Goal: Task Accomplishment & Management: Use online tool/utility

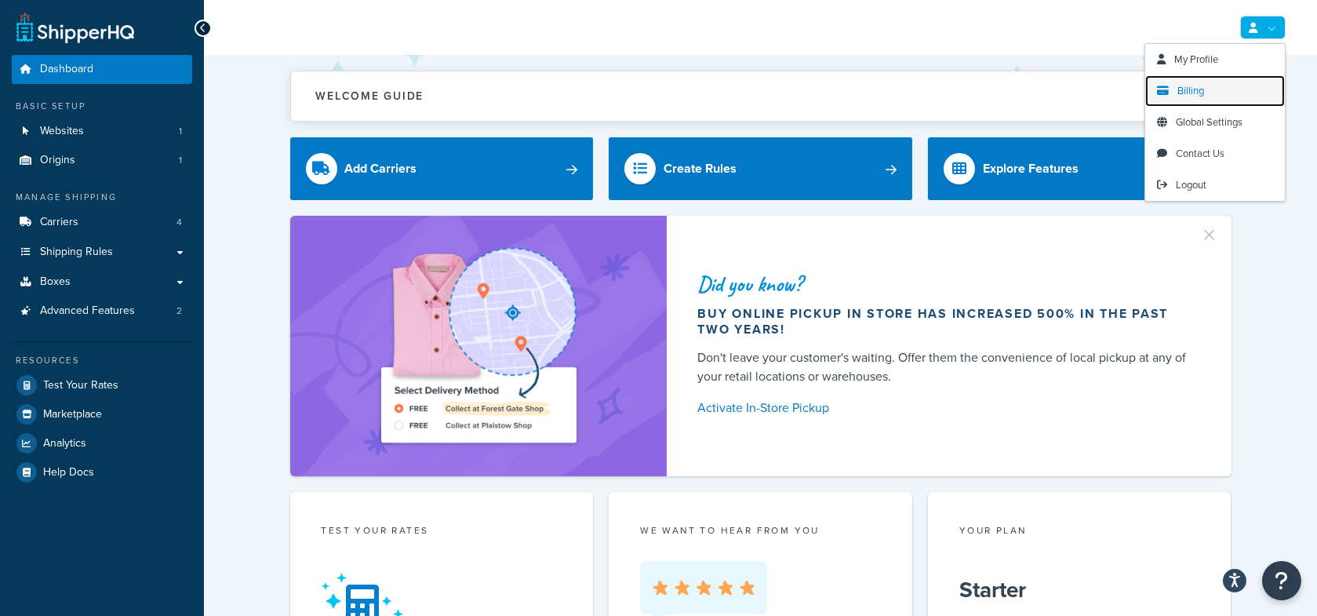
click at [1215, 88] on link "Billing" at bounding box center [1215, 90] width 140 height 31
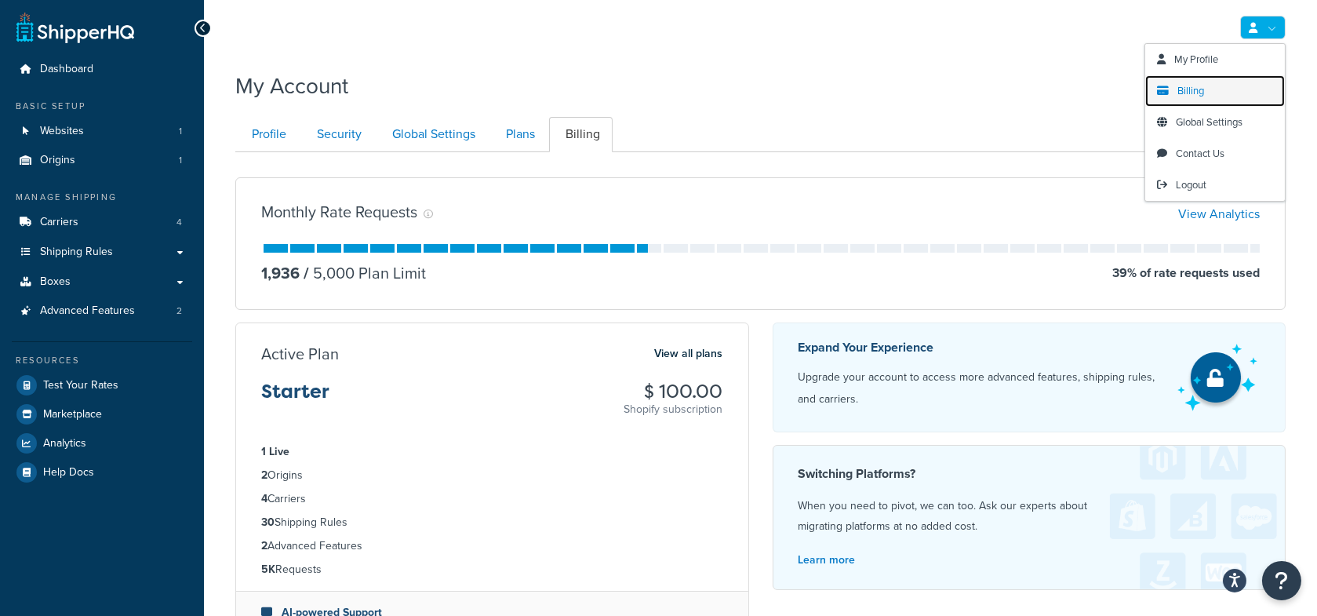
click at [1197, 85] on span "Billing" at bounding box center [1190, 90] width 27 height 15
click at [1255, 39] on link at bounding box center [1262, 28] width 45 height 24
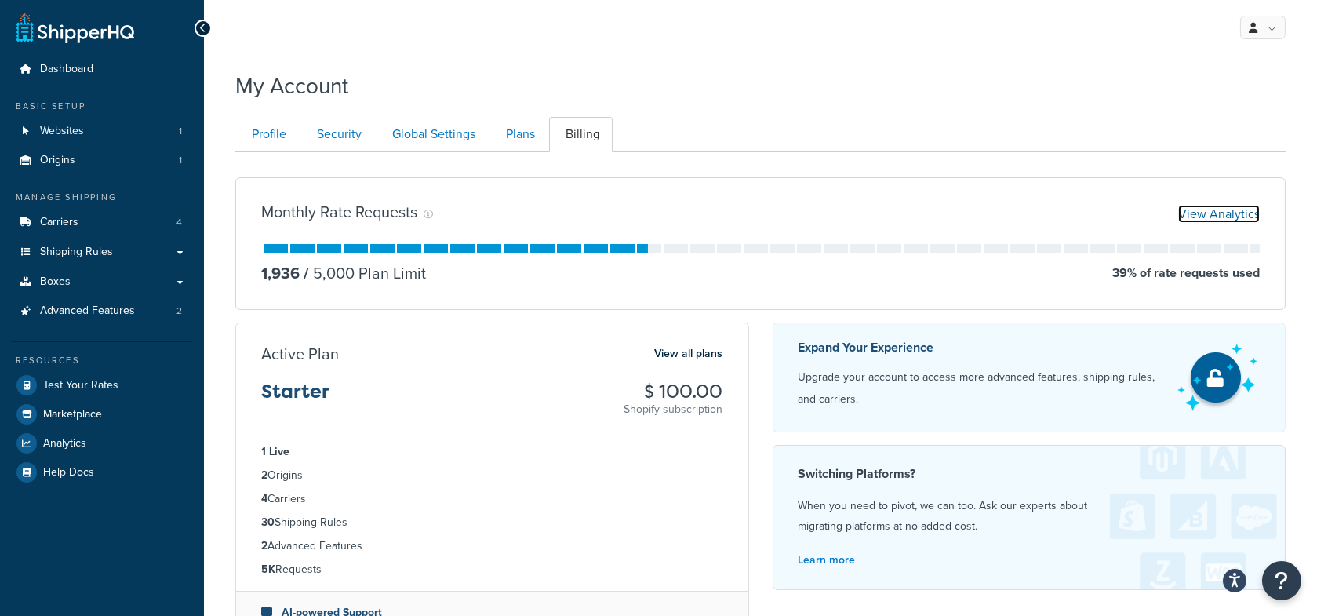
click at [1219, 211] on link "View Analytics" at bounding box center [1219, 214] width 82 height 18
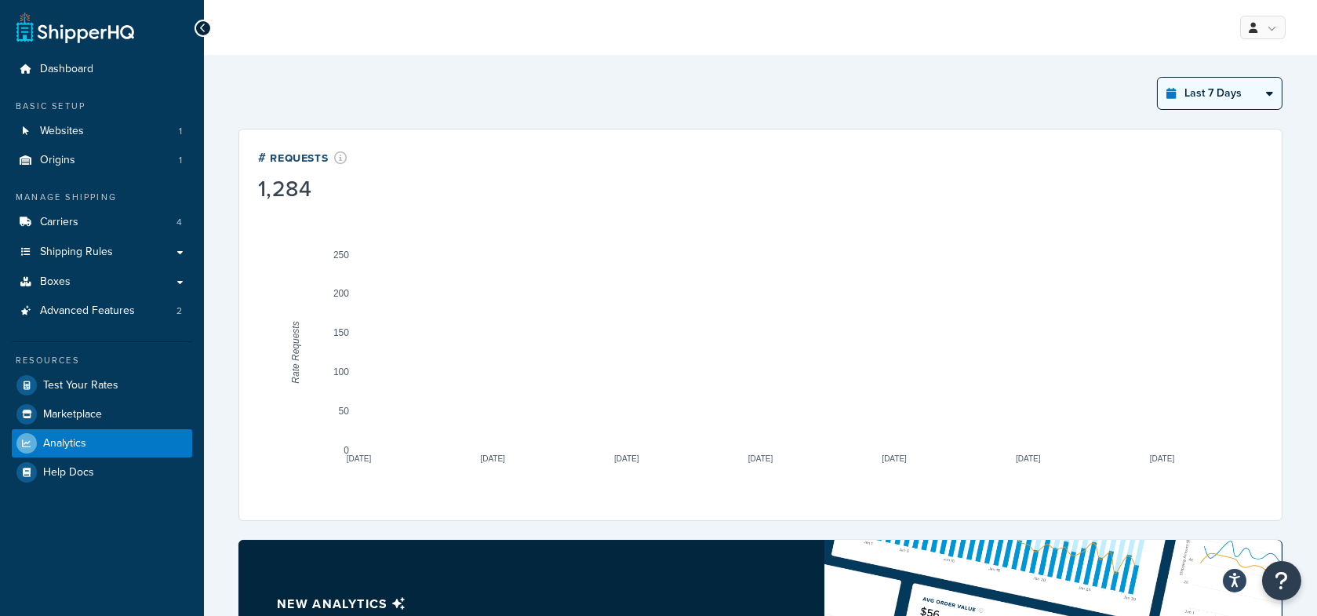
click at [1263, 89] on select "Last 24 Hours Last 7 Days Last 30 Days Last 3 Months Last 6 Months Last 12 Mont…" at bounding box center [1219, 93] width 124 height 31
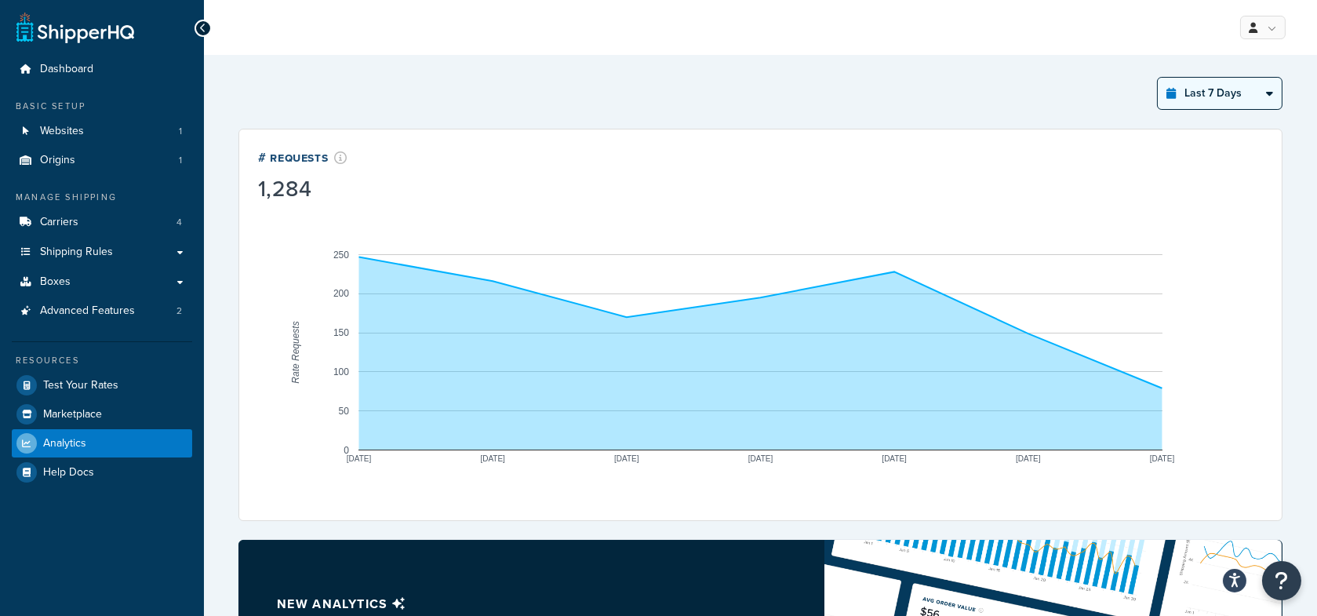
select select "last_year"
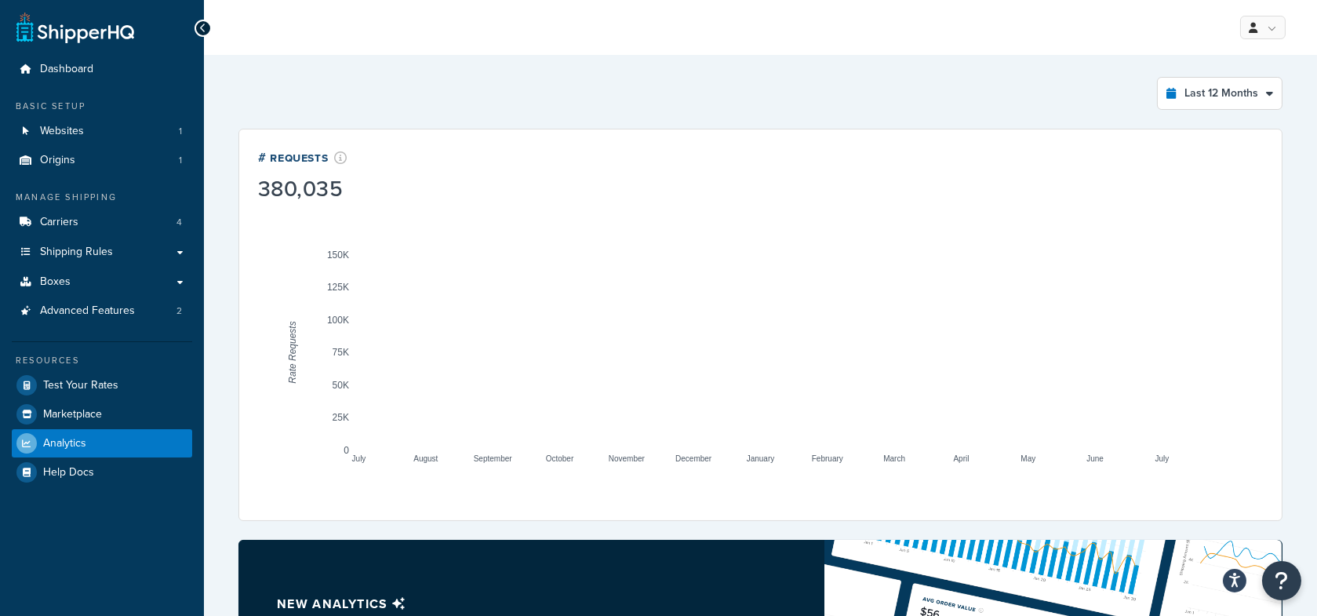
drag, startPoint x: 1186, startPoint y: 89, endPoint x: 593, endPoint y: 2, distance: 600.0
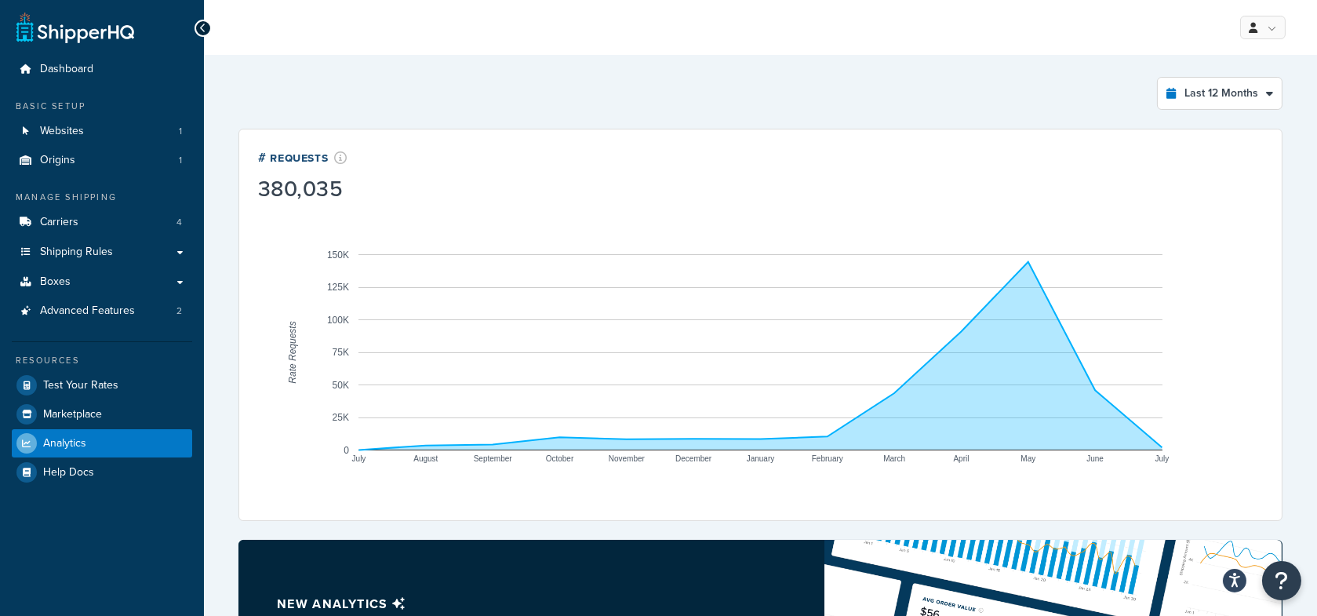
click at [0, 0] on div "Dashboard Basic Setup Websites 1 Origins 1 Manage Shipping Carriers 4 Shipping …" at bounding box center [658, 516] width 1317 height 1032
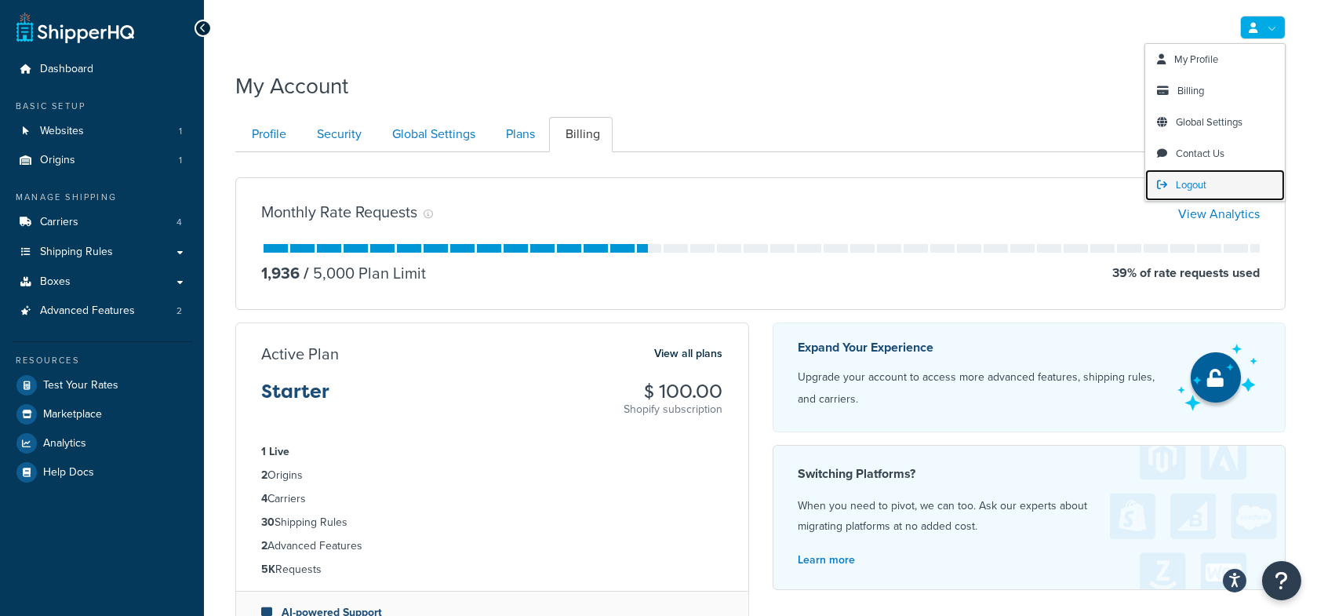
drag, startPoint x: 1212, startPoint y: 184, endPoint x: 1195, endPoint y: 179, distance: 17.9
click at [1212, 184] on link "Logout" at bounding box center [1215, 184] width 140 height 31
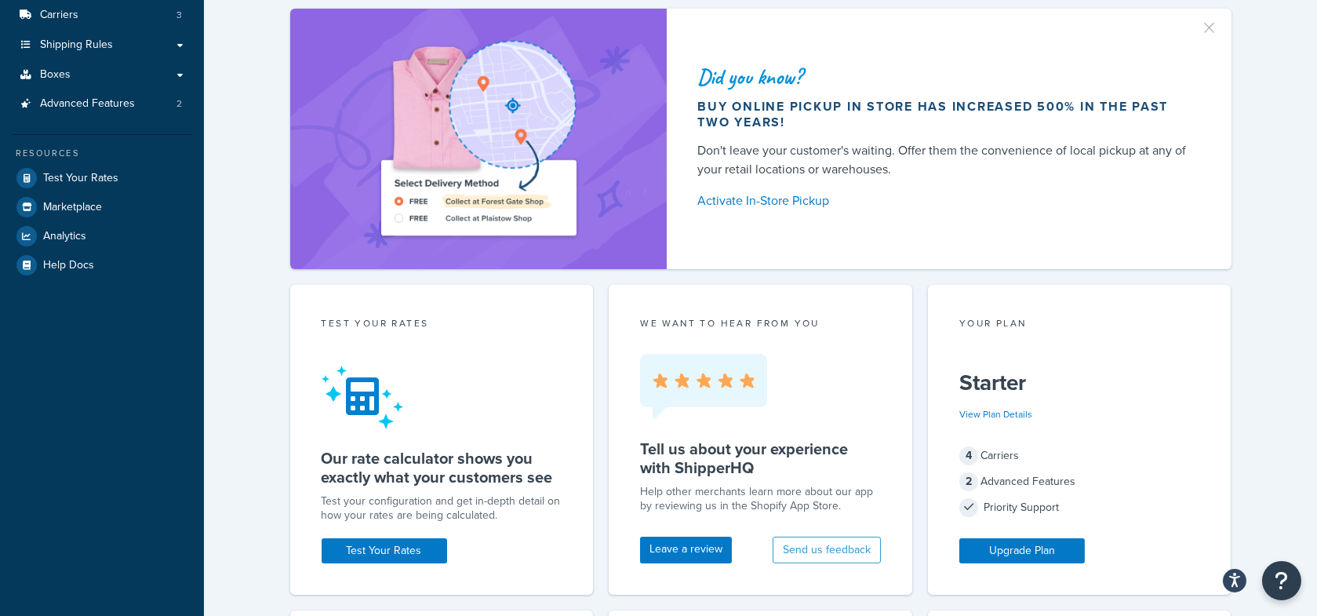
scroll to position [235, 0]
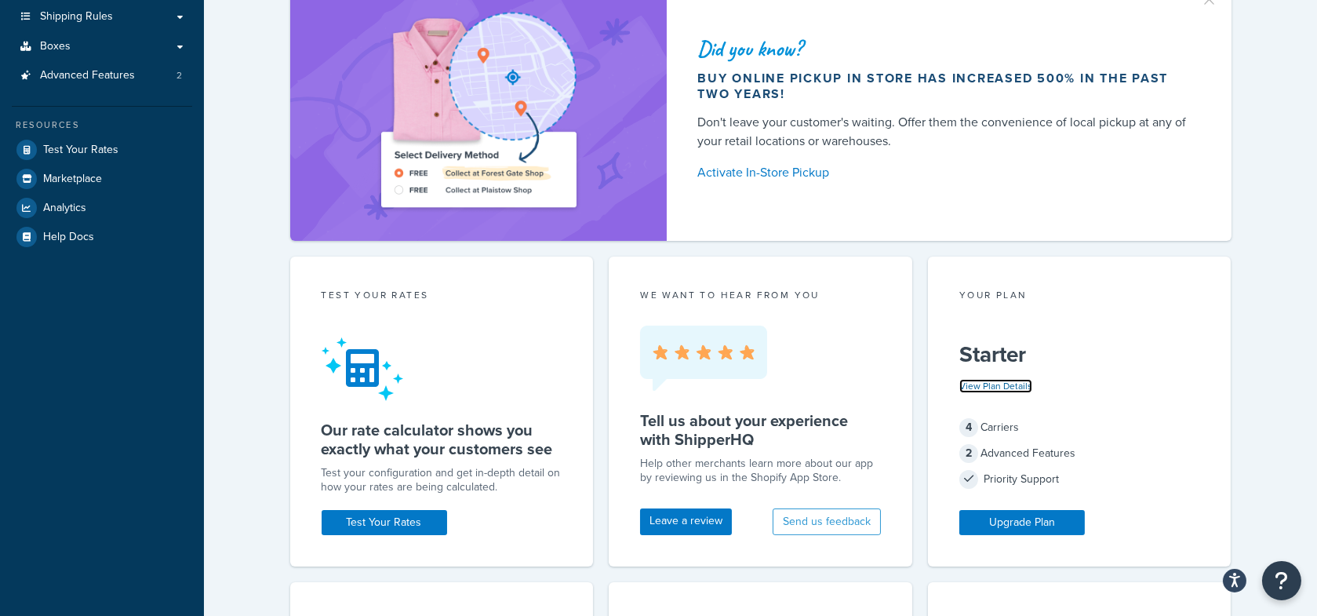
click at [994, 385] on link "View Plan Details" at bounding box center [995, 386] width 73 height 14
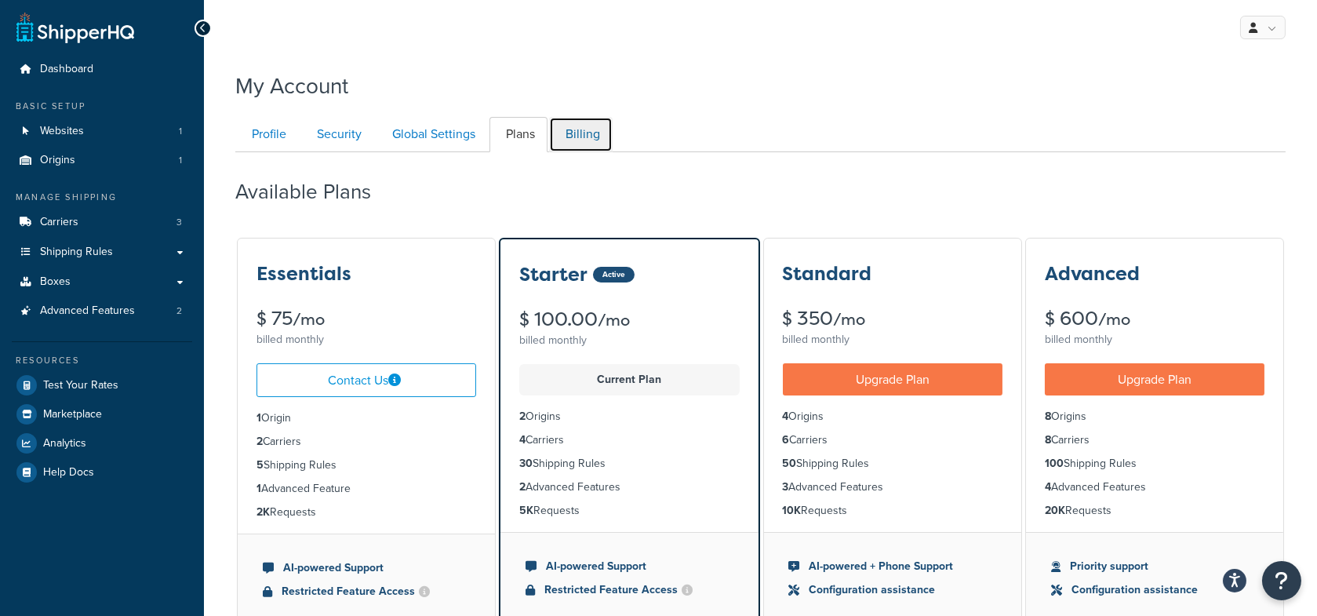
click at [572, 145] on link "Billing" at bounding box center [581, 134] width 64 height 35
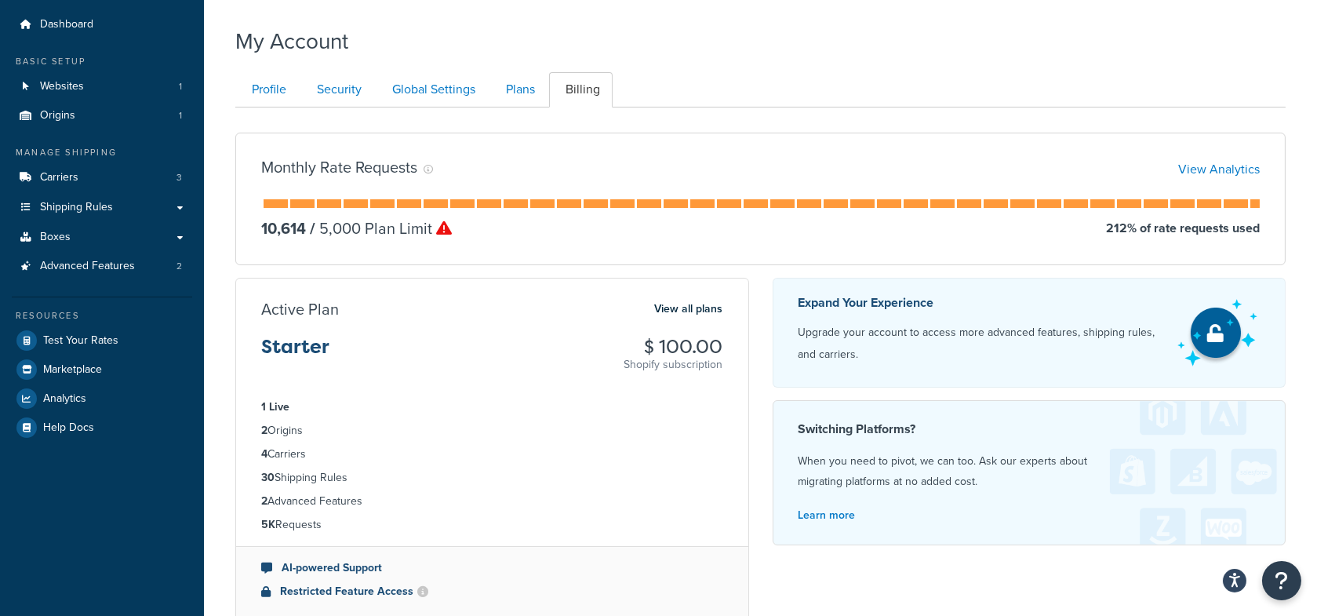
scroll to position [5, 0]
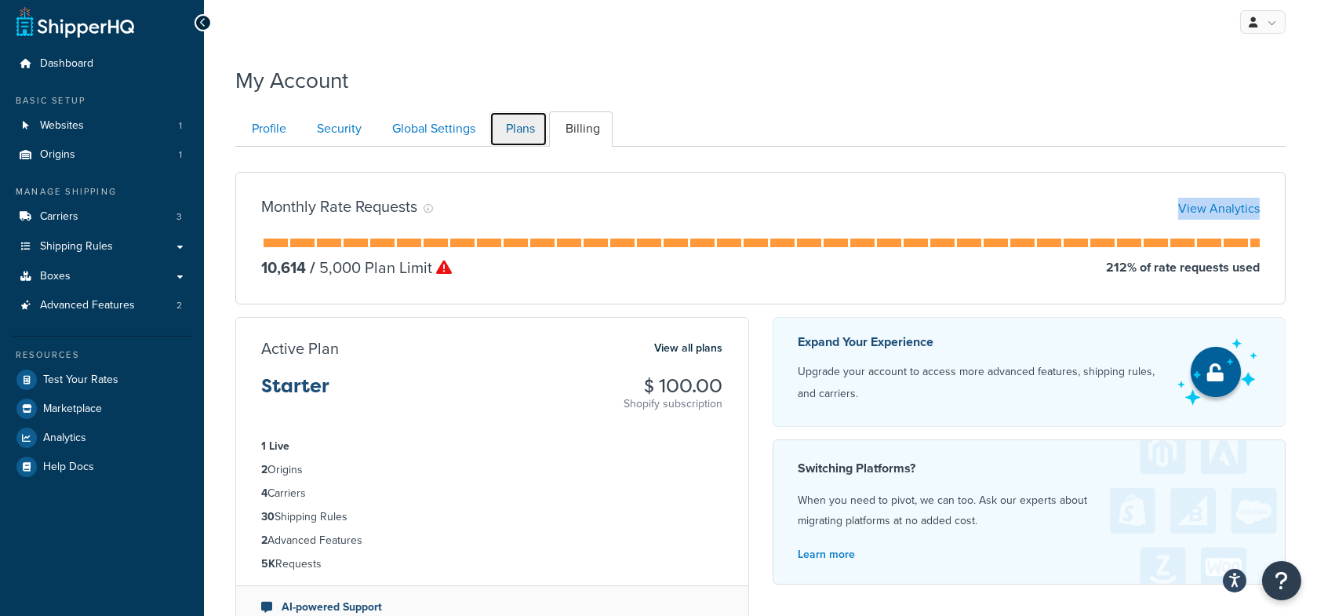
click at [521, 130] on link "Plans" at bounding box center [518, 128] width 58 height 35
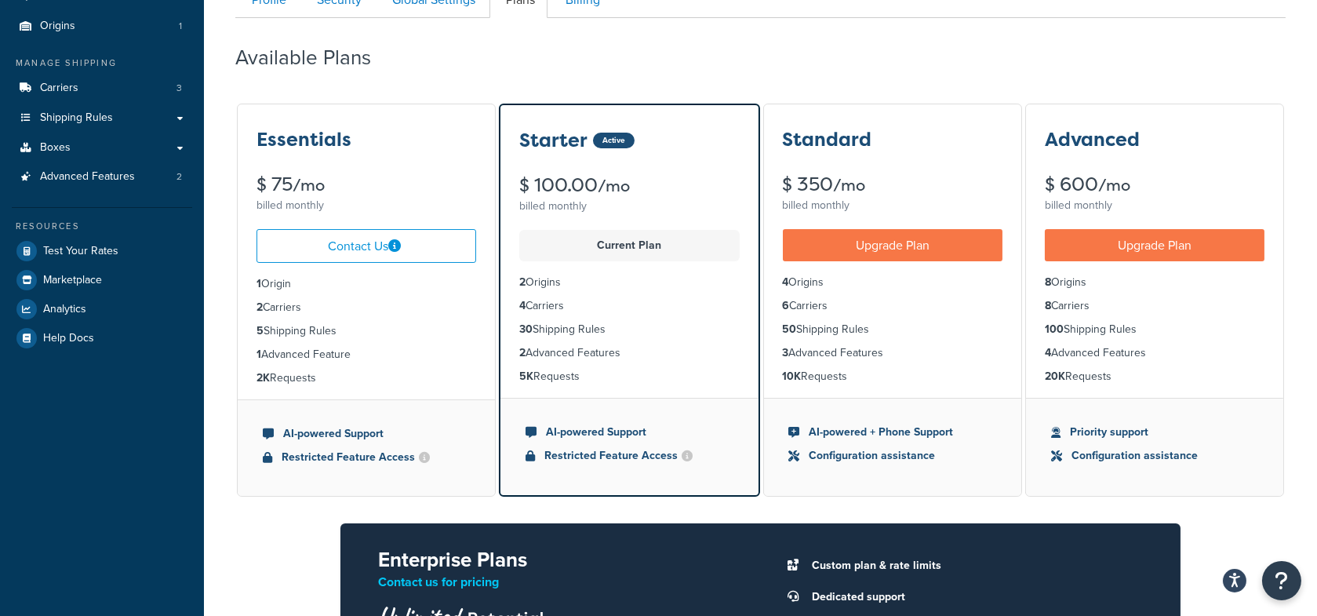
scroll to position [118, 0]
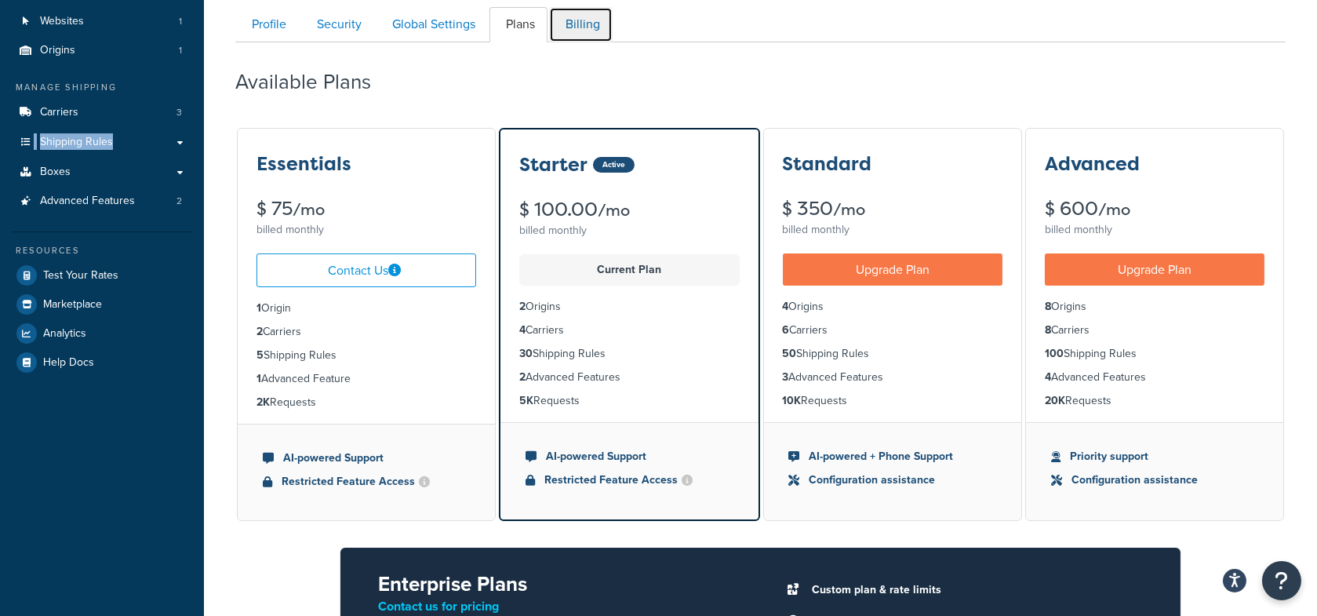
click at [594, 28] on link "Billing" at bounding box center [581, 24] width 64 height 35
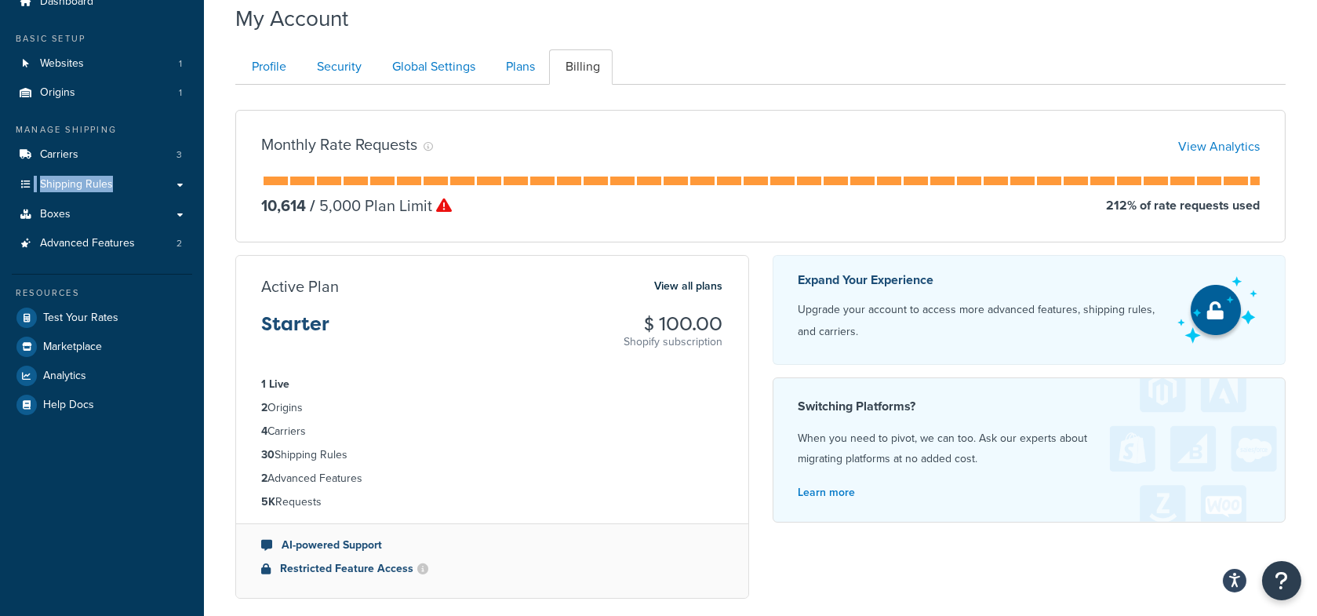
scroll to position [58, 0]
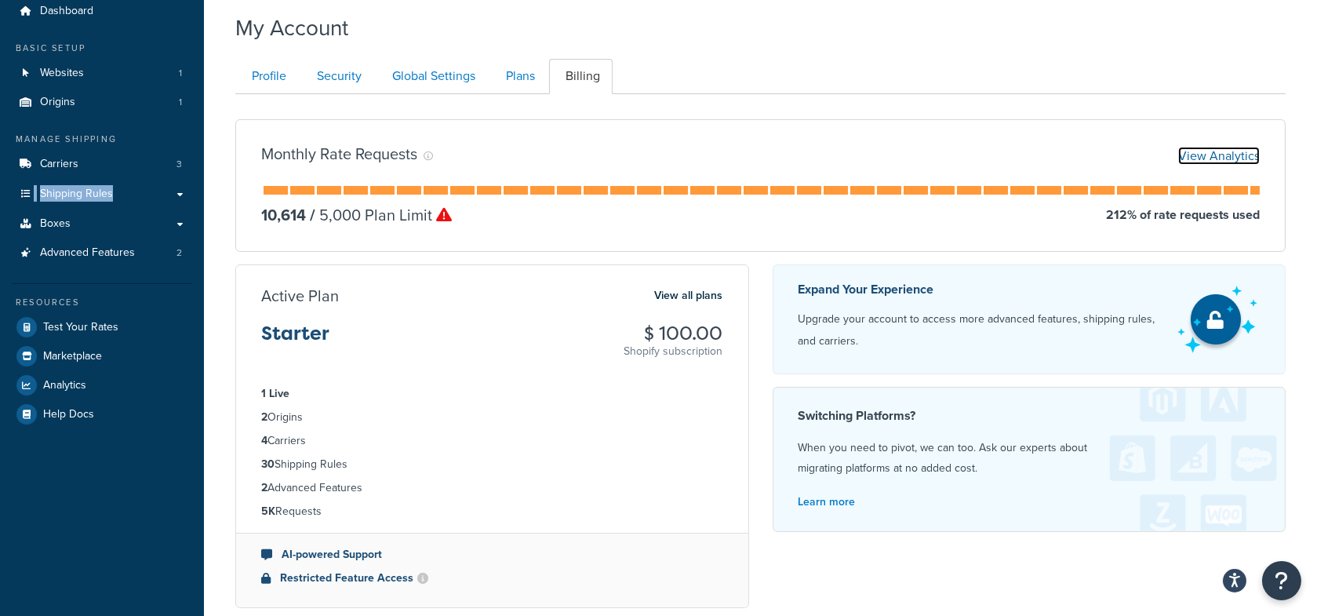
click at [1209, 156] on link "View Analytics" at bounding box center [1219, 156] width 82 height 18
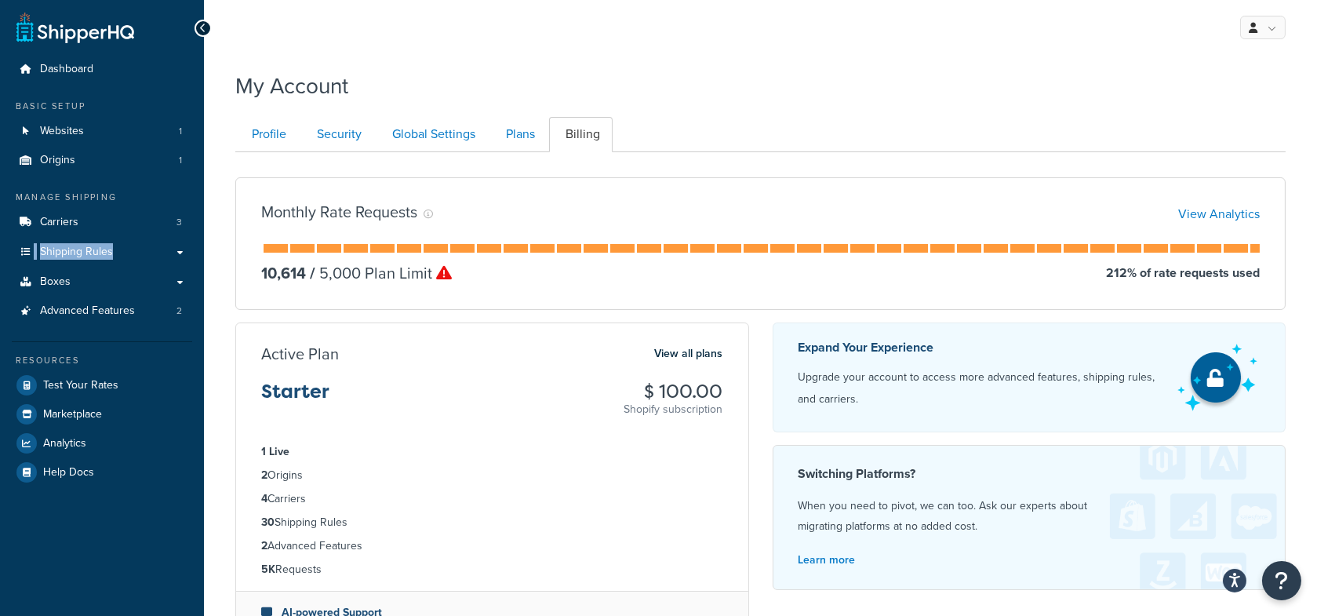
scroll to position [0, 0]
click at [1193, 220] on link "View Analytics" at bounding box center [1219, 214] width 82 height 18
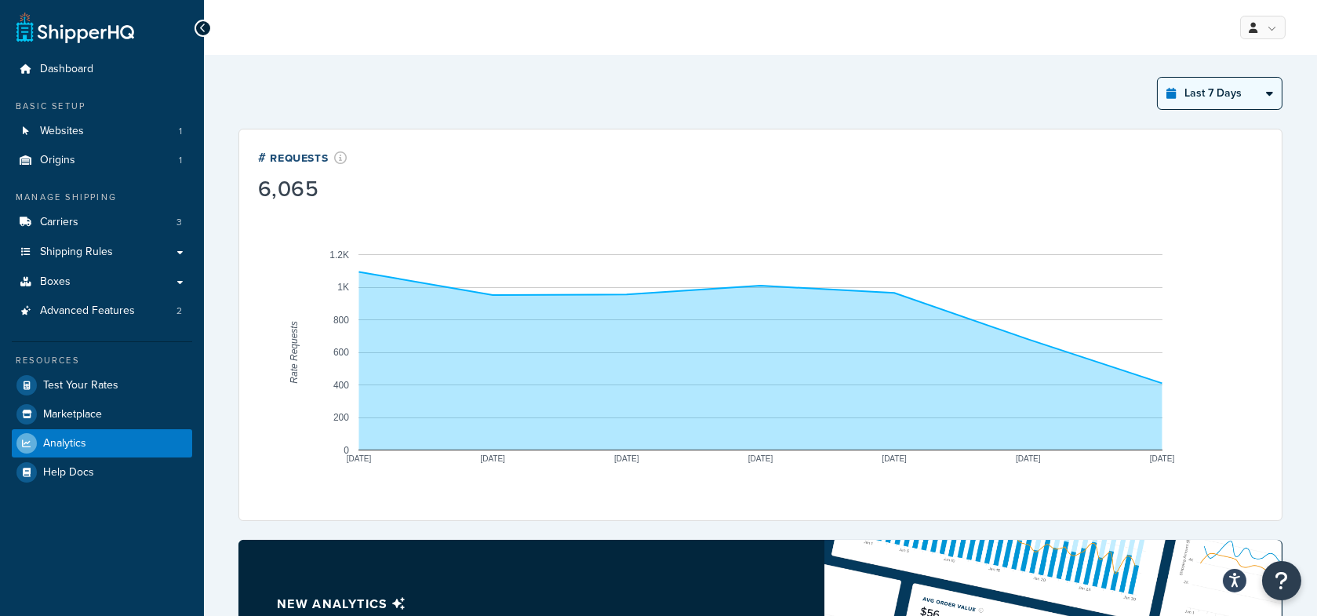
click at [1211, 93] on select "Last 24 Hours Last 7 Days Last 30 Days Last 3 Months Last 6 Months Last 12 Mont…" at bounding box center [1219, 93] width 124 height 31
select select "last_year"
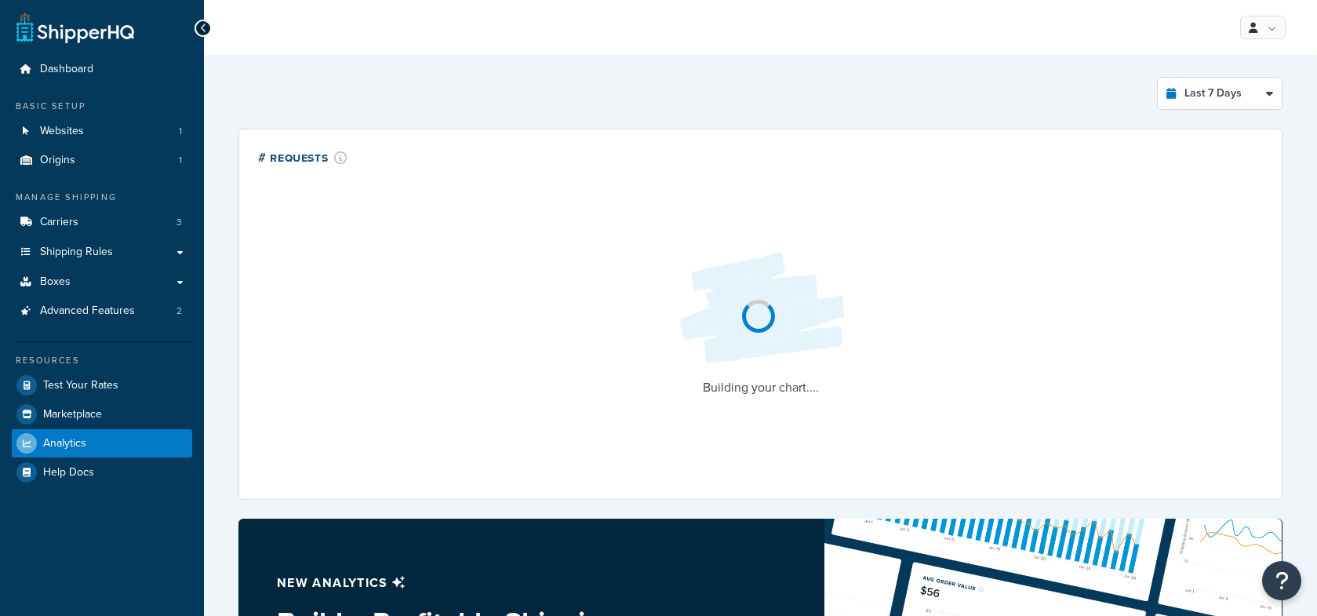
select select "last_7_days"
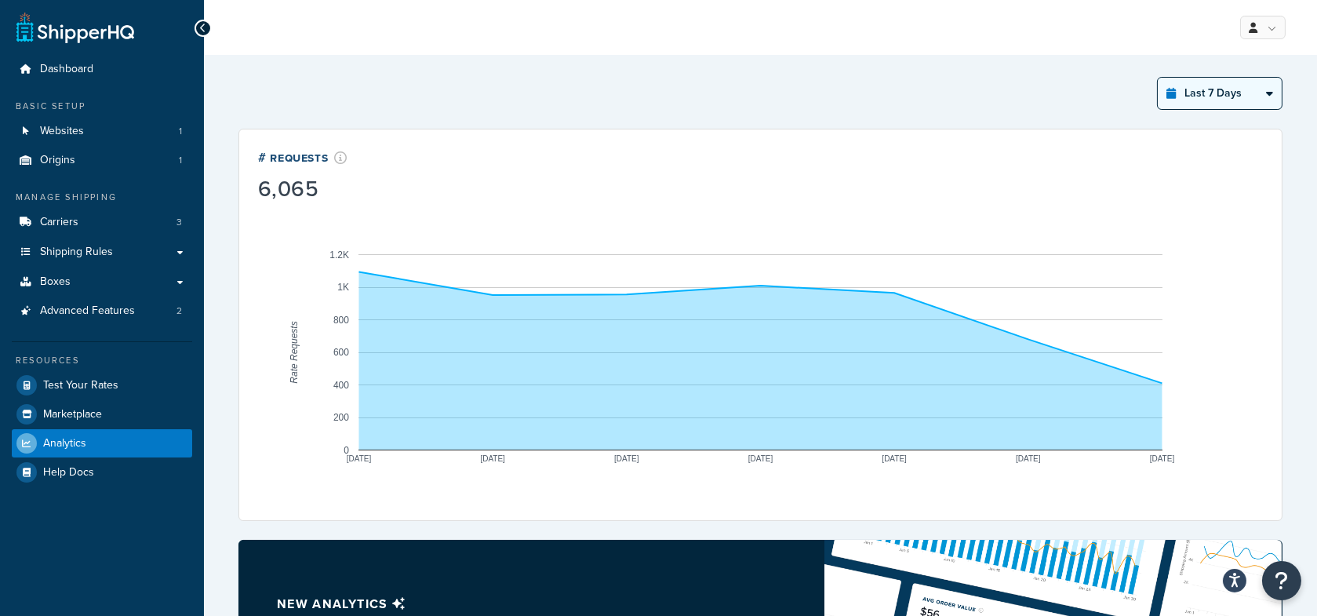
click at [1213, 102] on select "Last 24 Hours Last 7 Days Last 30 Days Last 3 Months Last 6 Months Last 12 Mont…" at bounding box center [1219, 93] width 124 height 31
select select "last_year"
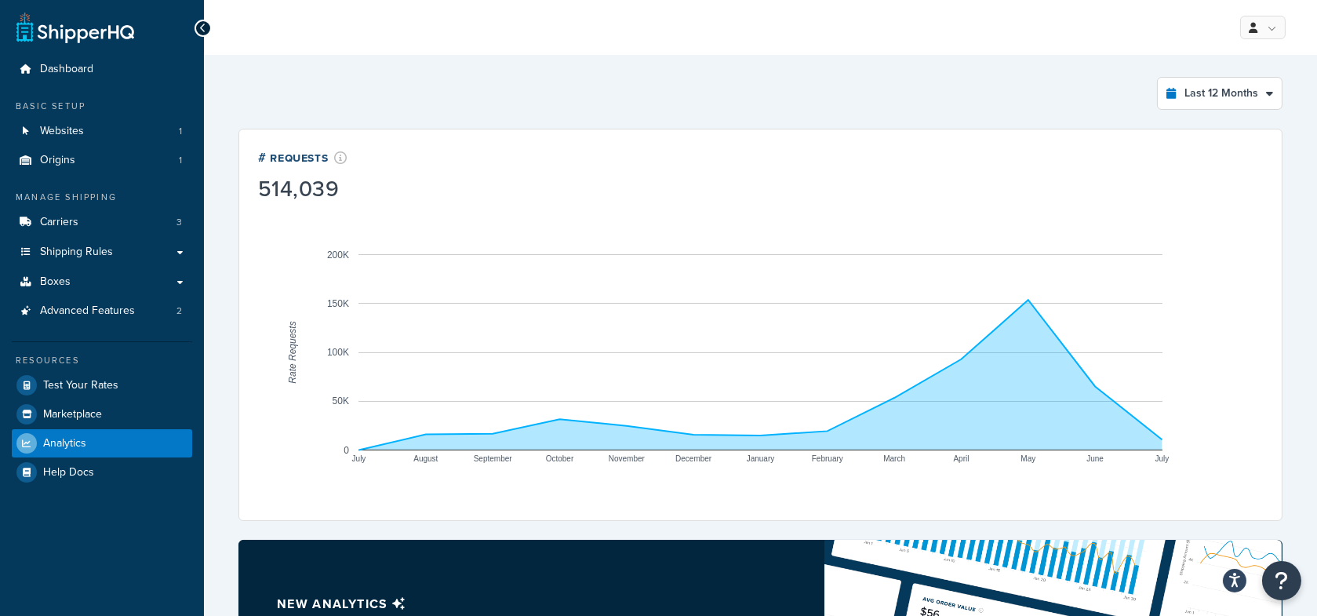
drag, startPoint x: 95, startPoint y: 136, endPoint x: 287, endPoint y: 25, distance: 222.1
click at [0, 0] on div "Dashboard Basic Setup Websites 1 Origins 1 Manage Shipping Carriers 3 Shipping …" at bounding box center [102, 516] width 204 height 1032
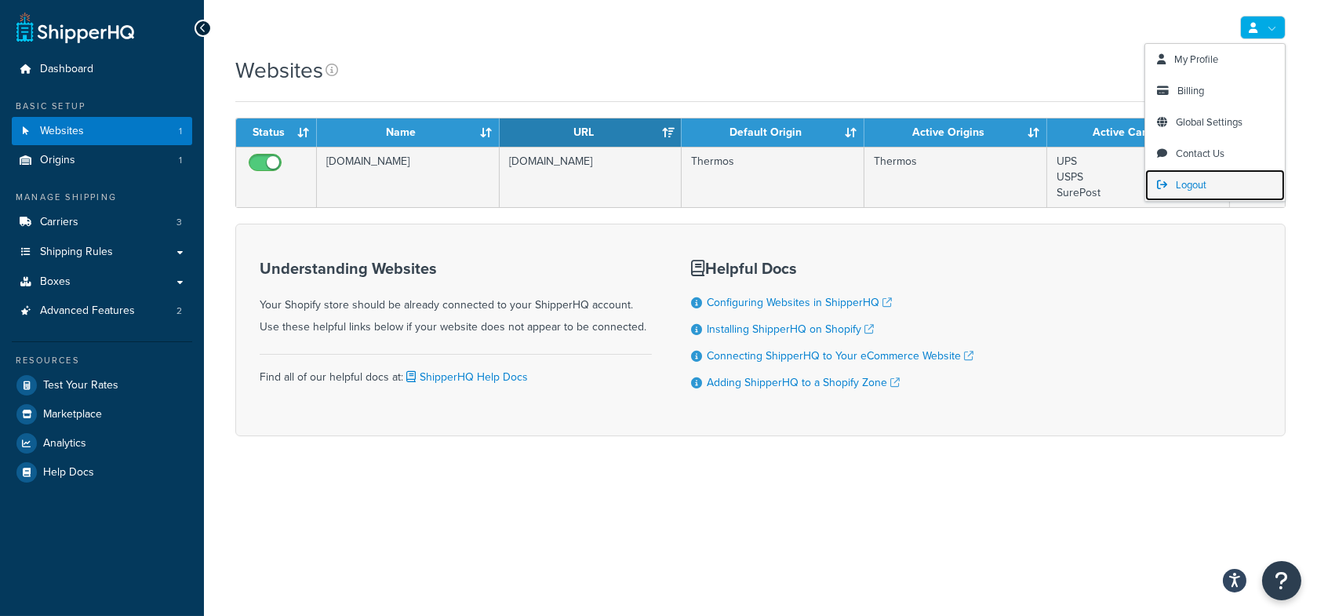
click at [1211, 189] on link "Logout" at bounding box center [1215, 184] width 140 height 31
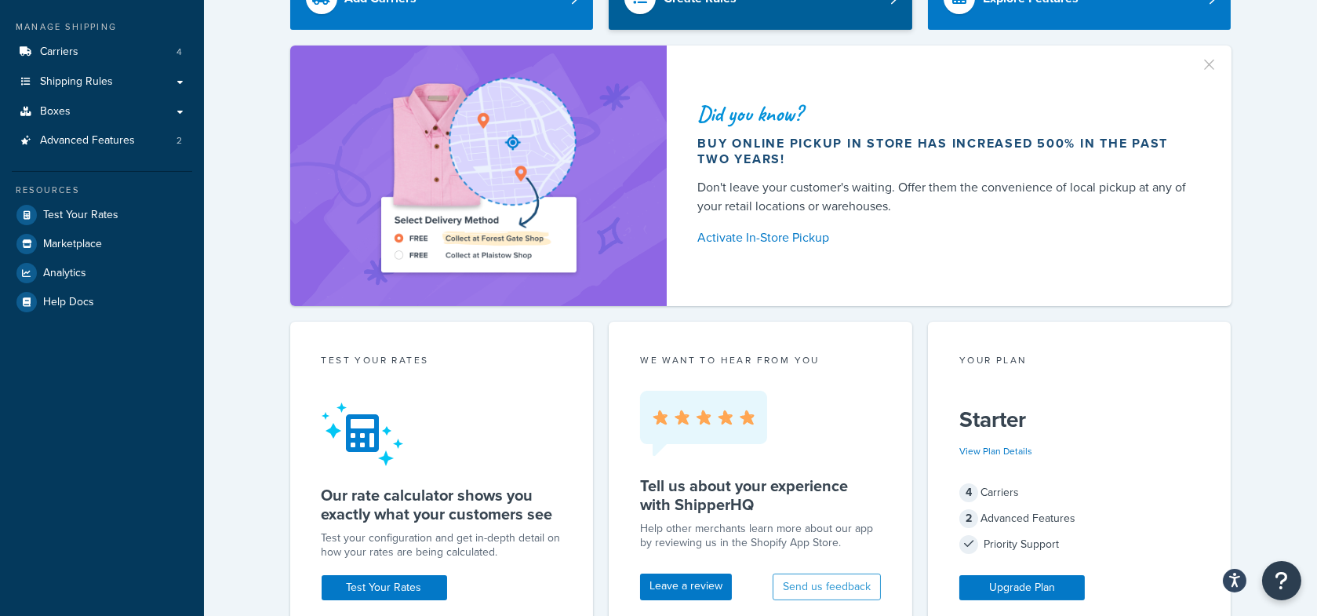
scroll to position [266, 0]
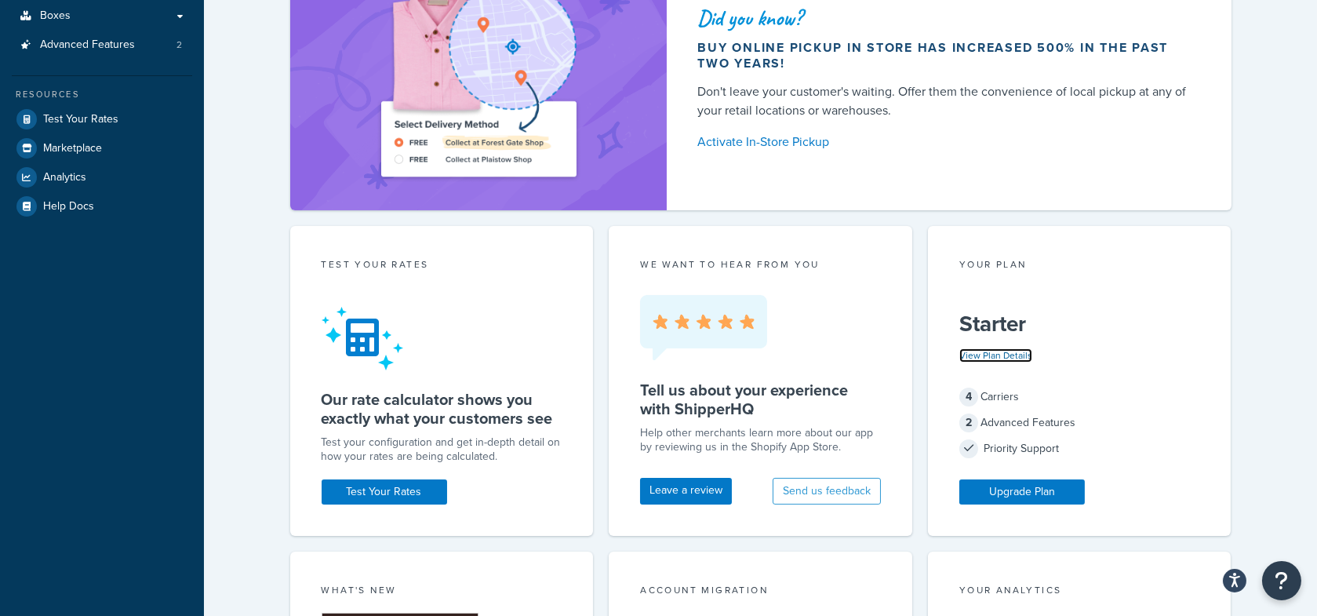
click at [1001, 357] on link "View Plan Details" at bounding box center [995, 355] width 73 height 14
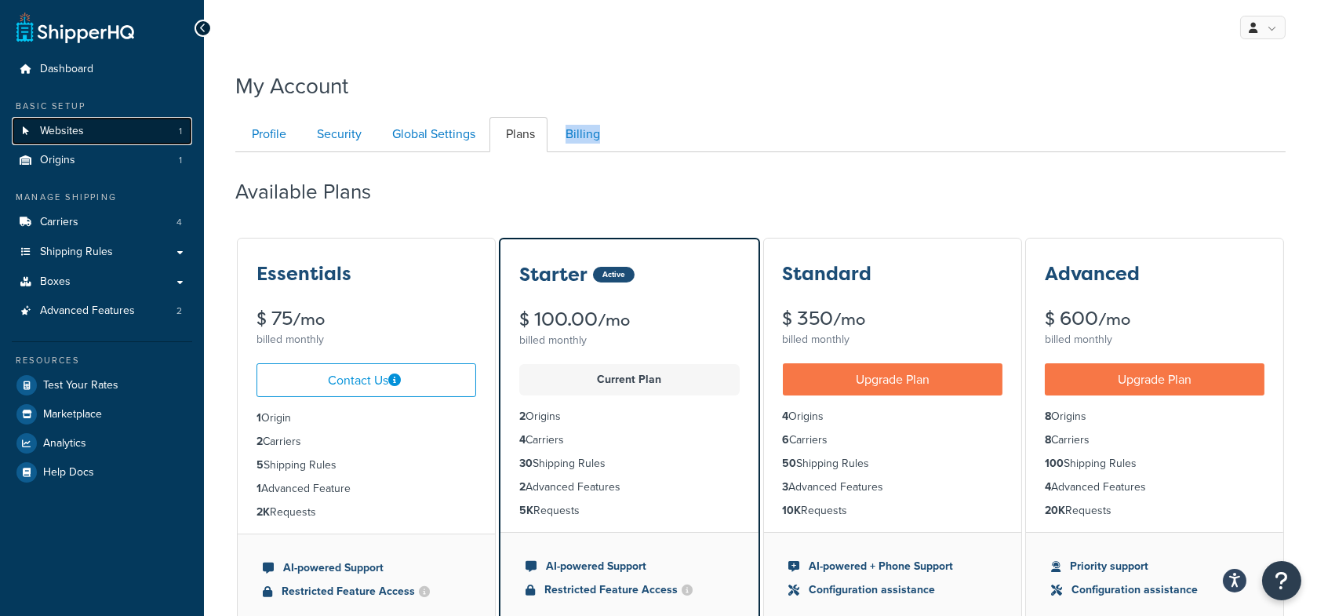
click at [89, 129] on link "Websites 1" at bounding box center [102, 131] width 180 height 29
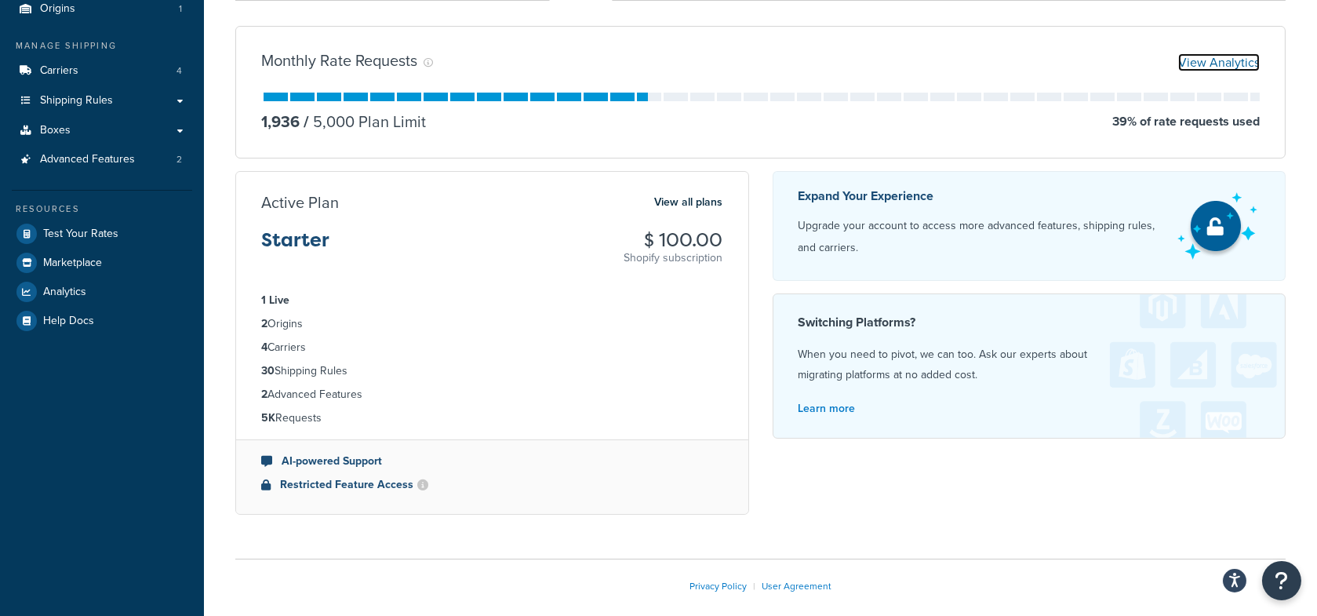
click at [1210, 65] on link "View Analytics" at bounding box center [1219, 62] width 82 height 18
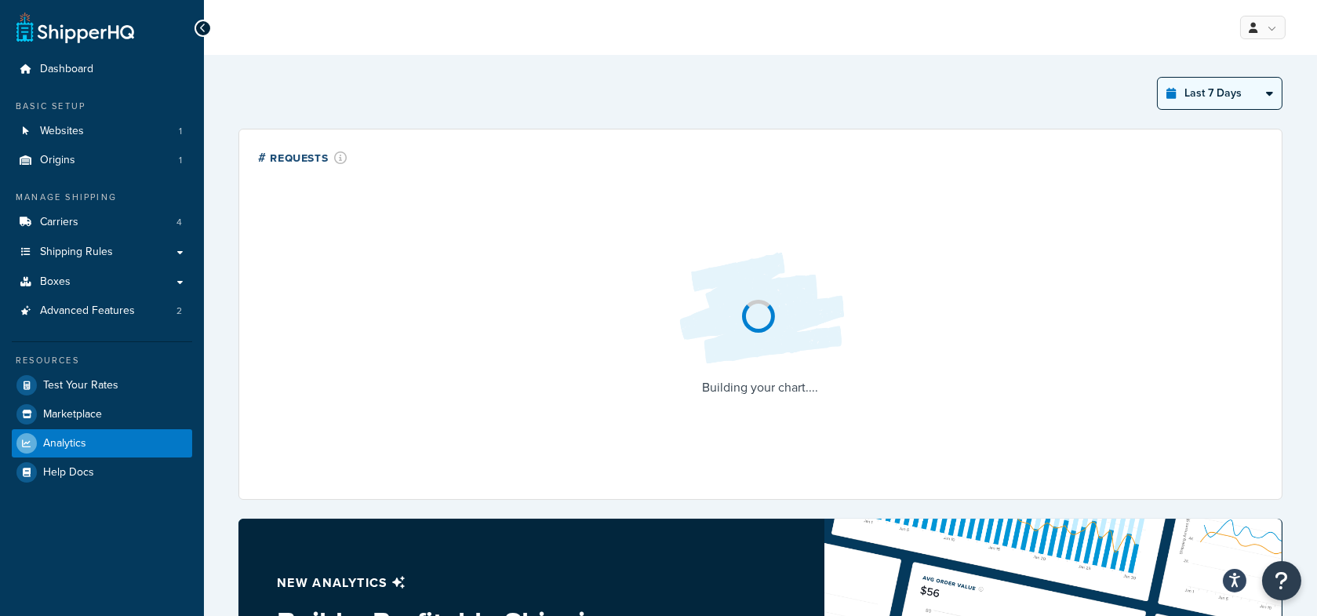
click at [1232, 80] on select "Last 24 Hours Last 7 Days Last 30 Days Last 3 Months Last 6 Months Last 12 Mont…" at bounding box center [1219, 93] width 124 height 31
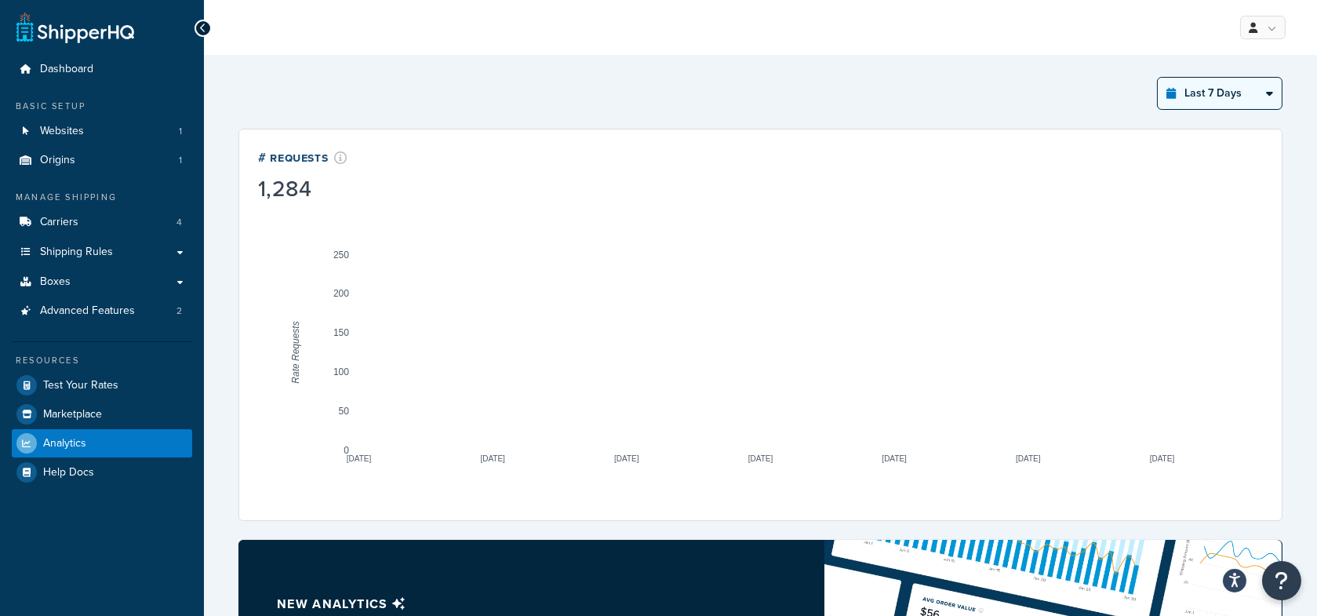
select select "last_year"
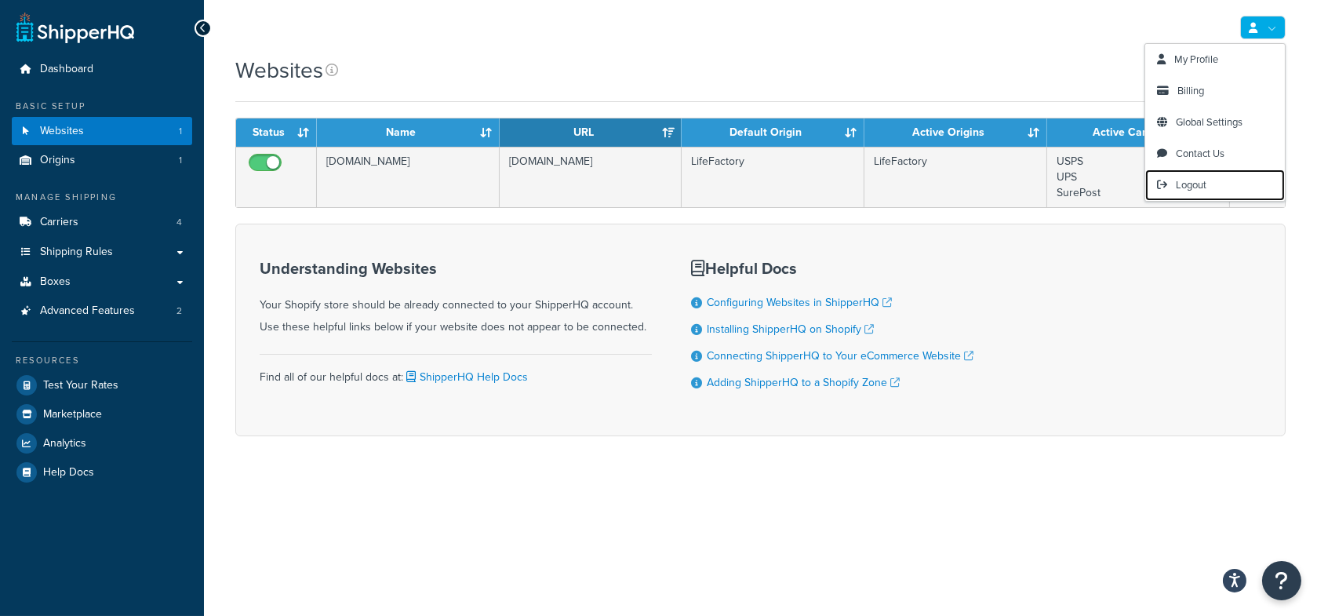
drag, startPoint x: 1195, startPoint y: 181, endPoint x: 1002, endPoint y: 78, distance: 218.6
click at [1195, 181] on span "Logout" at bounding box center [1191, 184] width 31 height 15
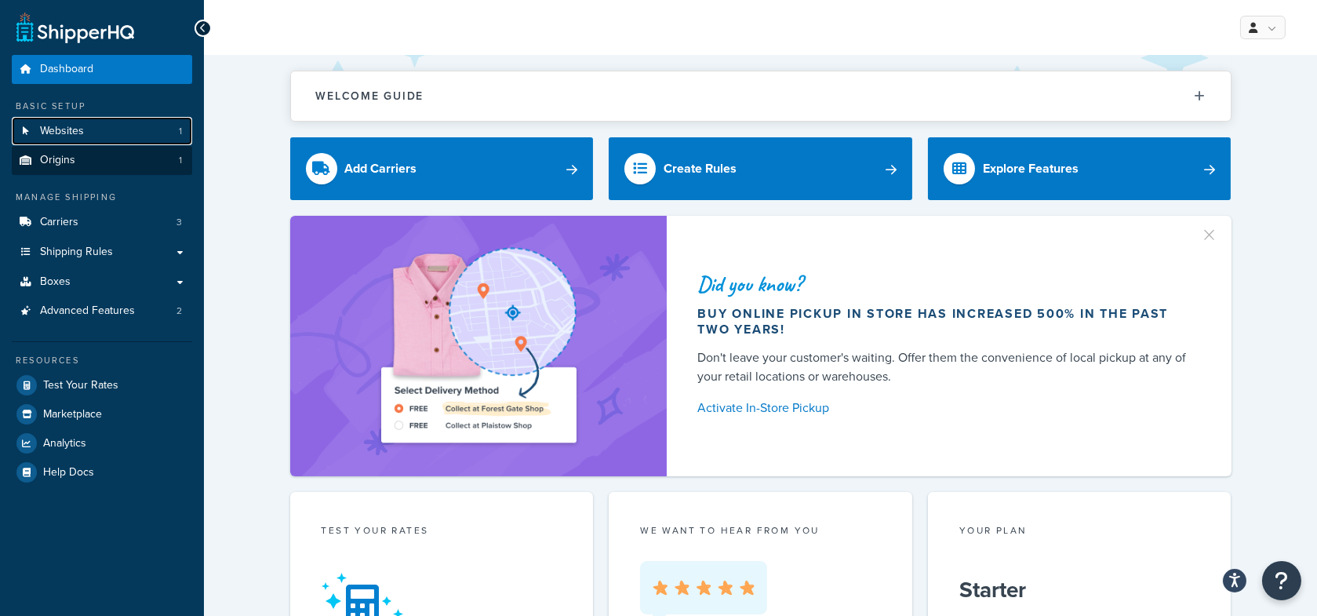
drag, startPoint x: 99, startPoint y: 131, endPoint x: 153, endPoint y: 145, distance: 55.9
click at [99, 131] on link "Websites 1" at bounding box center [102, 131] width 180 height 29
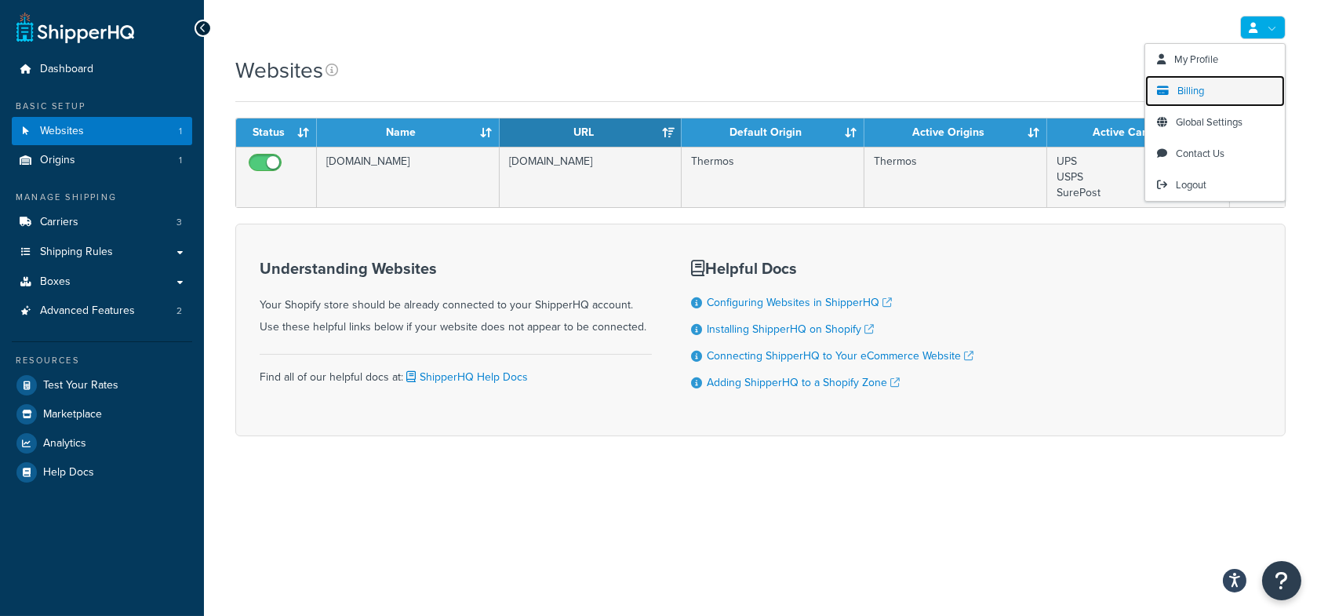
click at [1192, 84] on span "Billing" at bounding box center [1190, 90] width 27 height 15
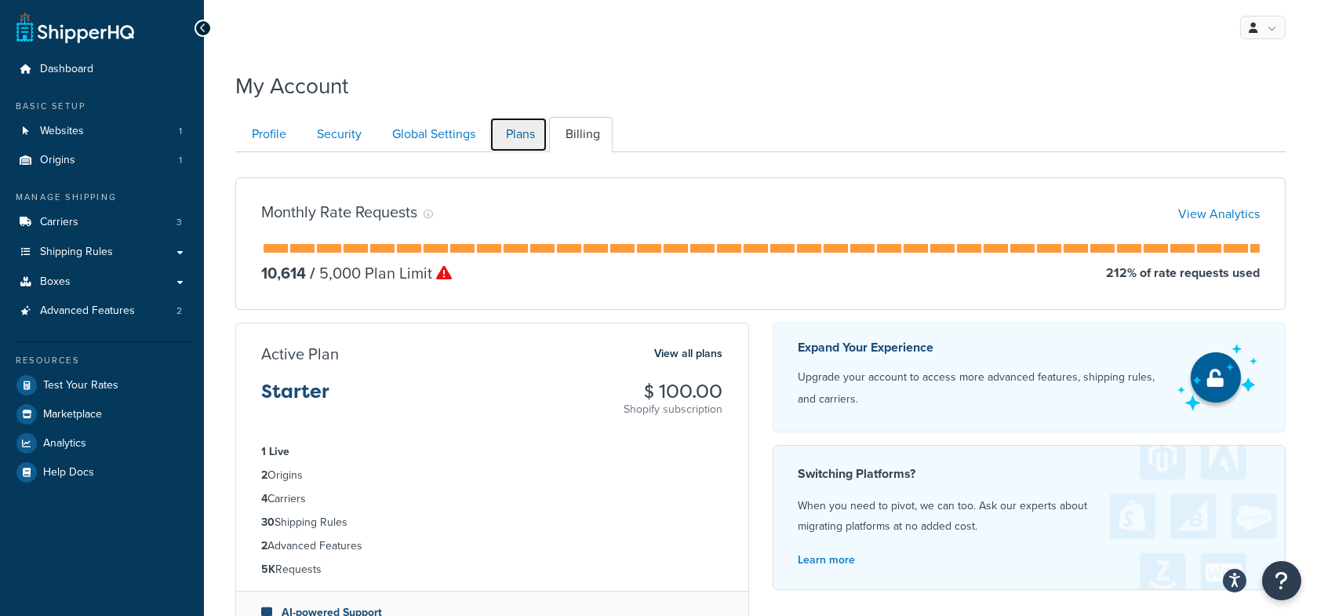
click at [519, 138] on link "Plans" at bounding box center [518, 134] width 58 height 35
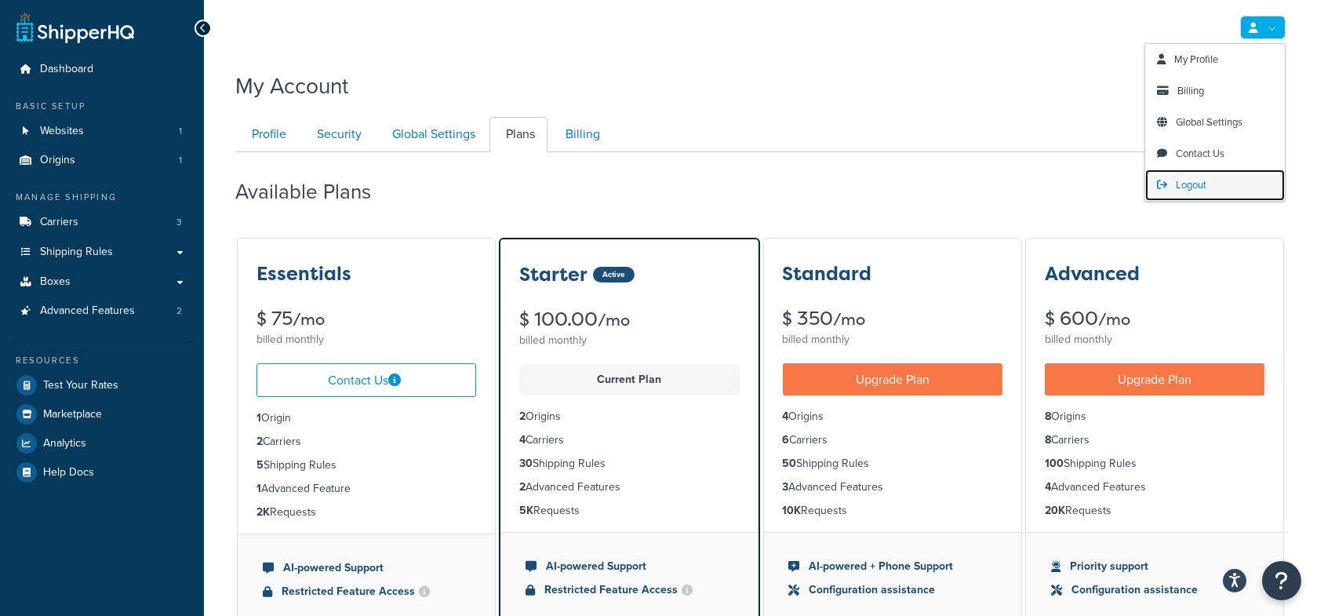
click at [1173, 185] on link "Logout" at bounding box center [1215, 184] width 140 height 31
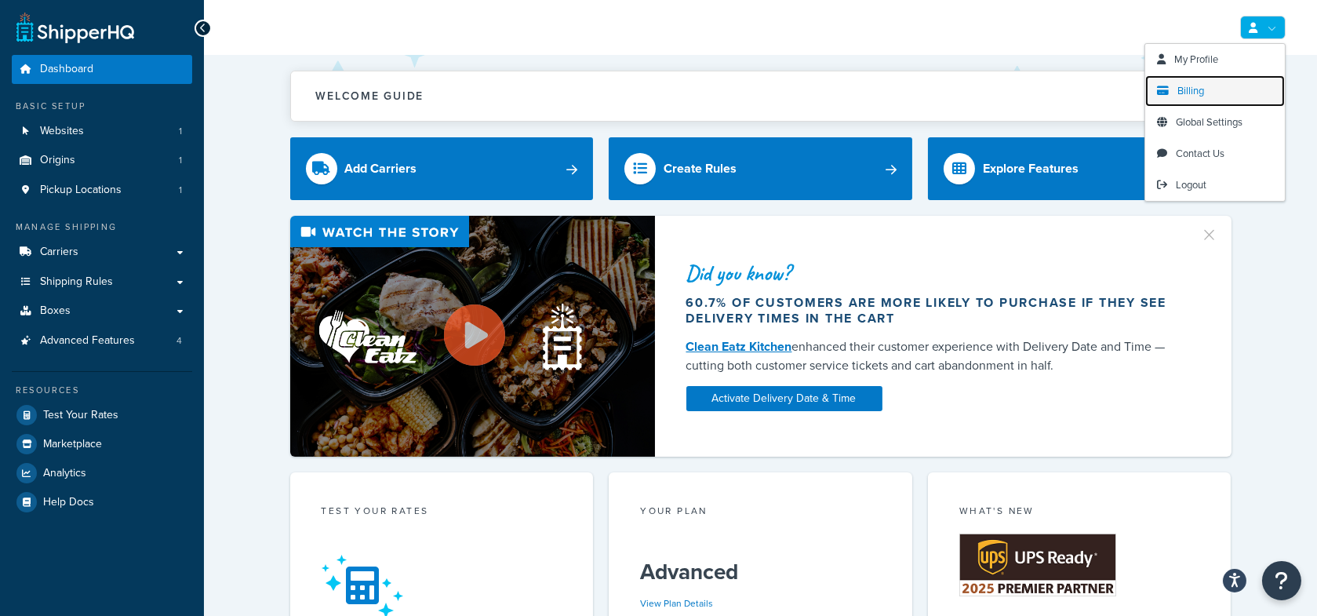
click at [1194, 86] on span "Billing" at bounding box center [1190, 90] width 27 height 15
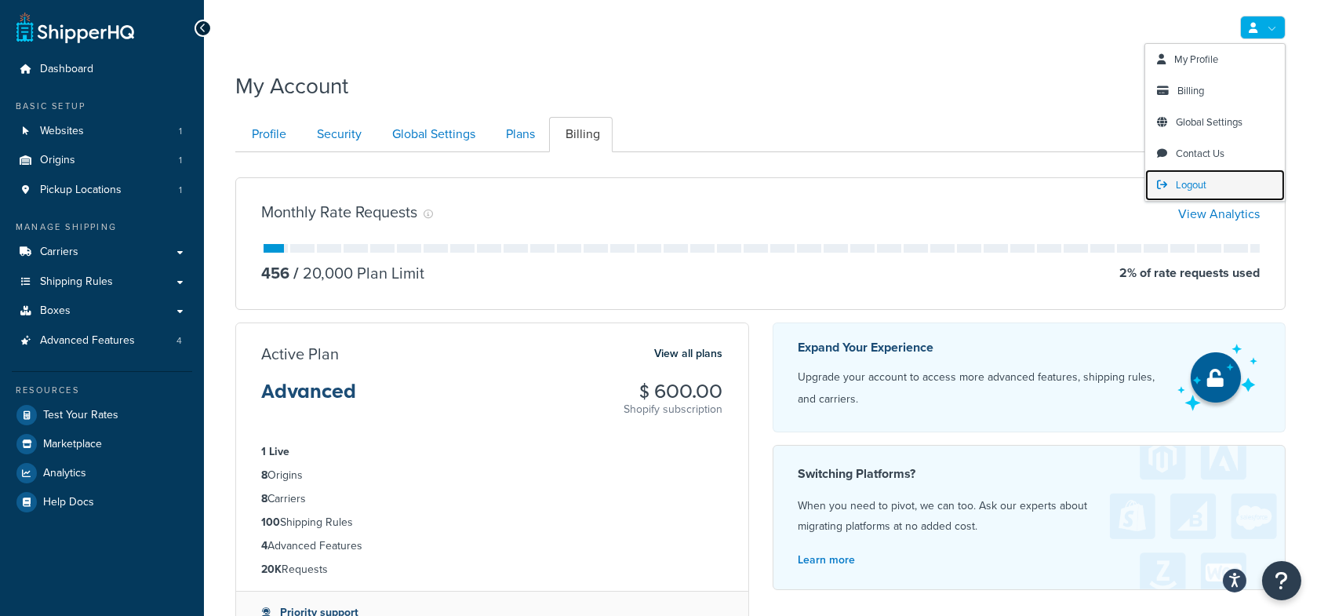
click at [1180, 188] on span "Logout" at bounding box center [1191, 184] width 31 height 15
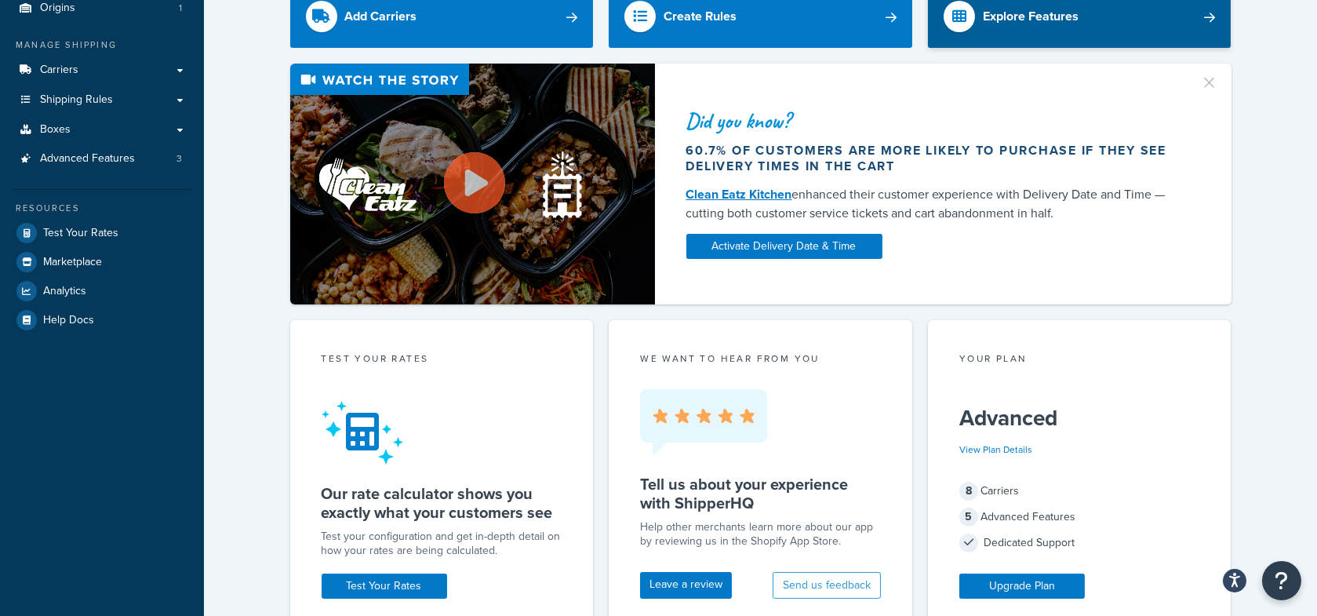
scroll to position [150, 0]
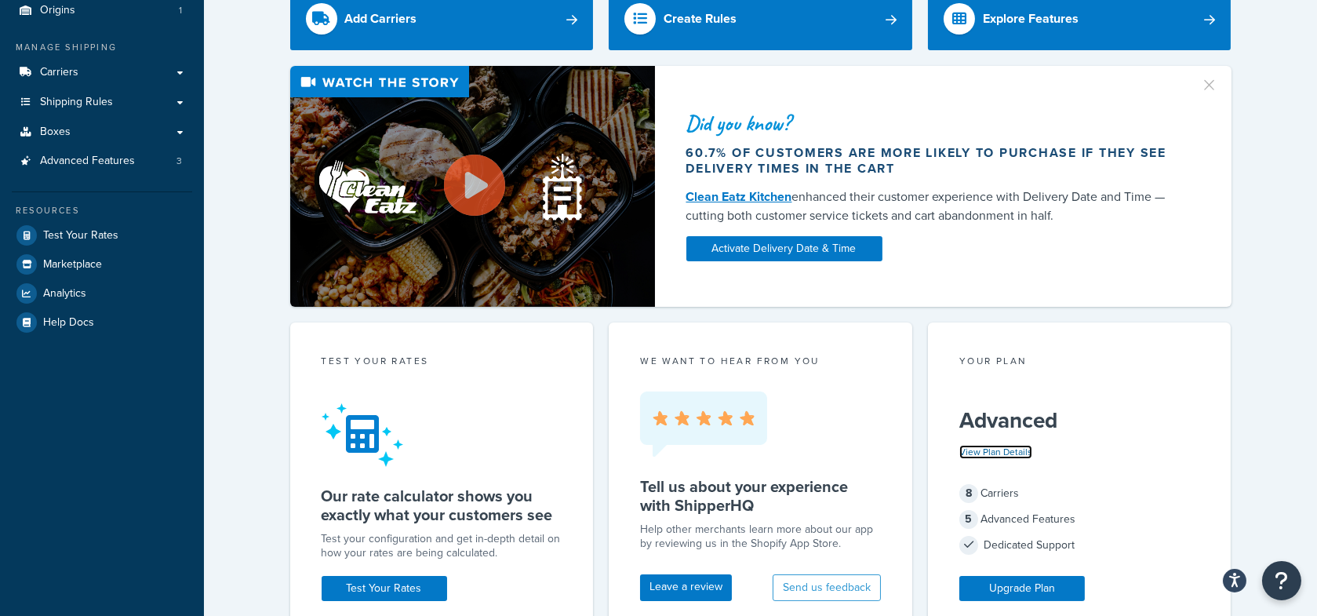
click at [986, 445] on link "View Plan Details" at bounding box center [995, 452] width 73 height 14
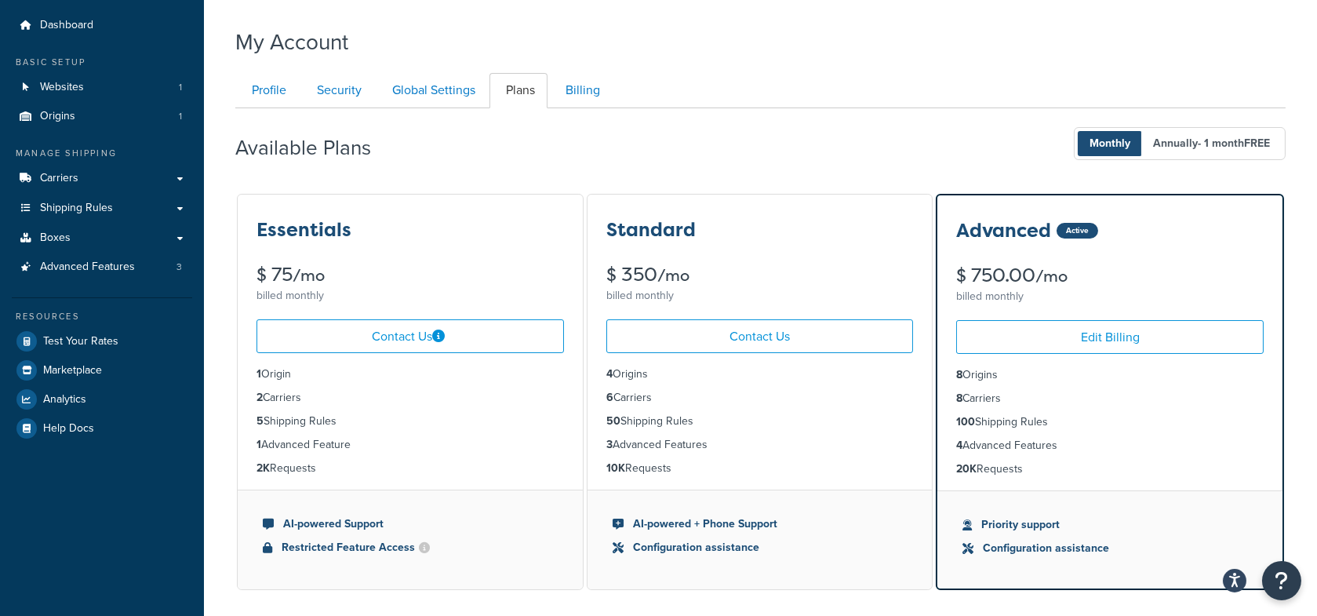
scroll to position [45, 0]
click at [136, 273] on link "Advanced Features 3" at bounding box center [102, 266] width 180 height 29
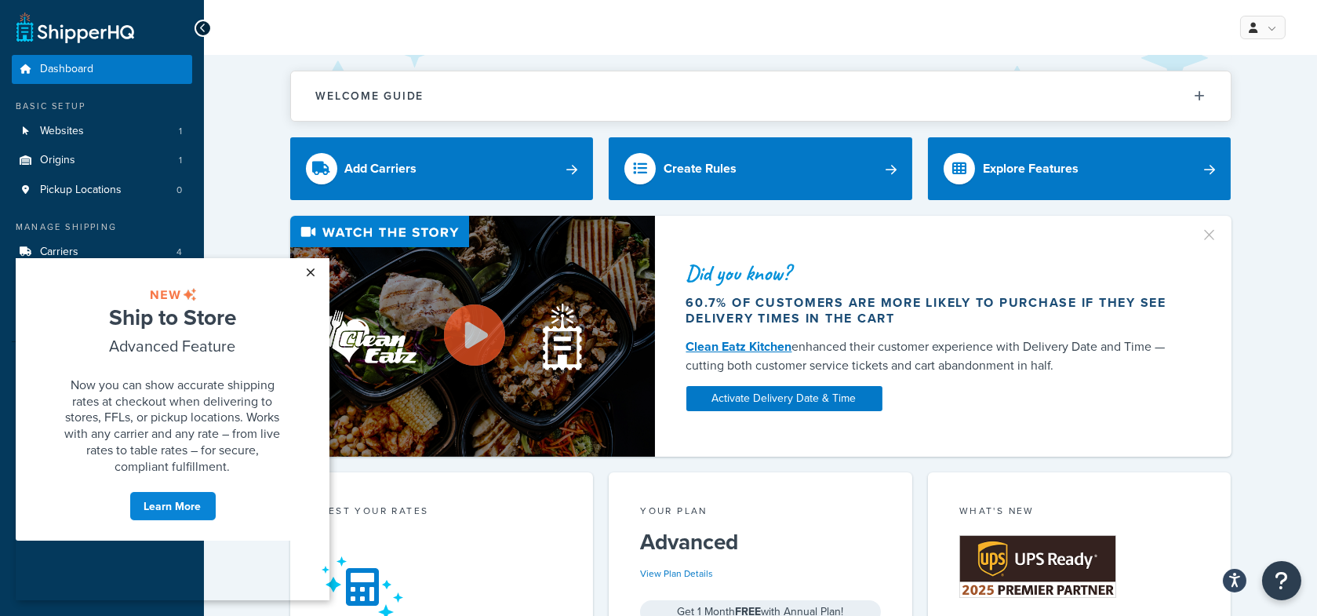
click at [314, 271] on link "×" at bounding box center [310, 271] width 27 height 28
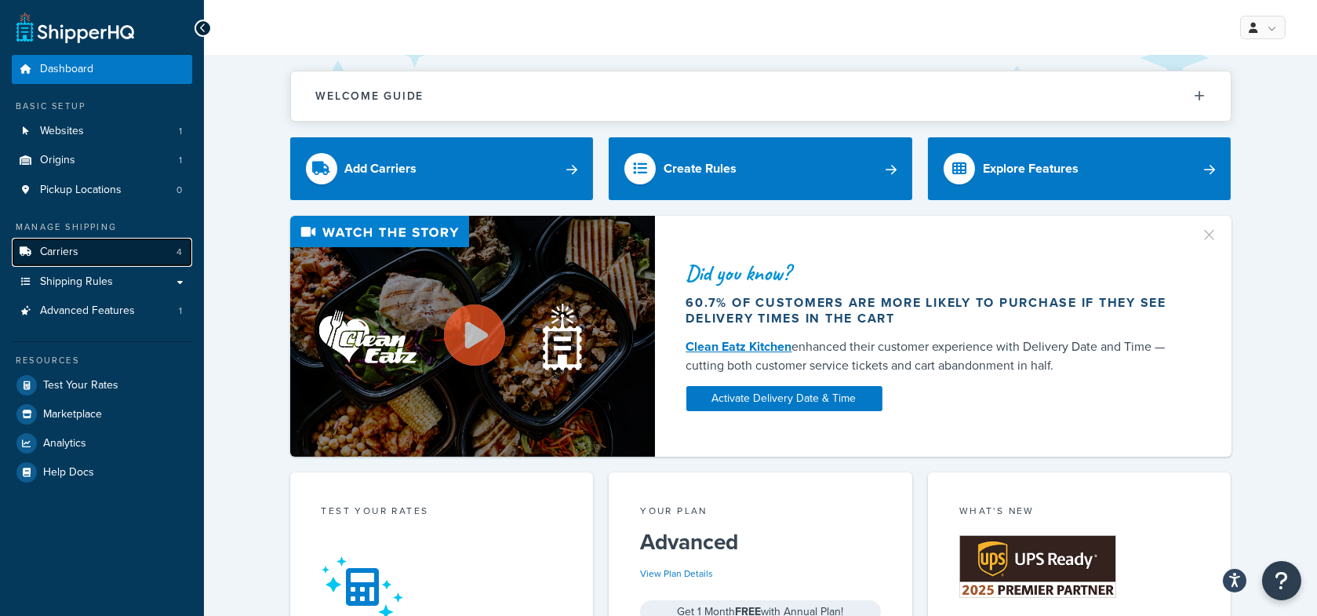
click at [71, 245] on span "Carriers" at bounding box center [59, 251] width 38 height 13
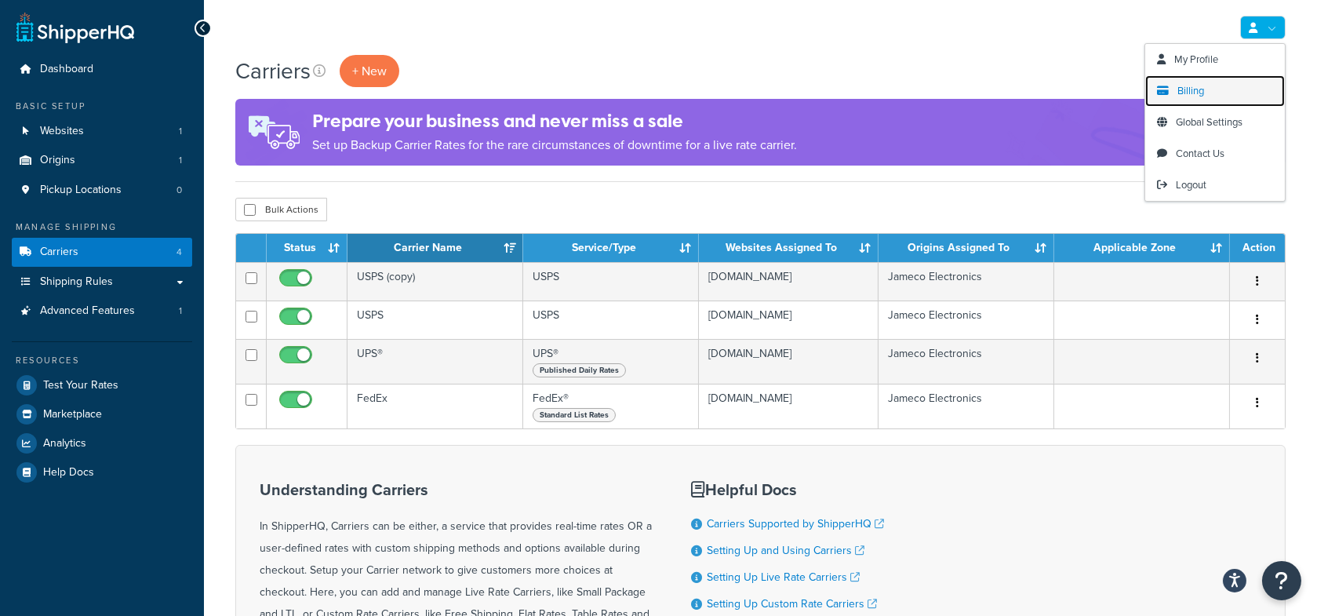
click at [1220, 92] on link "Billing" at bounding box center [1215, 90] width 140 height 31
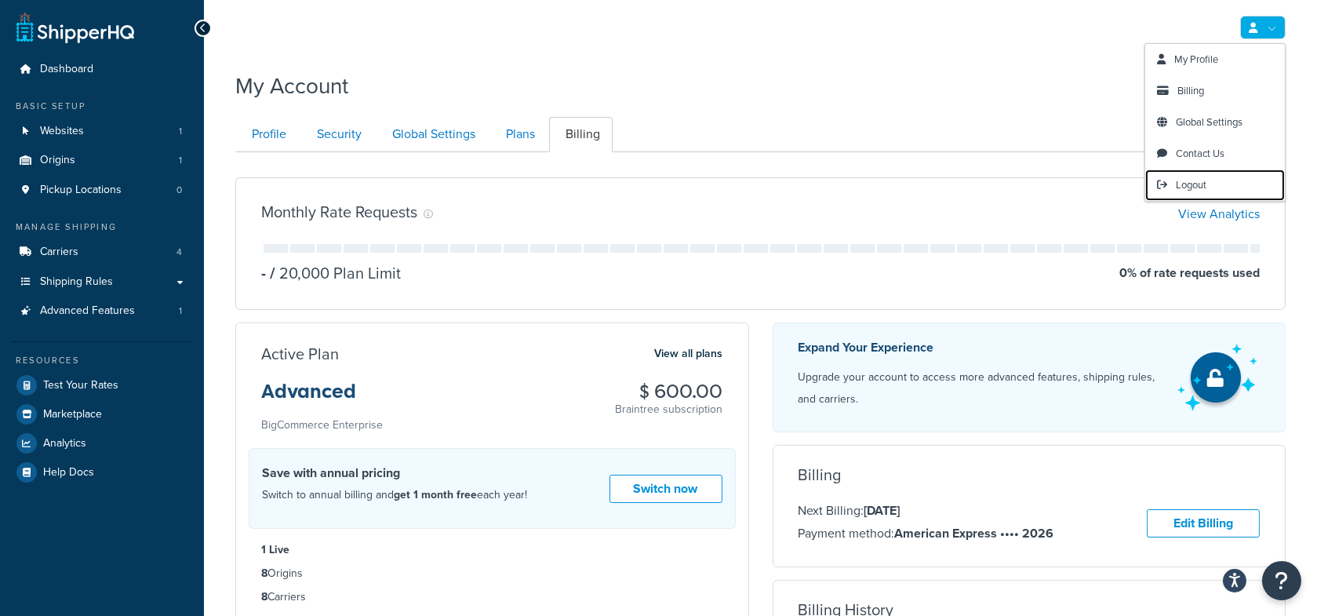
drag, startPoint x: 1168, startPoint y: 191, endPoint x: 917, endPoint y: 53, distance: 286.8
click at [1168, 191] on link "Logout" at bounding box center [1215, 184] width 140 height 31
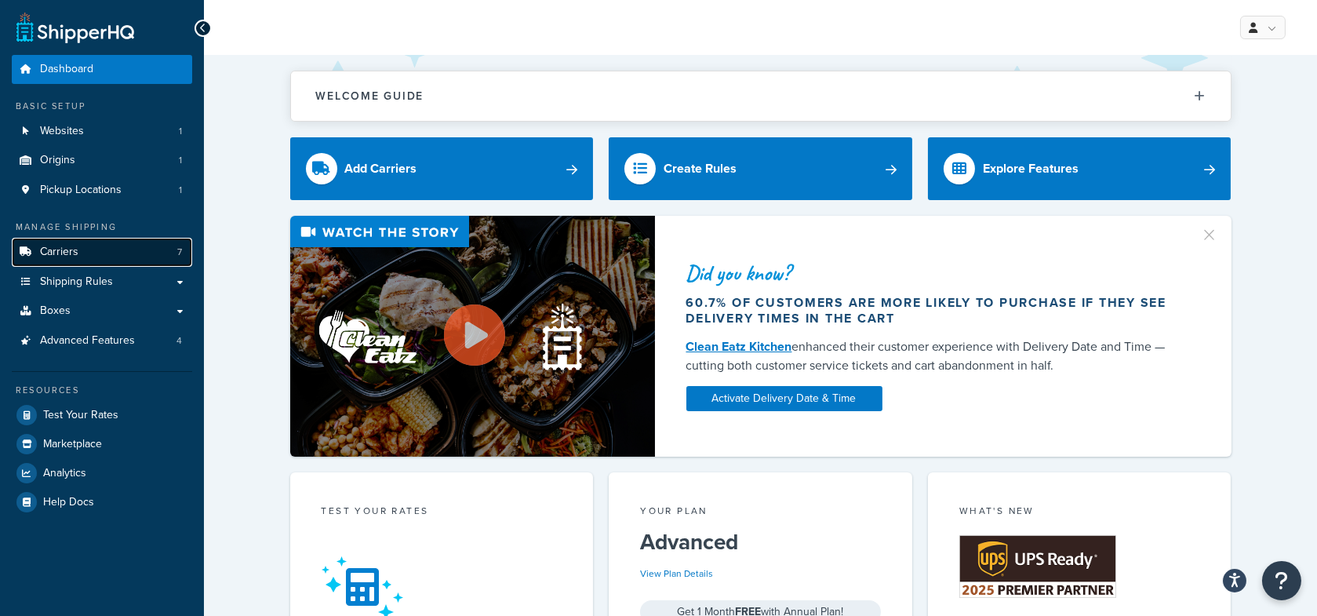
click at [155, 252] on link "Carriers 7" at bounding box center [102, 252] width 180 height 29
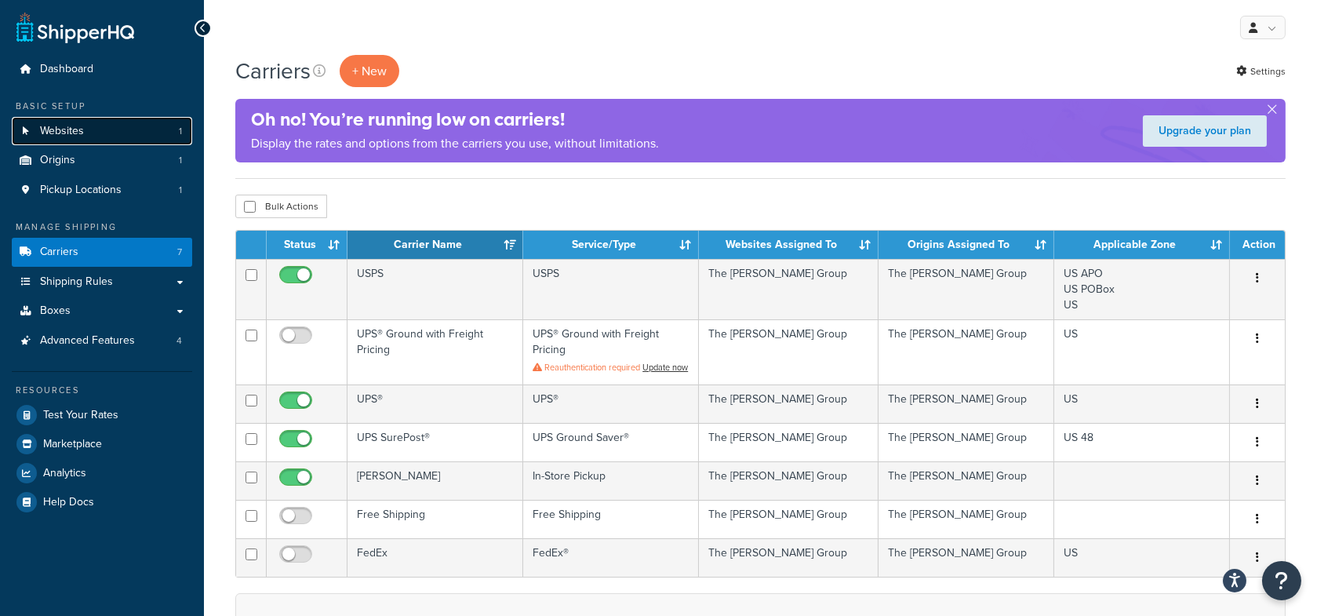
click at [74, 130] on span "Websites" at bounding box center [62, 131] width 44 height 13
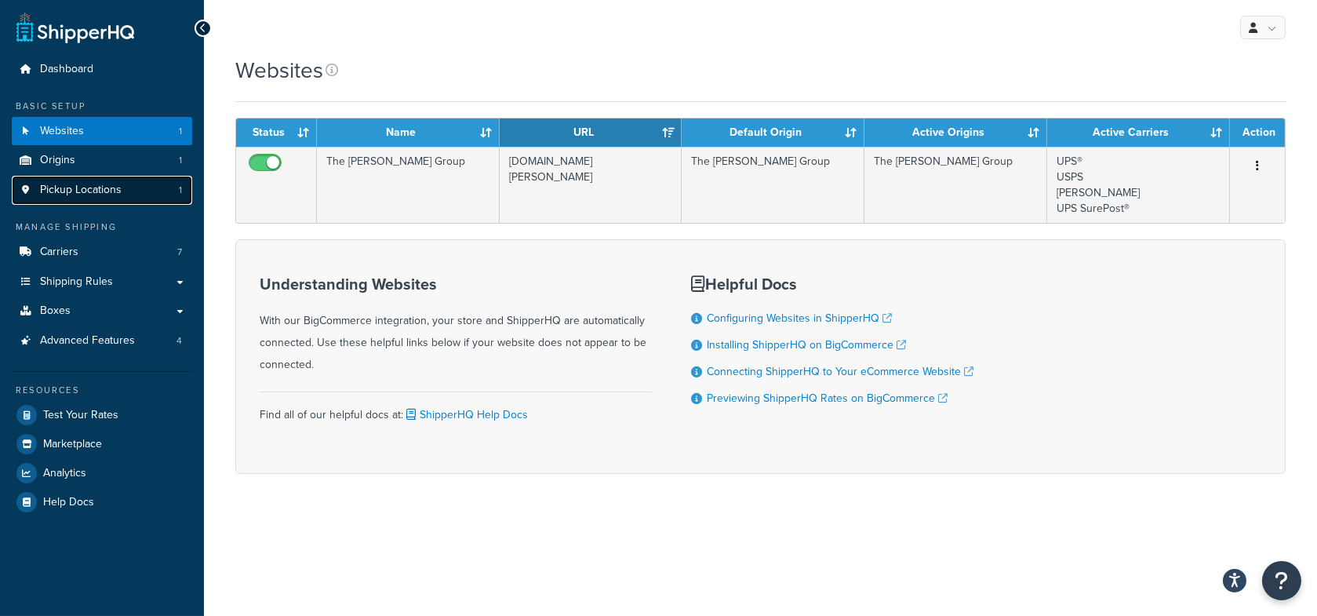
click at [85, 196] on span "Pickup Locations" at bounding box center [81, 190] width 82 height 13
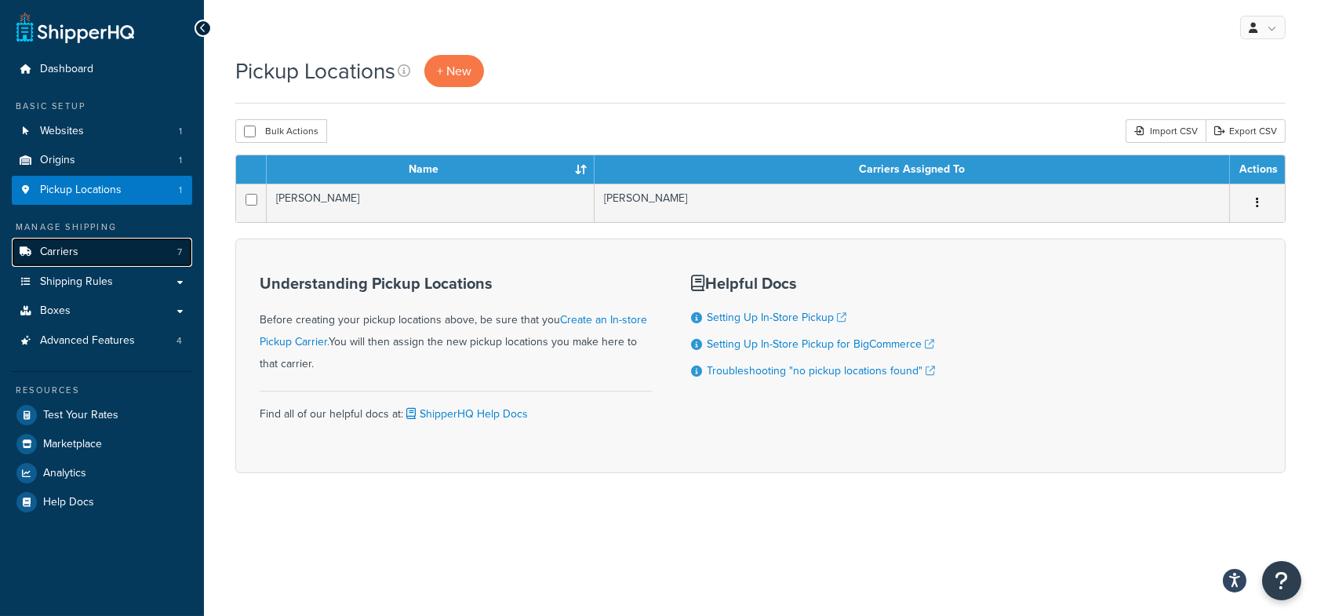
click at [157, 249] on link "Carriers 7" at bounding box center [102, 252] width 180 height 29
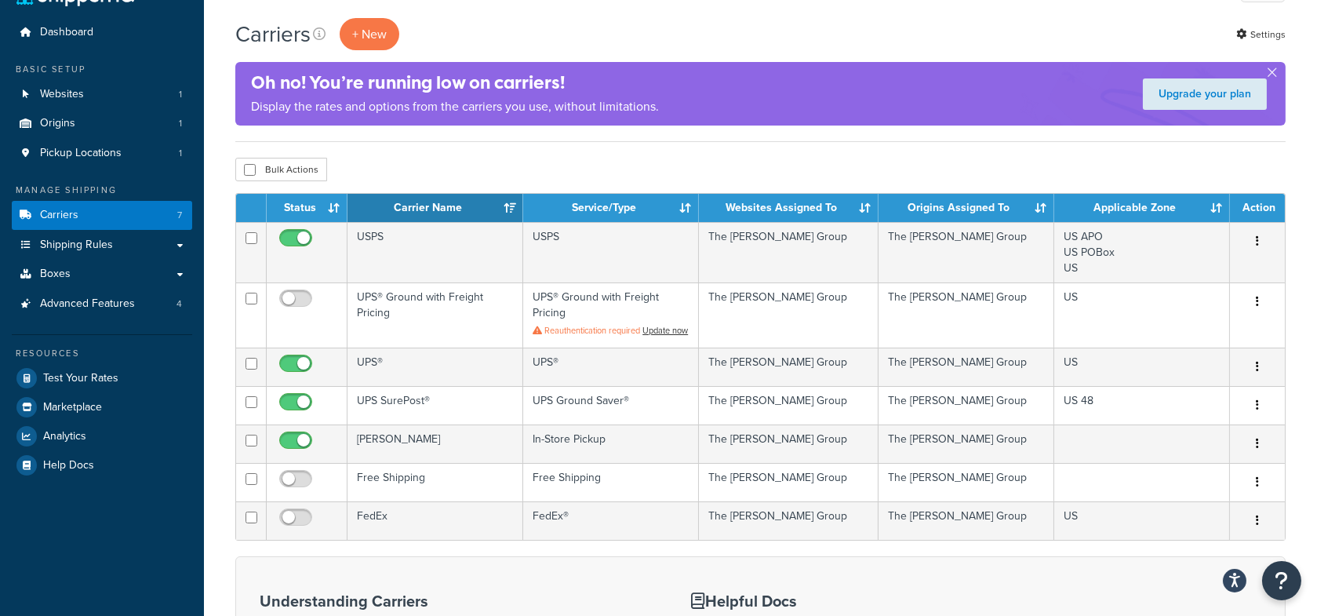
scroll to position [49, 0]
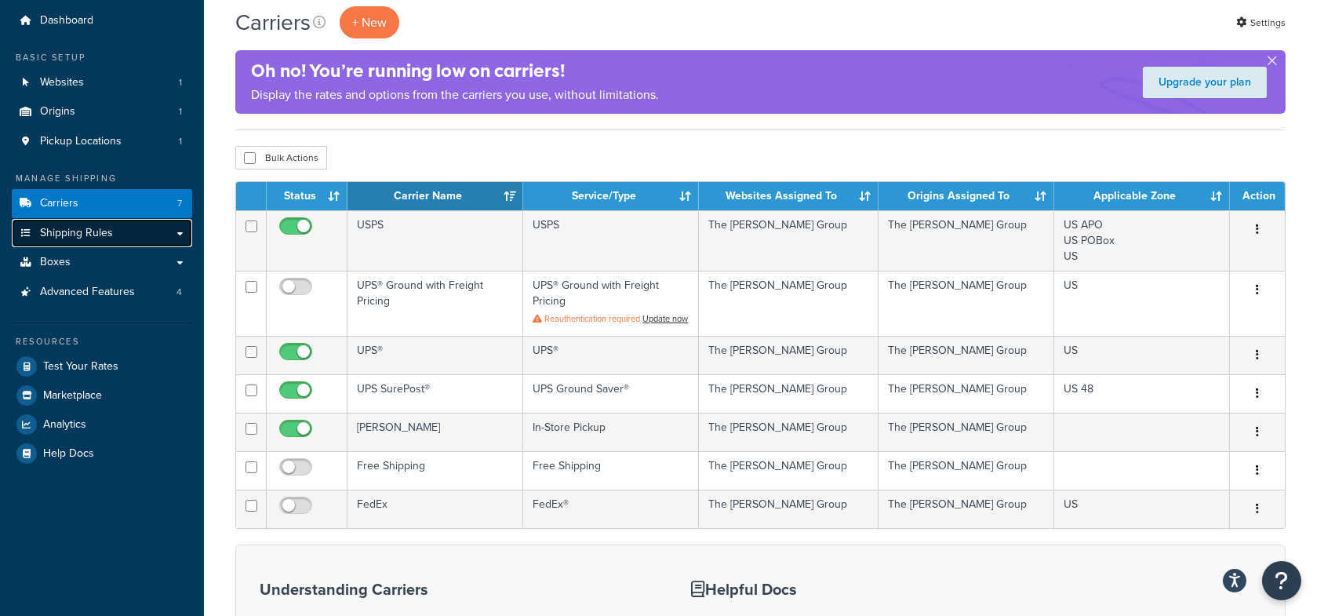
click at [126, 233] on link "Shipping Rules" at bounding box center [102, 233] width 180 height 29
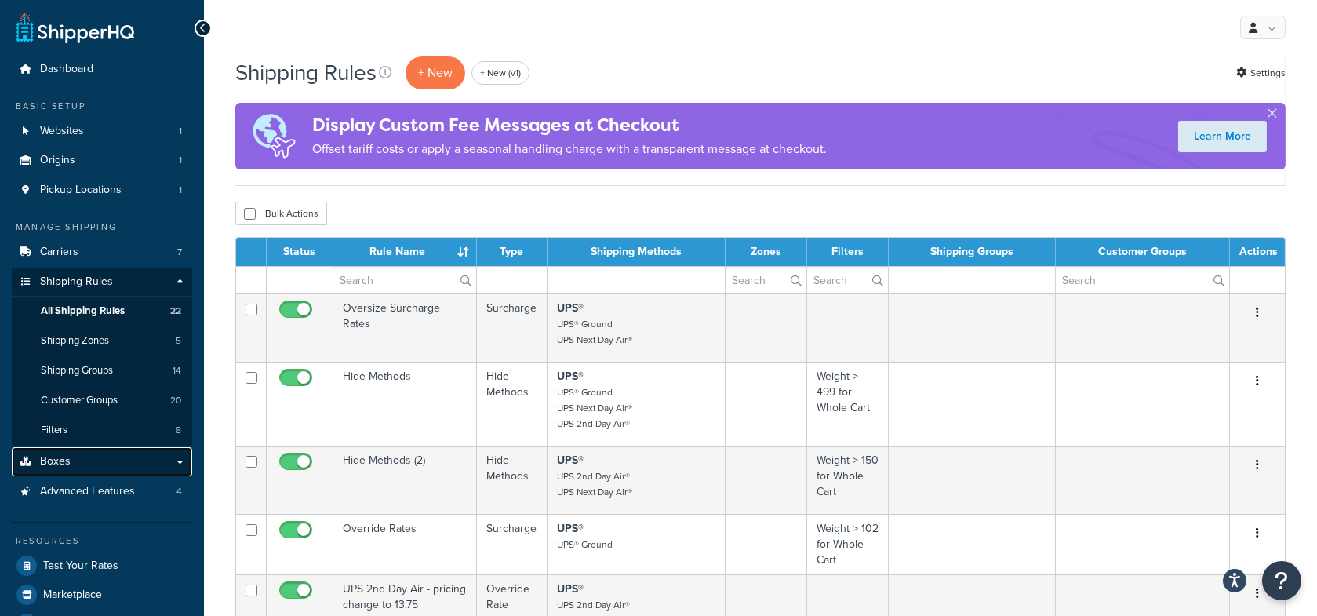
click at [79, 460] on link "Boxes" at bounding box center [102, 461] width 180 height 29
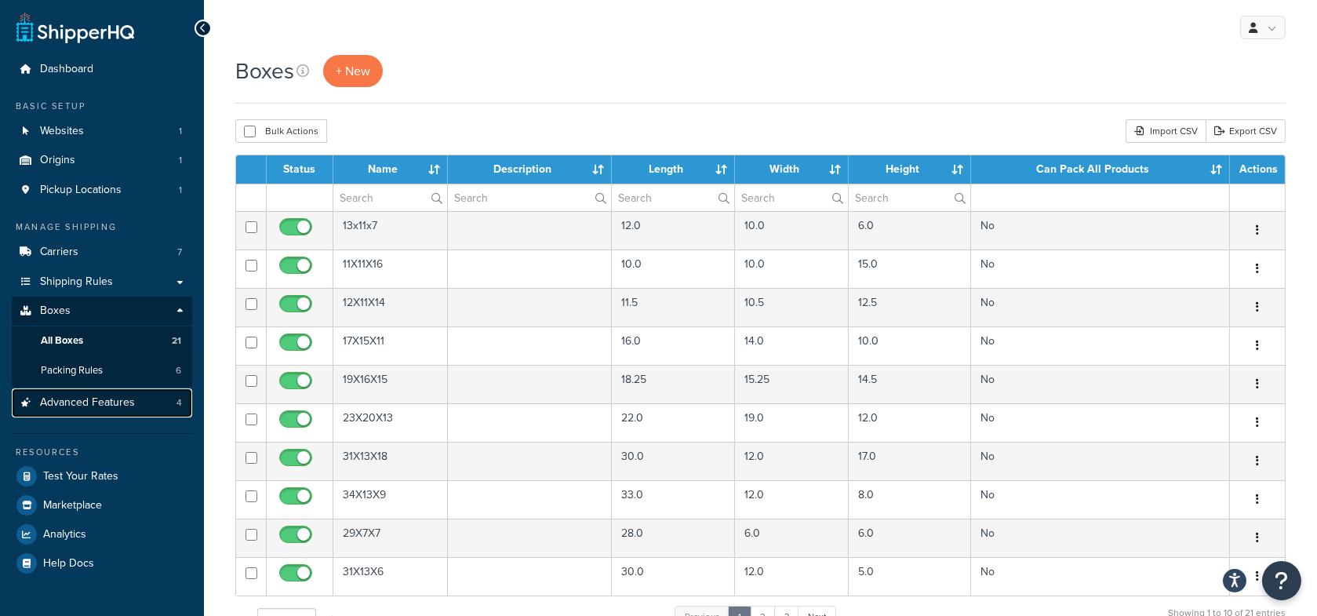
click at [113, 406] on span "Advanced Features" at bounding box center [87, 402] width 95 height 13
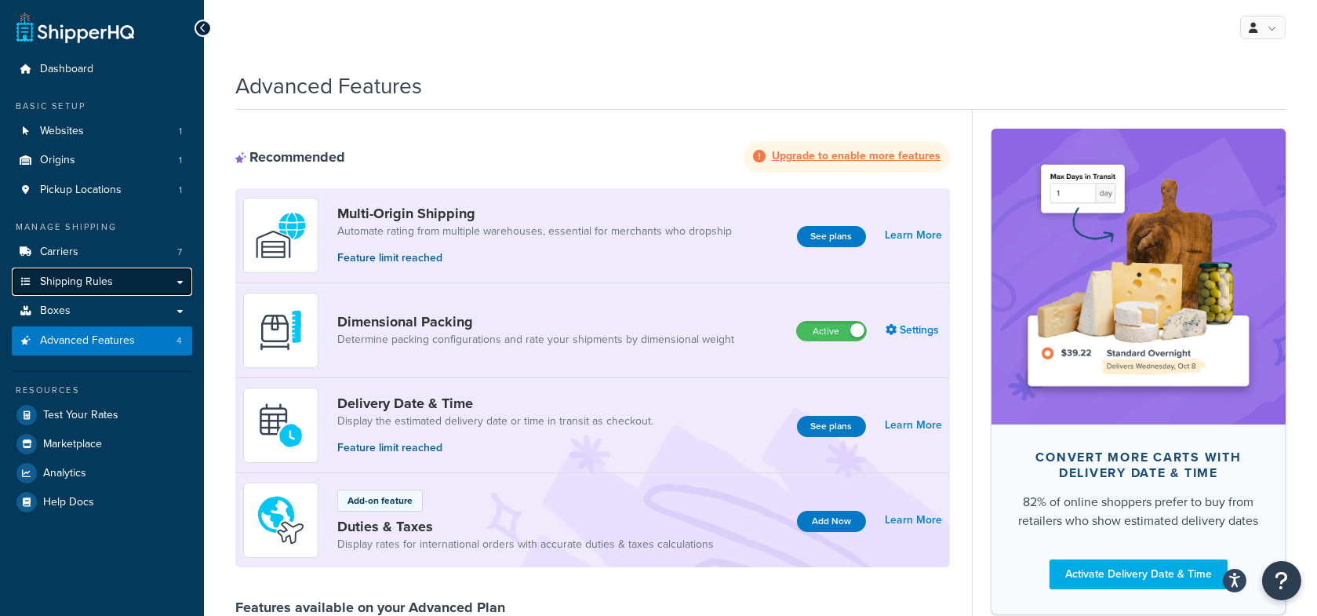
click at [101, 271] on link "Shipping Rules" at bounding box center [102, 281] width 180 height 29
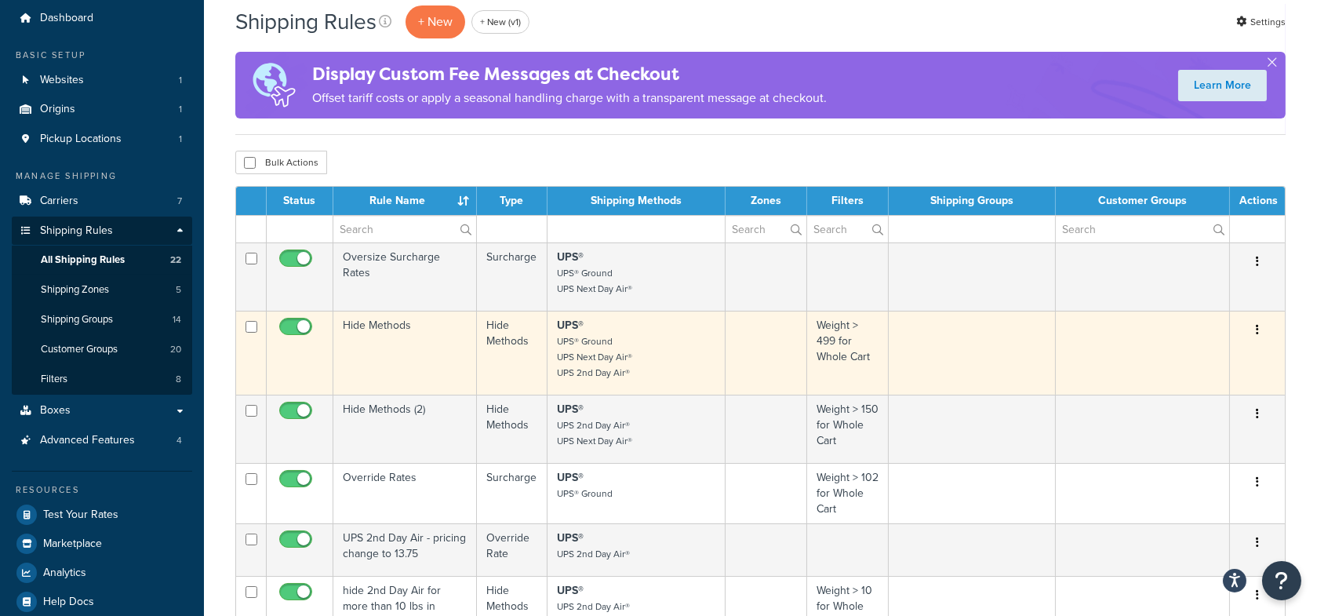
scroll to position [56, 0]
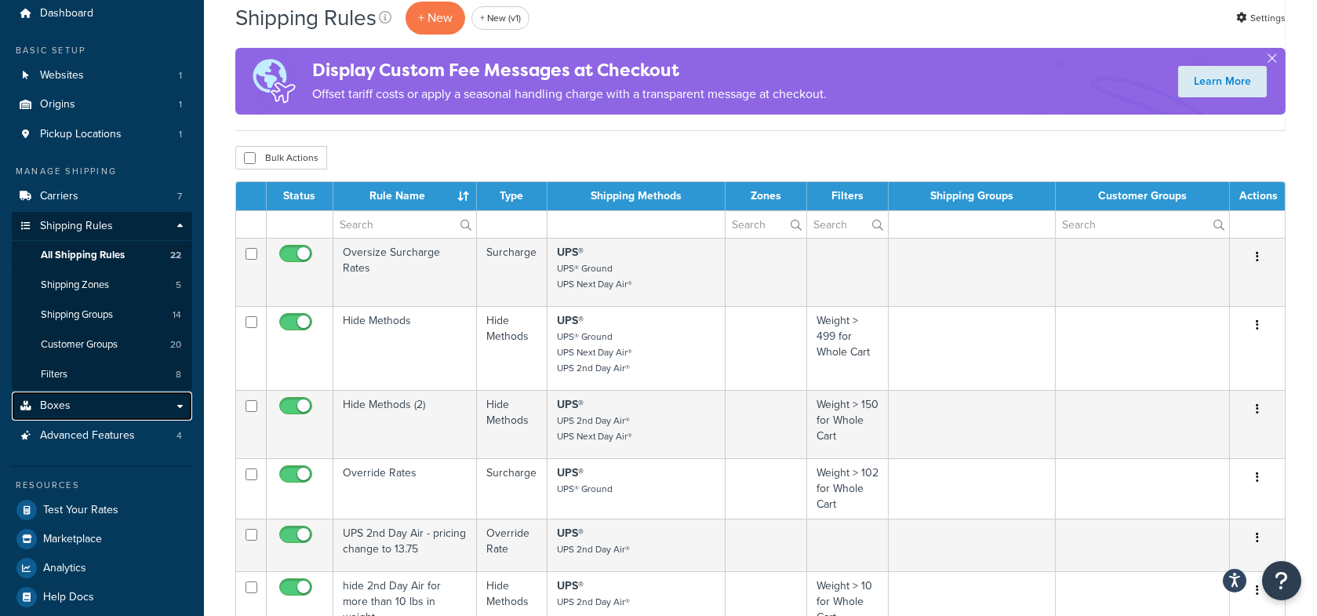
click at [132, 410] on link "Boxes" at bounding box center [102, 405] width 180 height 29
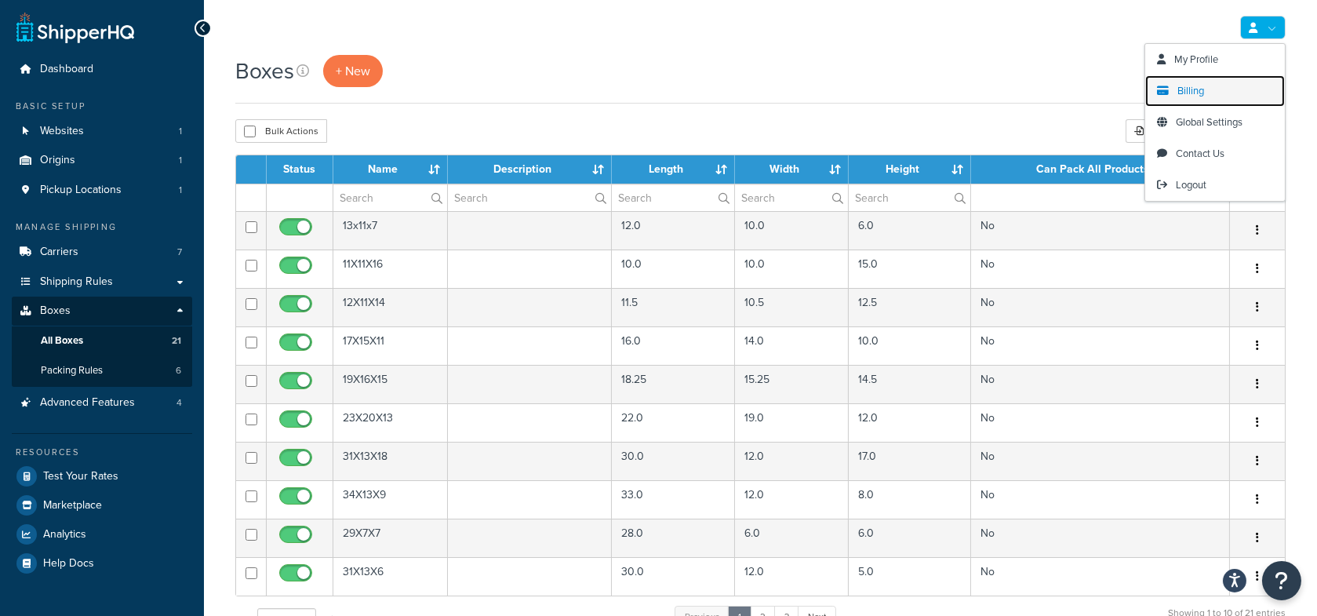
click at [1197, 78] on link "Billing" at bounding box center [1215, 90] width 140 height 31
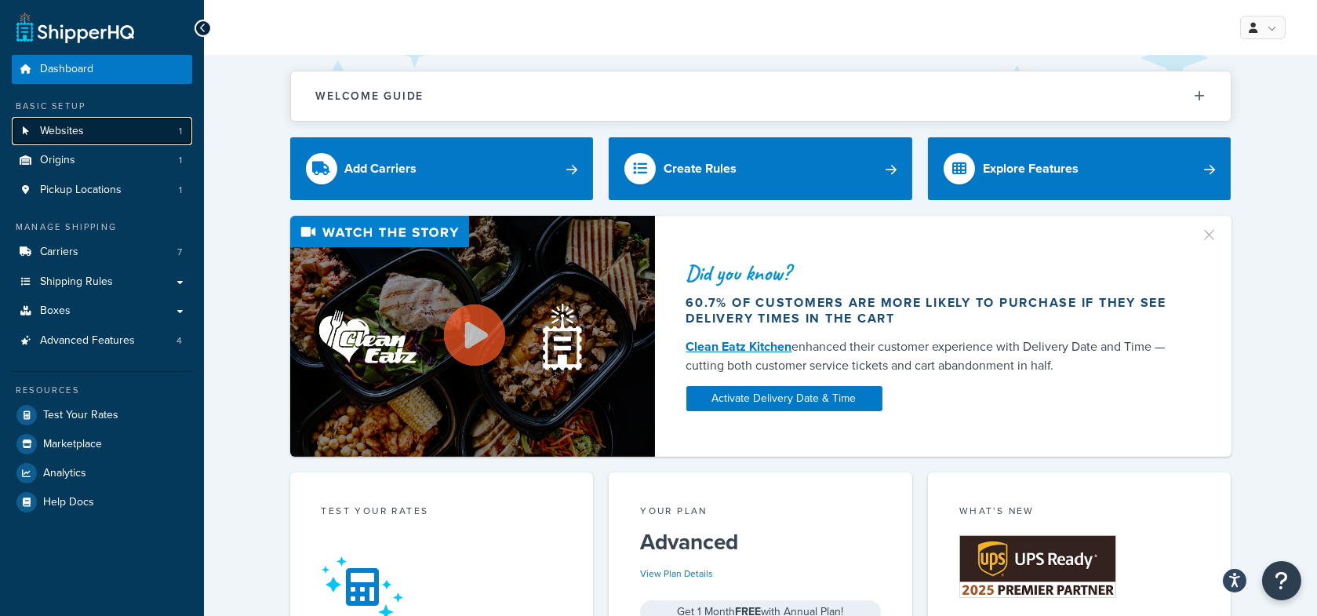
drag, startPoint x: 158, startPoint y: 131, endPoint x: 168, endPoint y: 132, distance: 9.4
click at [158, 131] on link "Websites 1" at bounding box center [102, 131] width 180 height 29
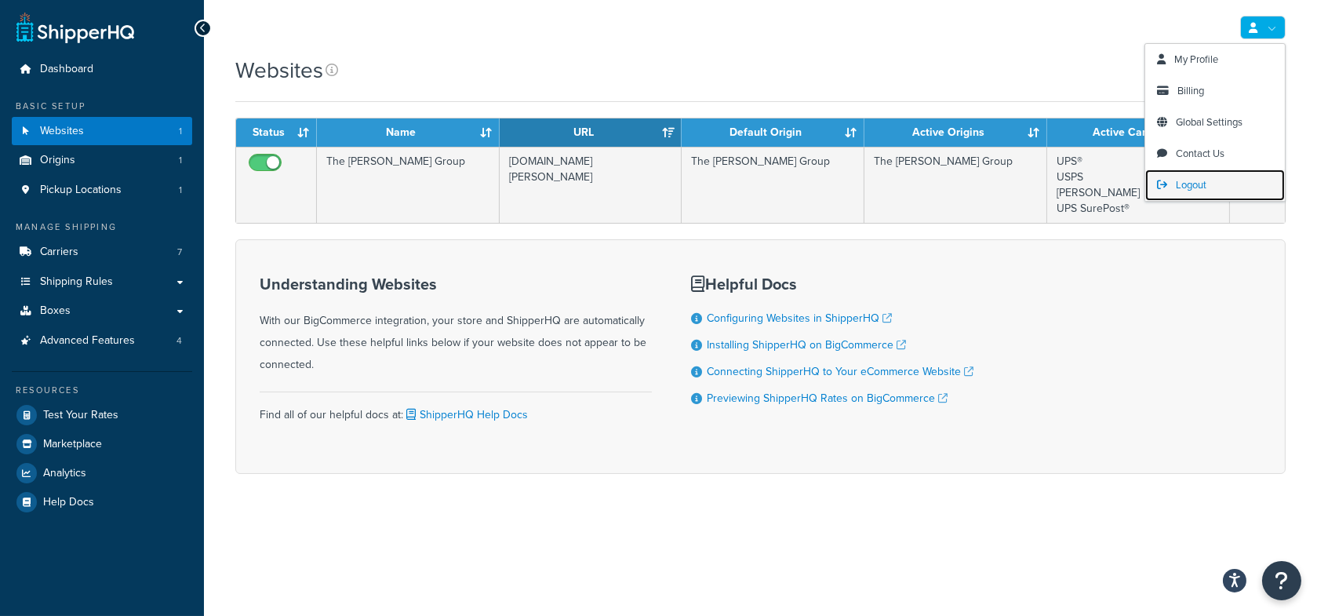
click at [1177, 180] on span "Logout" at bounding box center [1191, 184] width 31 height 15
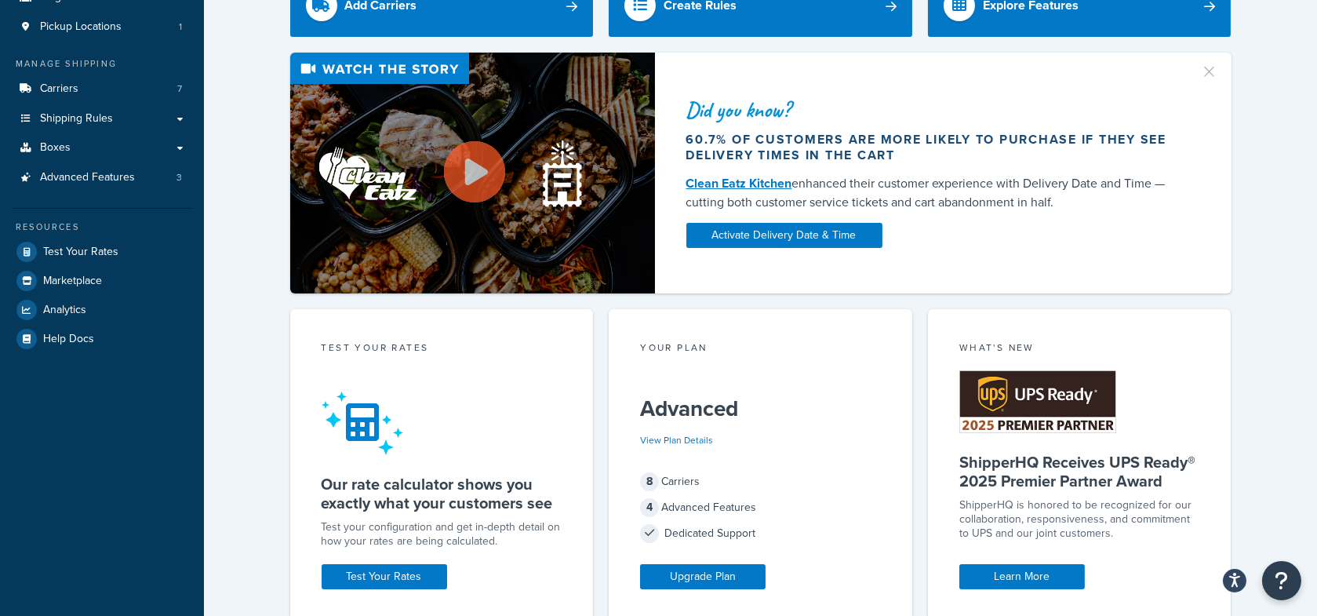
scroll to position [206, 0]
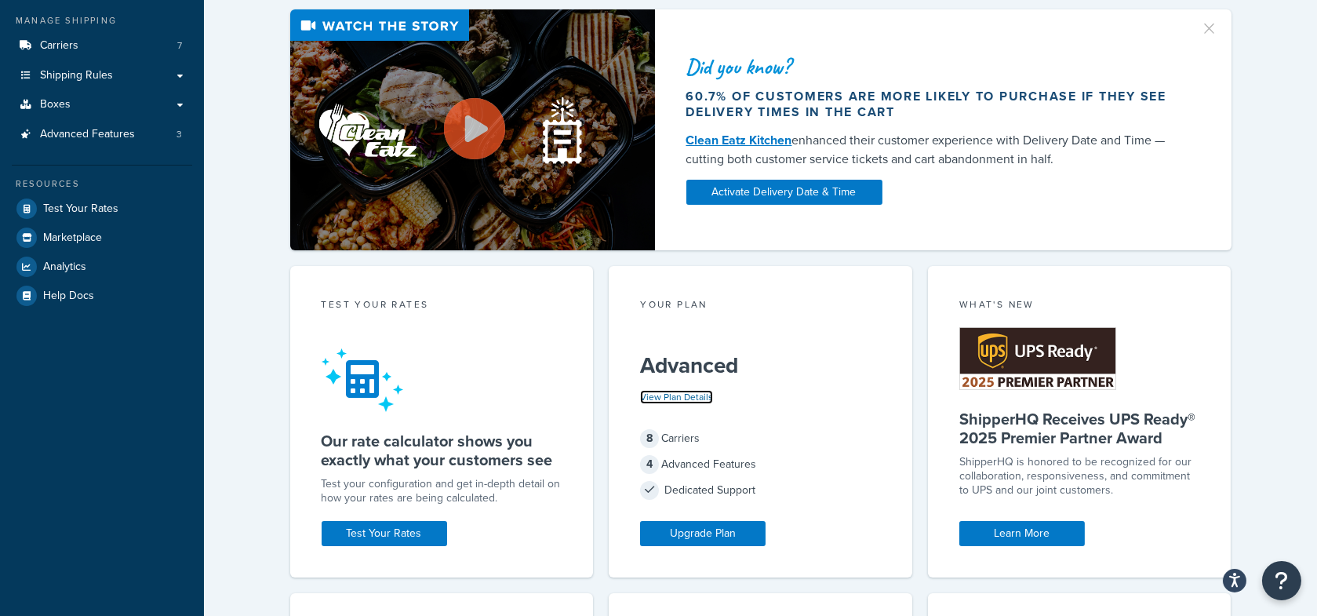
click at [696, 392] on link "View Plan Details" at bounding box center [676, 397] width 73 height 14
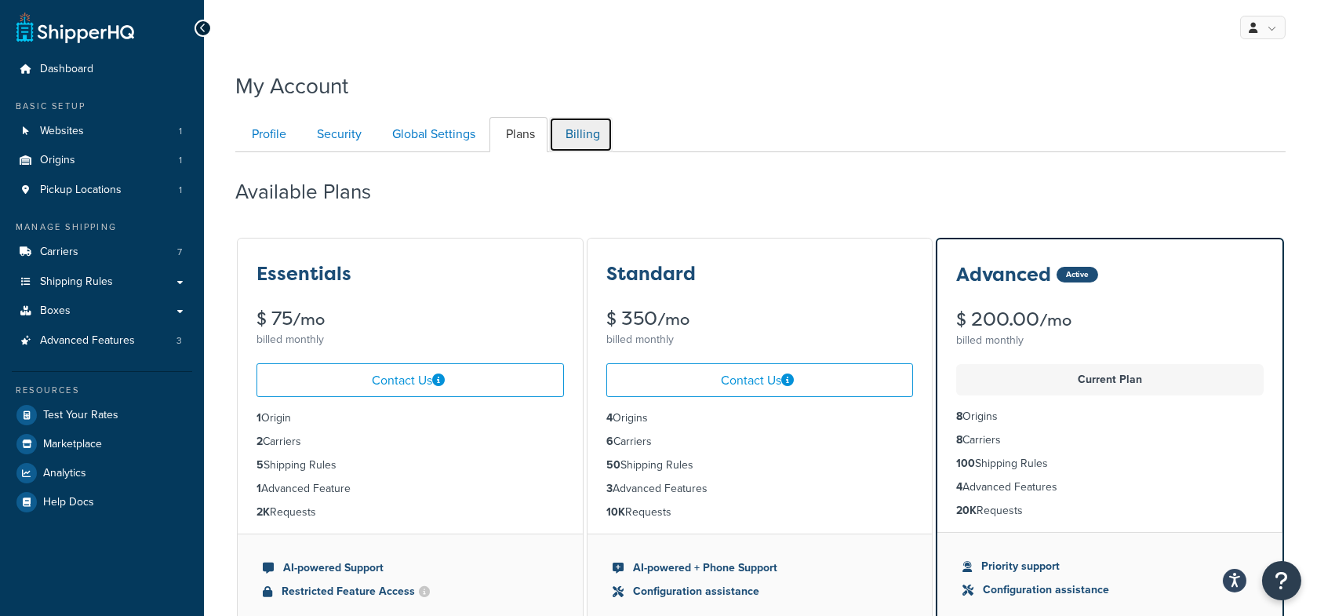
click at [555, 135] on link "Billing" at bounding box center [581, 134] width 64 height 35
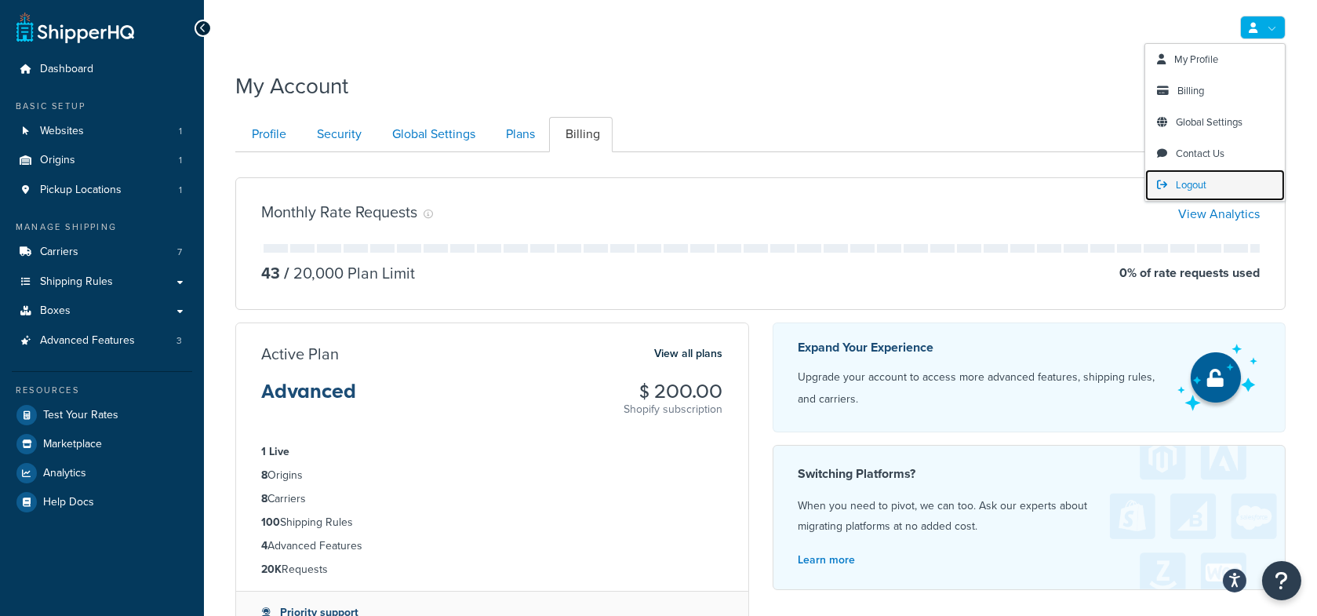
click at [1207, 180] on link "Logout" at bounding box center [1215, 184] width 140 height 31
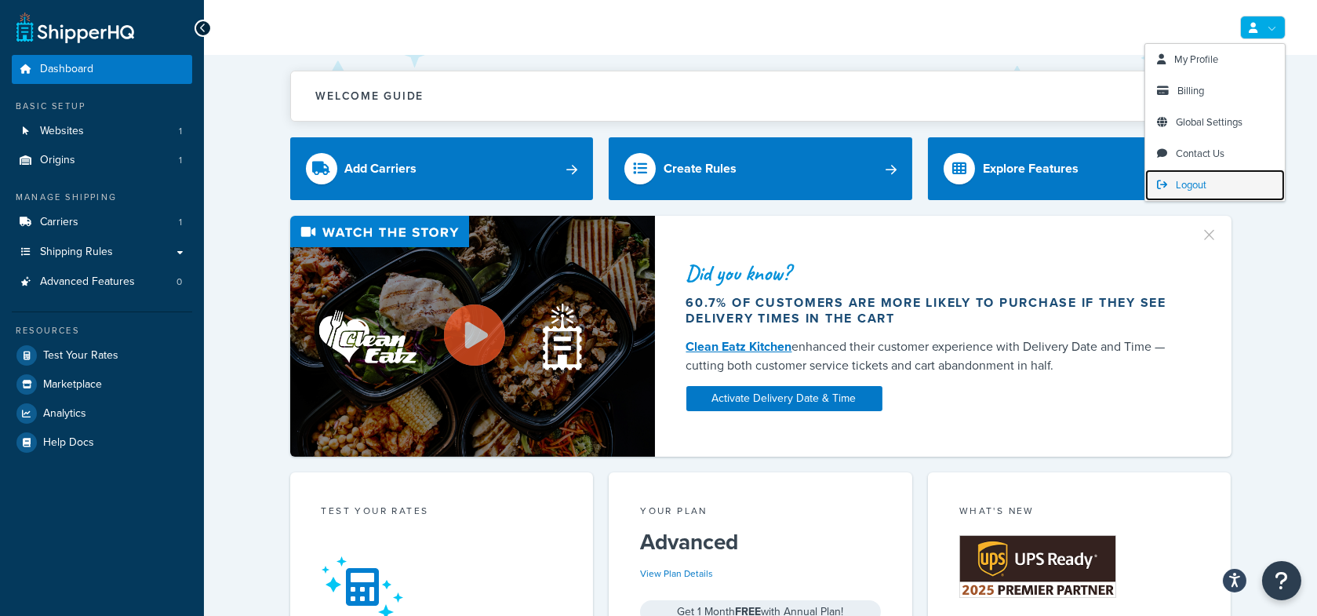
click at [1194, 176] on link "Logout" at bounding box center [1215, 184] width 140 height 31
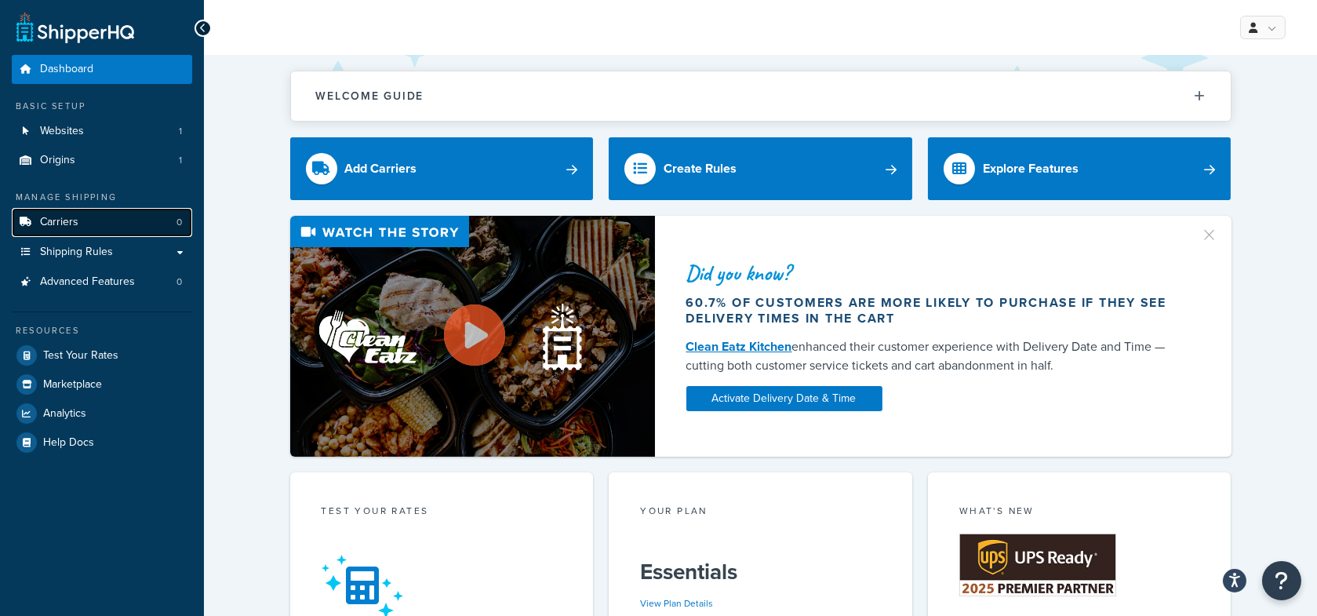
click at [136, 225] on link "Carriers 0" at bounding box center [102, 222] width 180 height 29
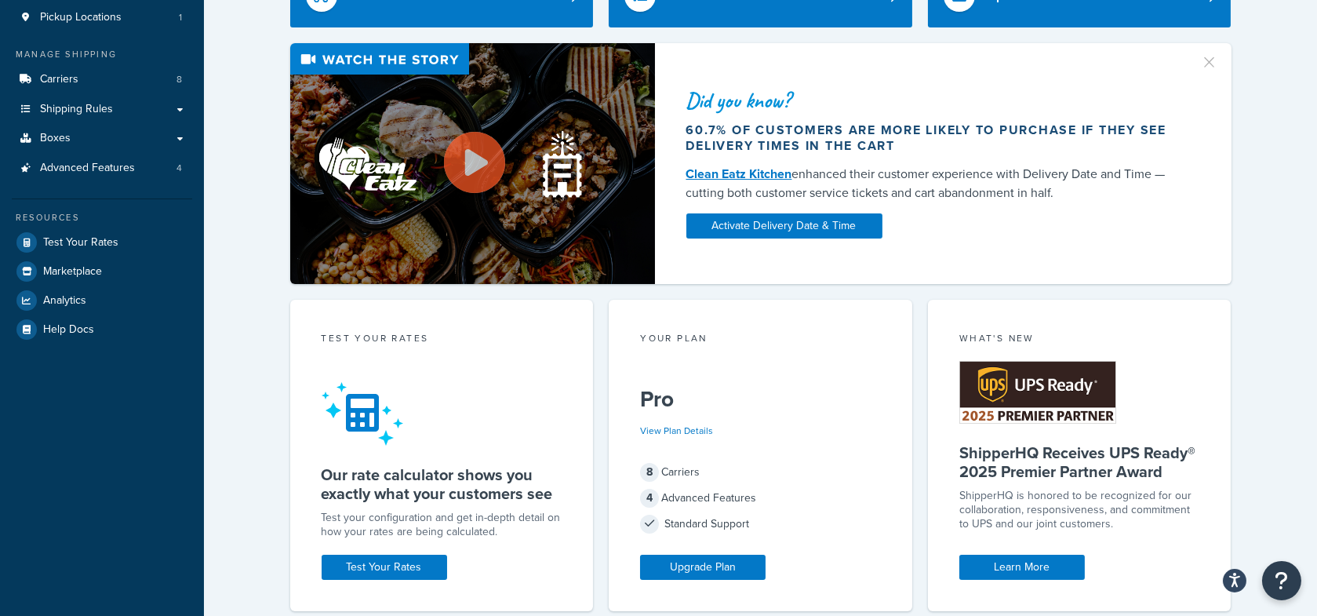
scroll to position [200, 0]
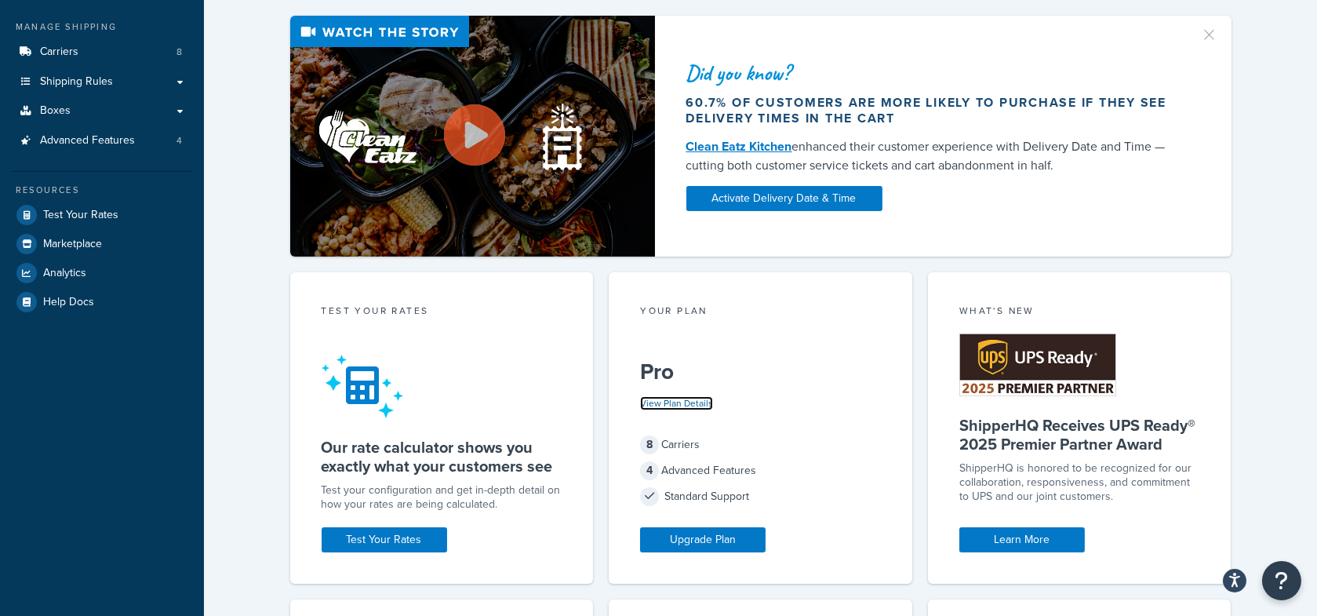
click at [685, 396] on link "View Plan Details" at bounding box center [676, 403] width 73 height 14
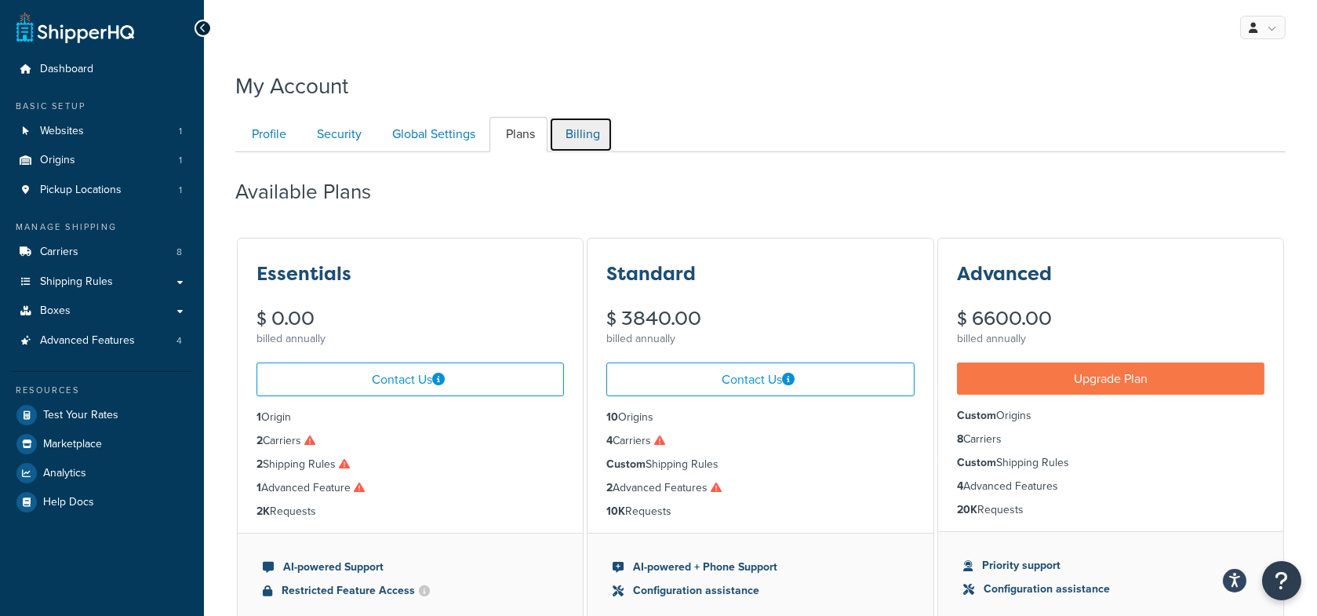
click at [591, 143] on link "Billing" at bounding box center [581, 134] width 64 height 35
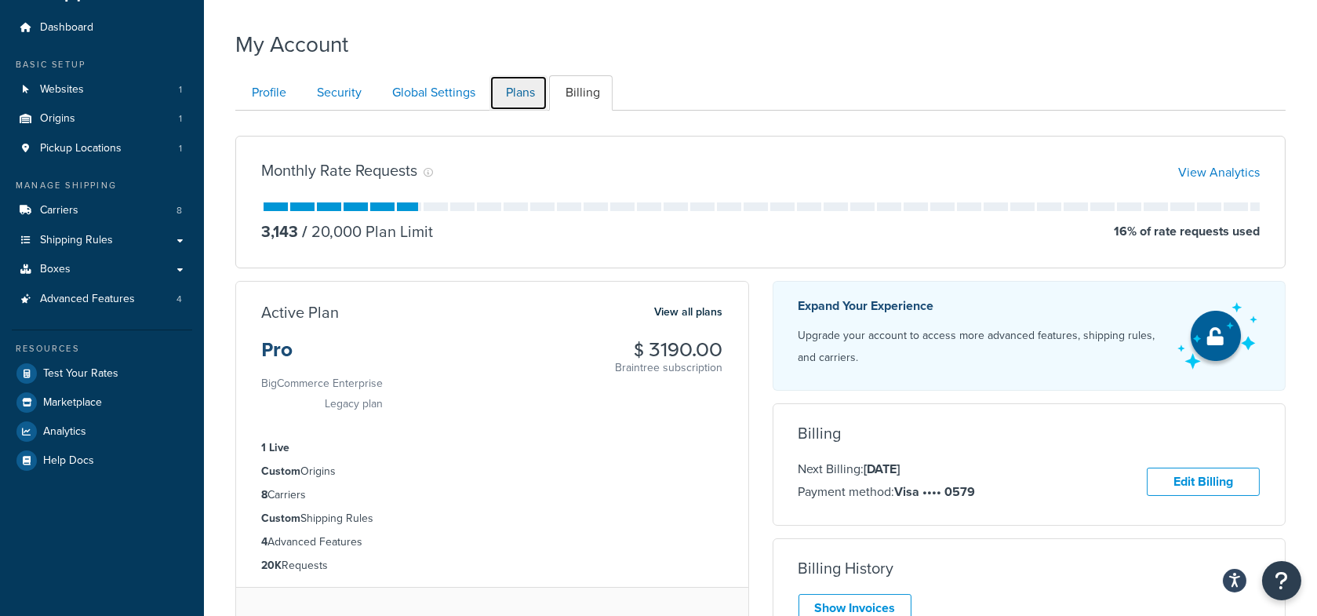
click at [520, 95] on link "Plans" at bounding box center [518, 92] width 58 height 35
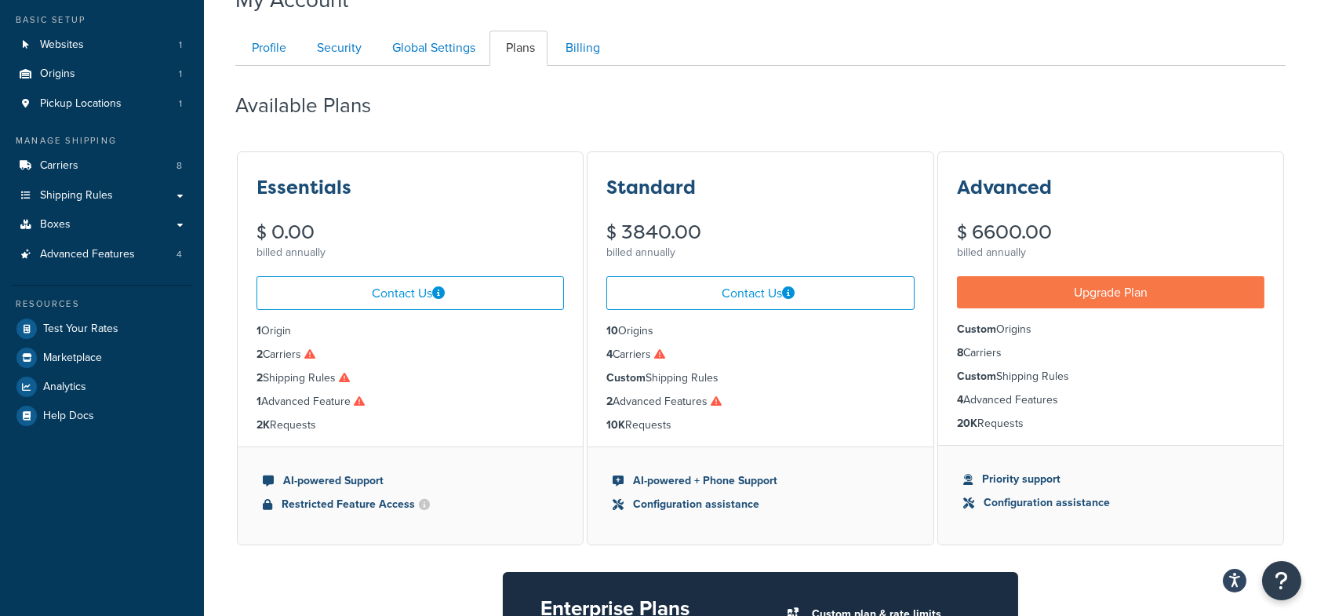
scroll to position [72, 0]
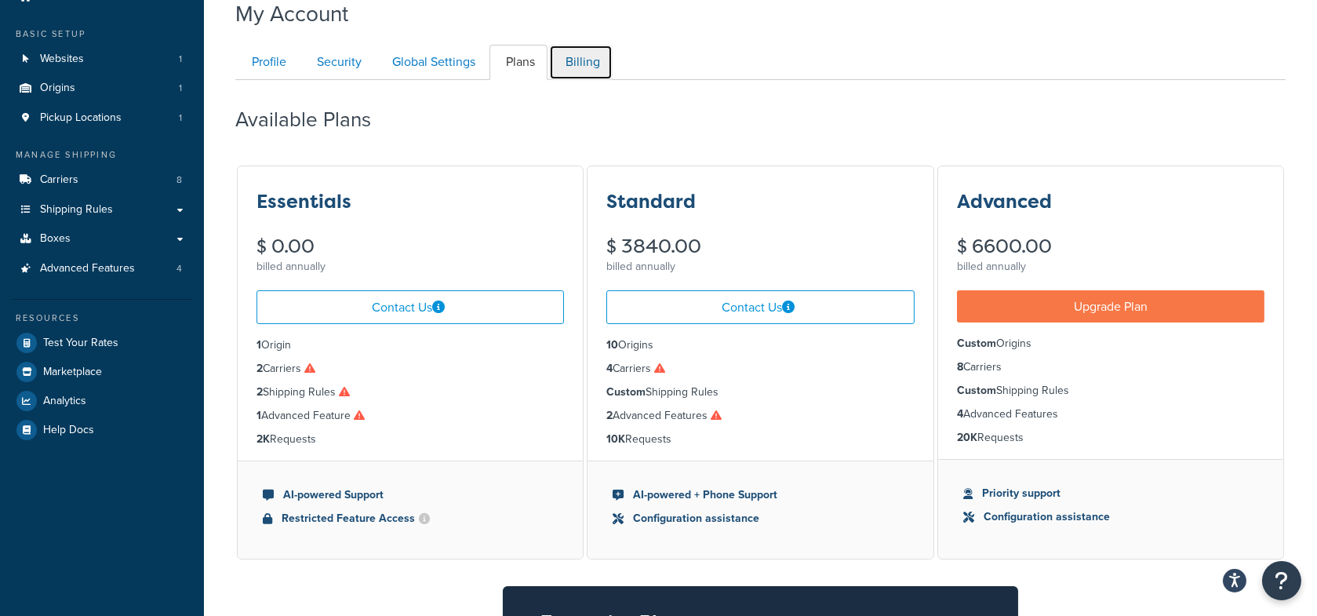
click at [594, 67] on link "Billing" at bounding box center [581, 62] width 64 height 35
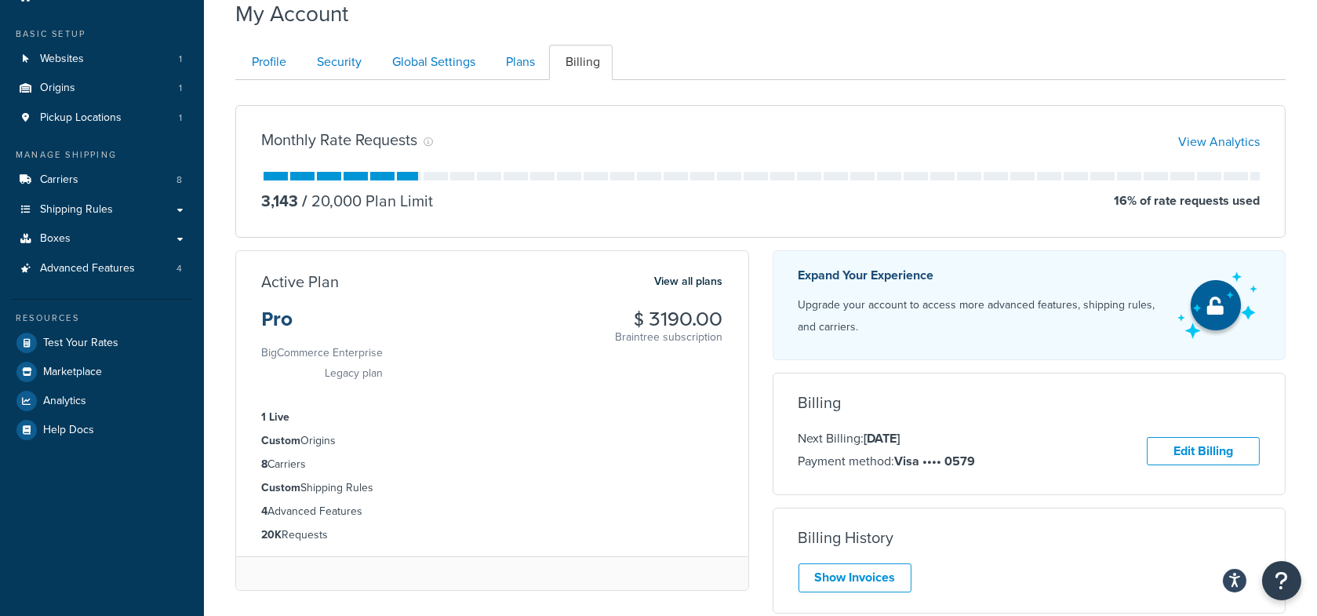
scroll to position [151, 0]
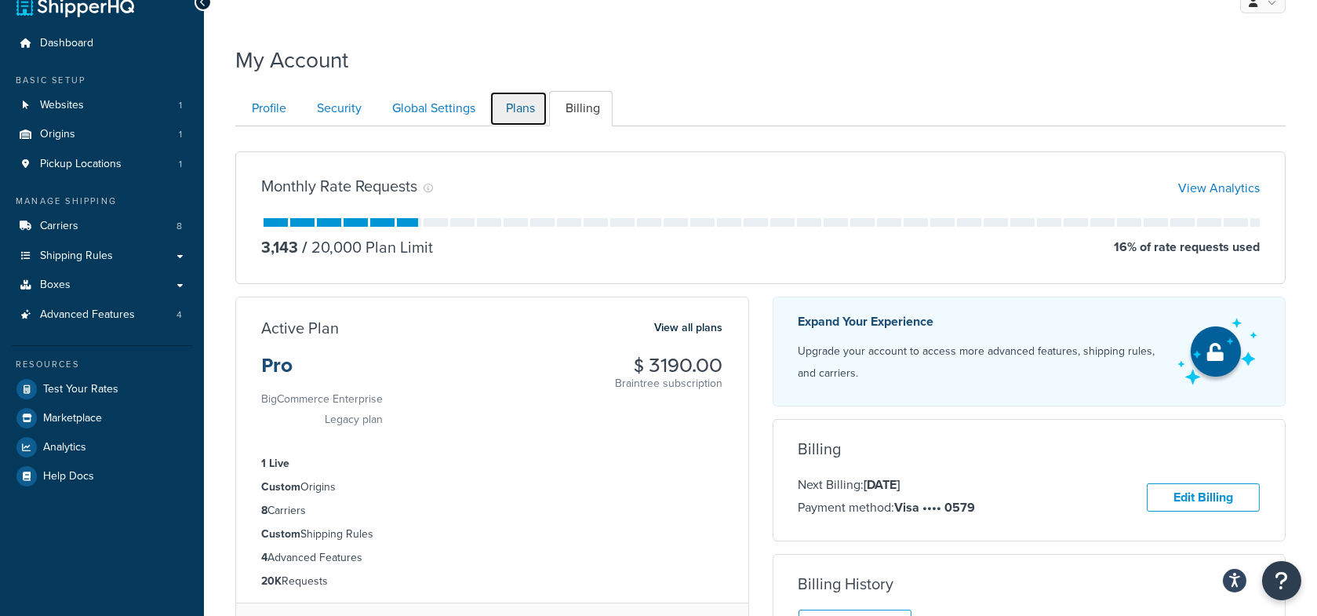
click at [519, 98] on link "Plans" at bounding box center [518, 108] width 58 height 35
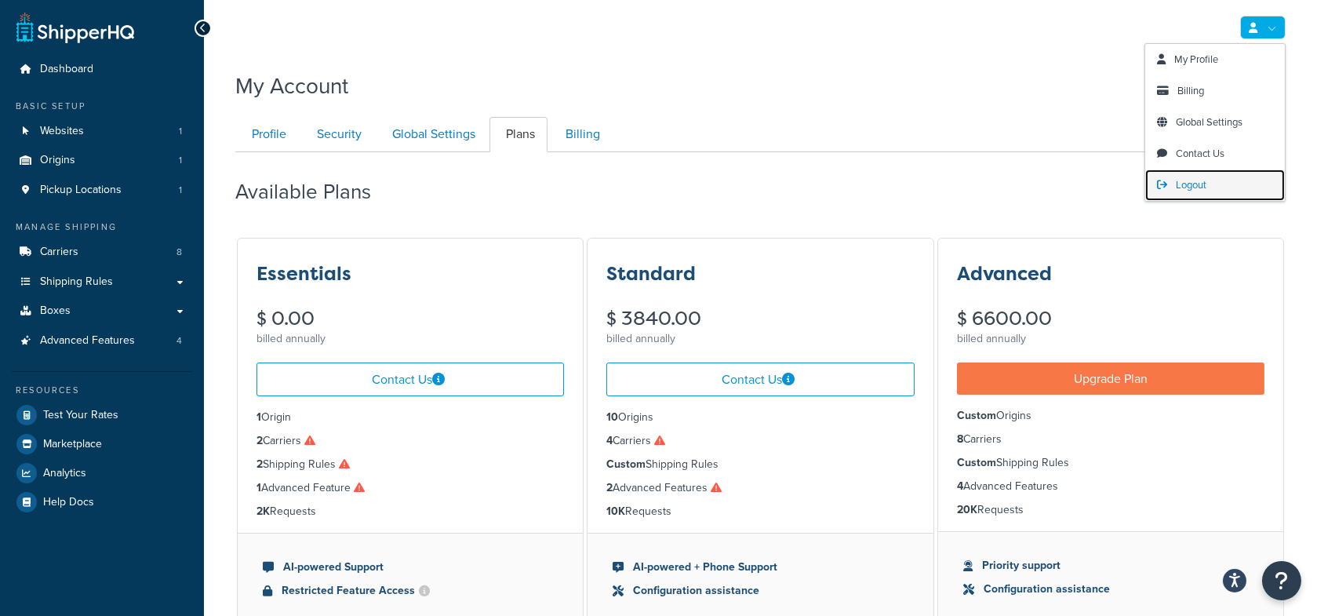
click at [1174, 172] on link "Logout" at bounding box center [1215, 184] width 140 height 31
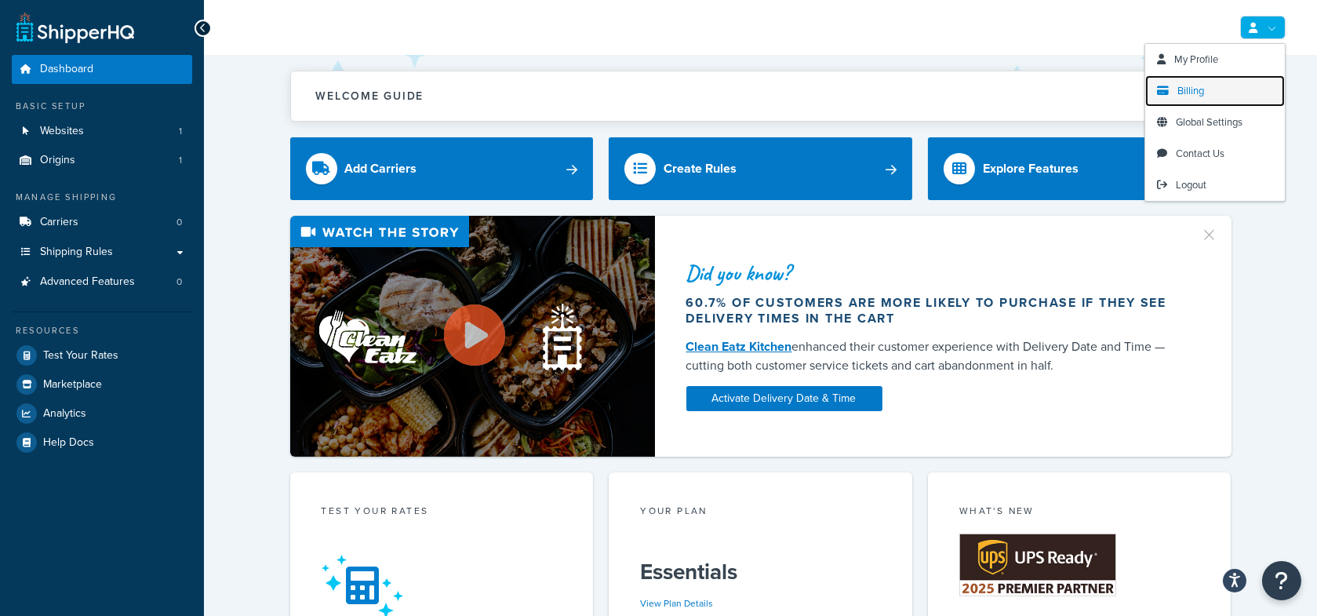
click at [1181, 87] on span "Billing" at bounding box center [1190, 90] width 27 height 15
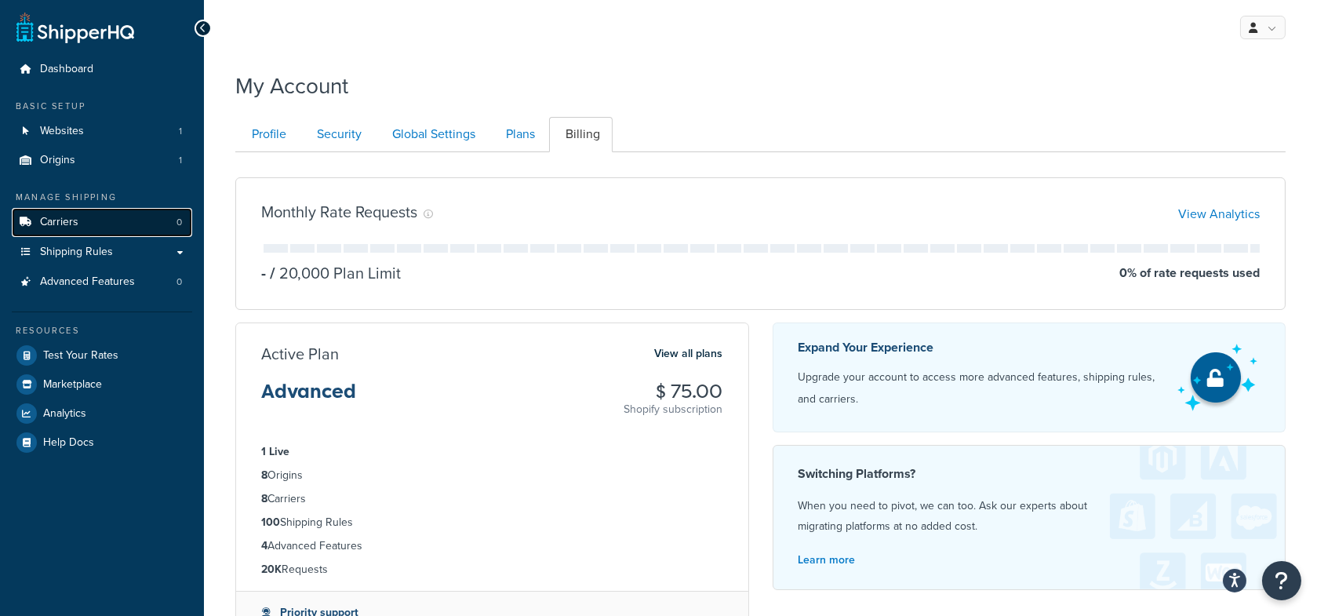
click at [105, 228] on link "Carriers 0" at bounding box center [102, 222] width 180 height 29
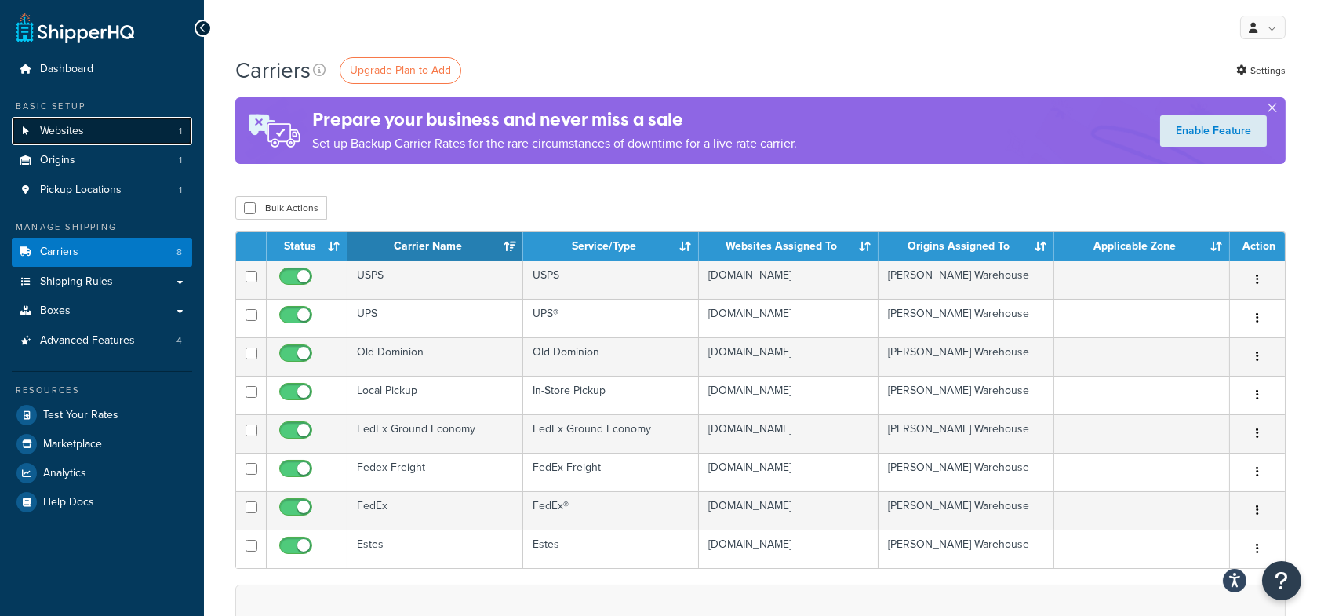
click at [113, 118] on link "Websites 1" at bounding box center [102, 131] width 180 height 29
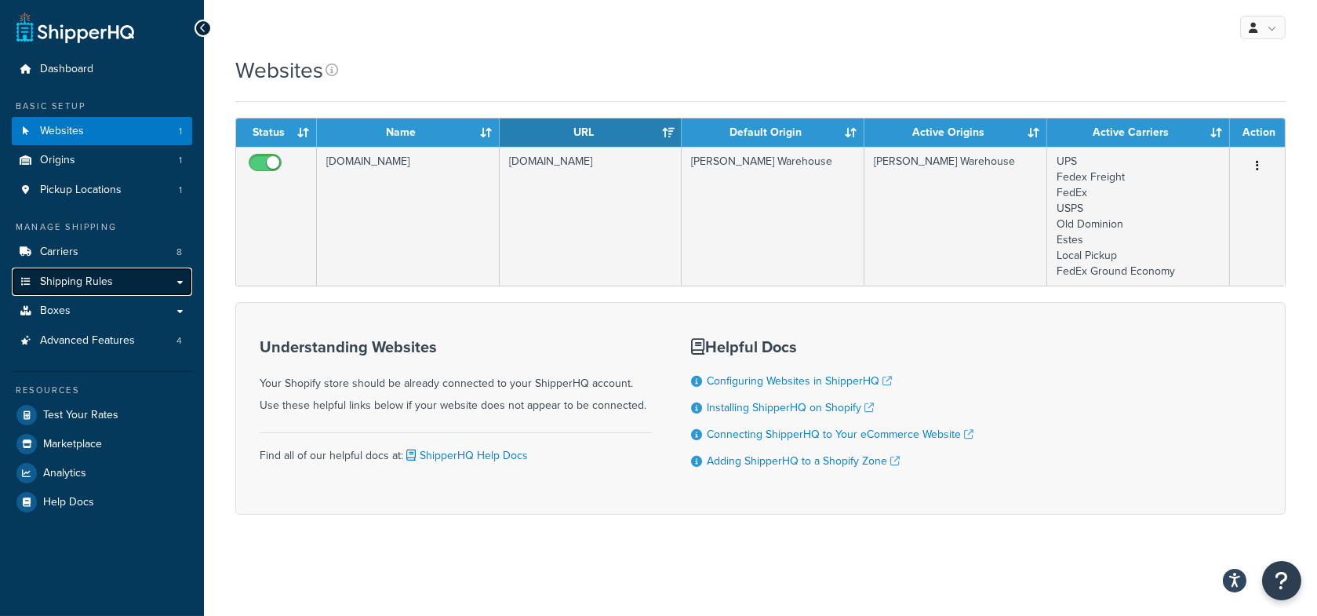
click at [121, 278] on link "Shipping Rules" at bounding box center [102, 281] width 180 height 29
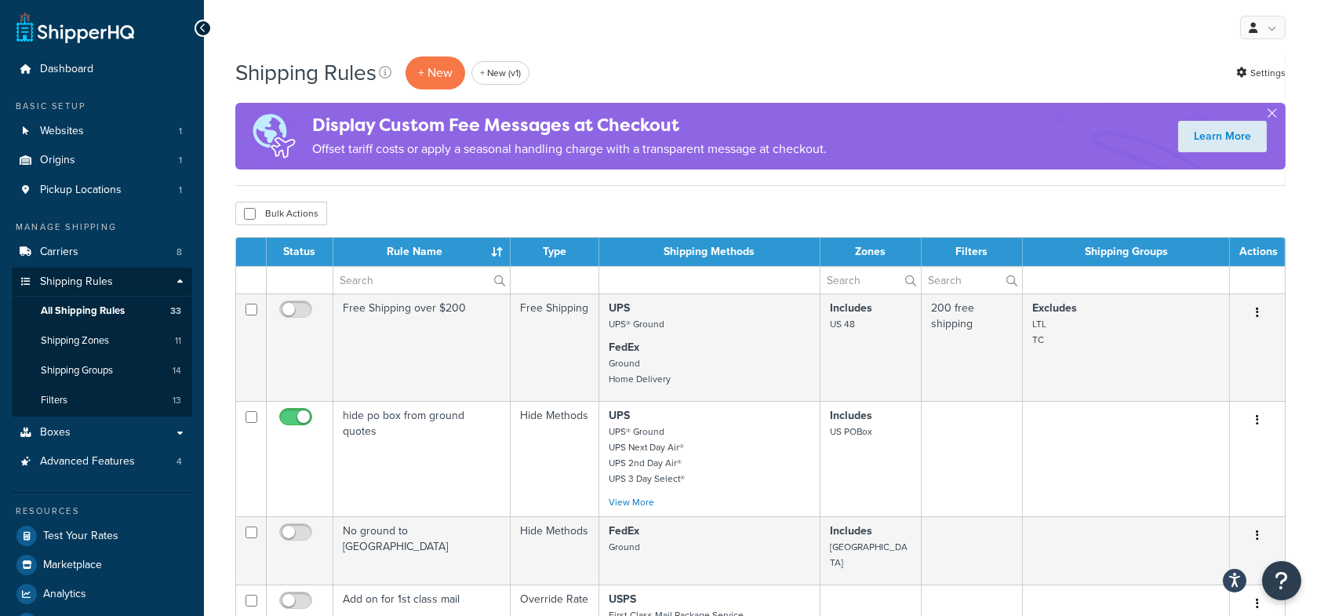
click at [776, 73] on div "Shipping Rules + New + New (v1) Settings" at bounding box center [760, 73] width 1050 height 36
click at [1263, 66] on link "Settings" at bounding box center [1260, 73] width 49 height 22
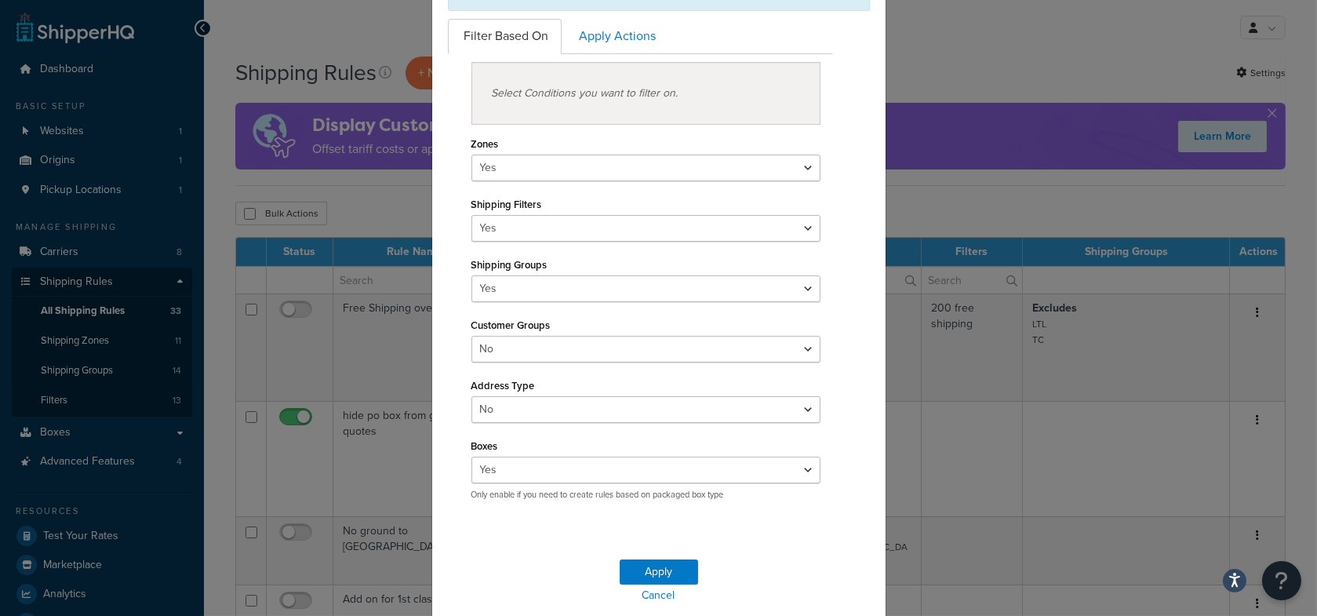
scroll to position [143, 0]
click at [532, 345] on select "Yes No" at bounding box center [646, 347] width 350 height 27
select select "true"
click at [670, 567] on button "Apply" at bounding box center [659, 570] width 78 height 25
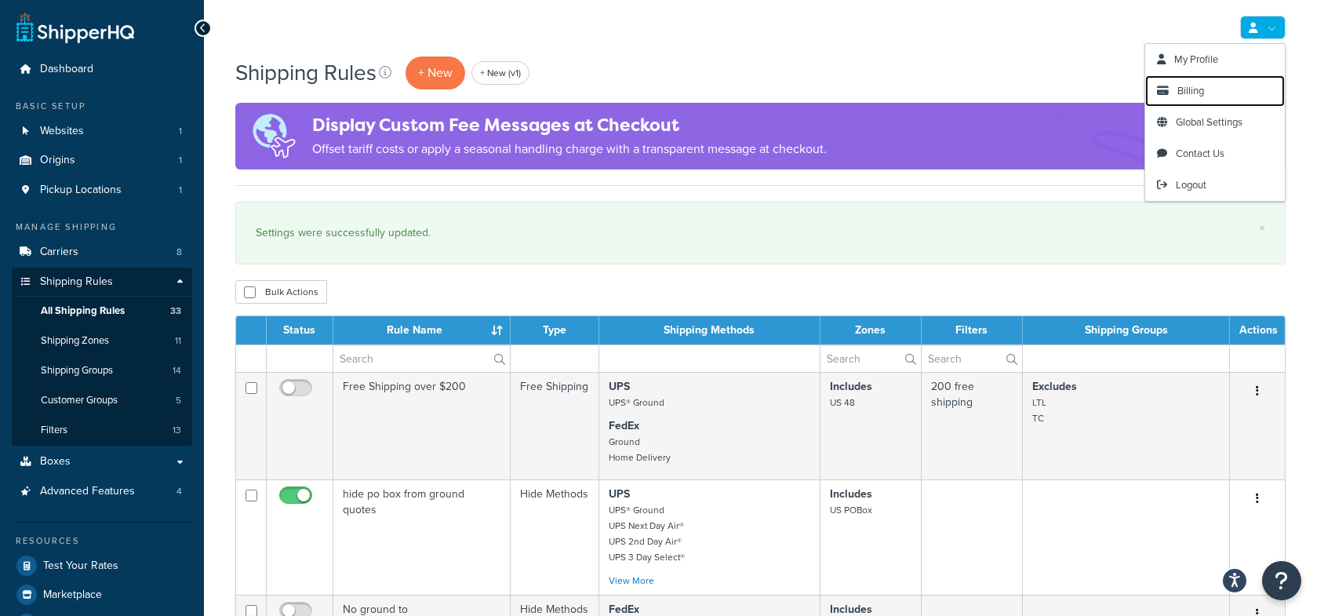
drag, startPoint x: 1210, startPoint y: 84, endPoint x: 1125, endPoint y: 101, distance: 87.2
click at [1210, 84] on link "Billing" at bounding box center [1215, 90] width 140 height 31
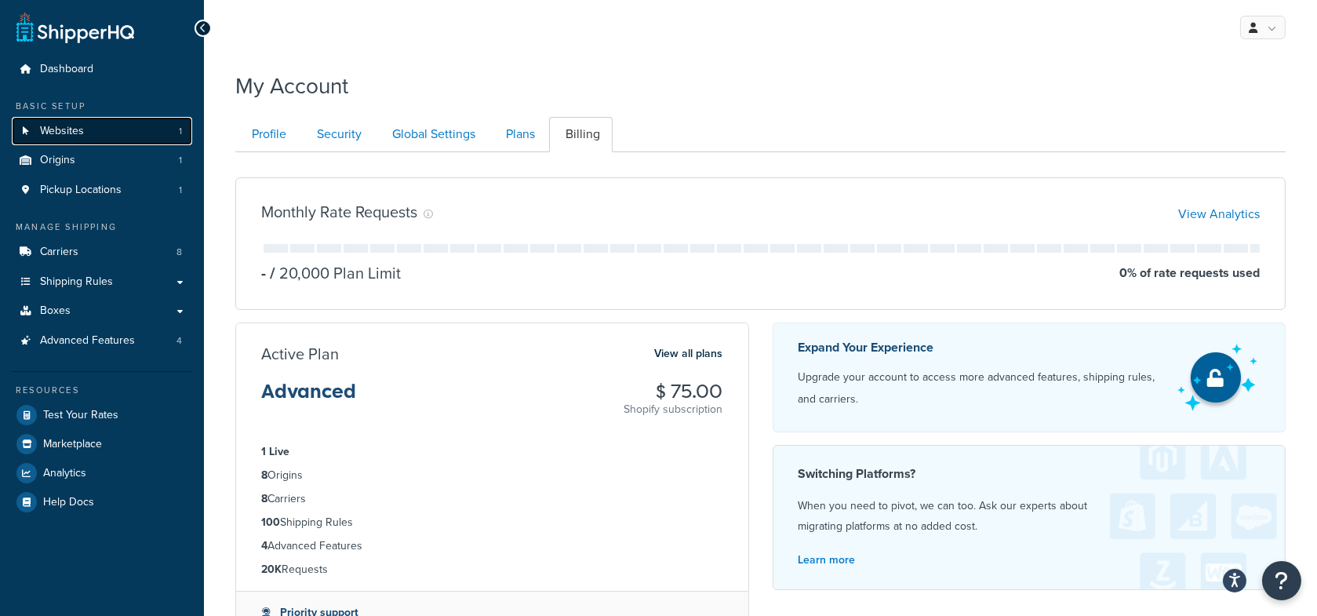
click at [107, 138] on link "Websites 1" at bounding box center [102, 131] width 180 height 29
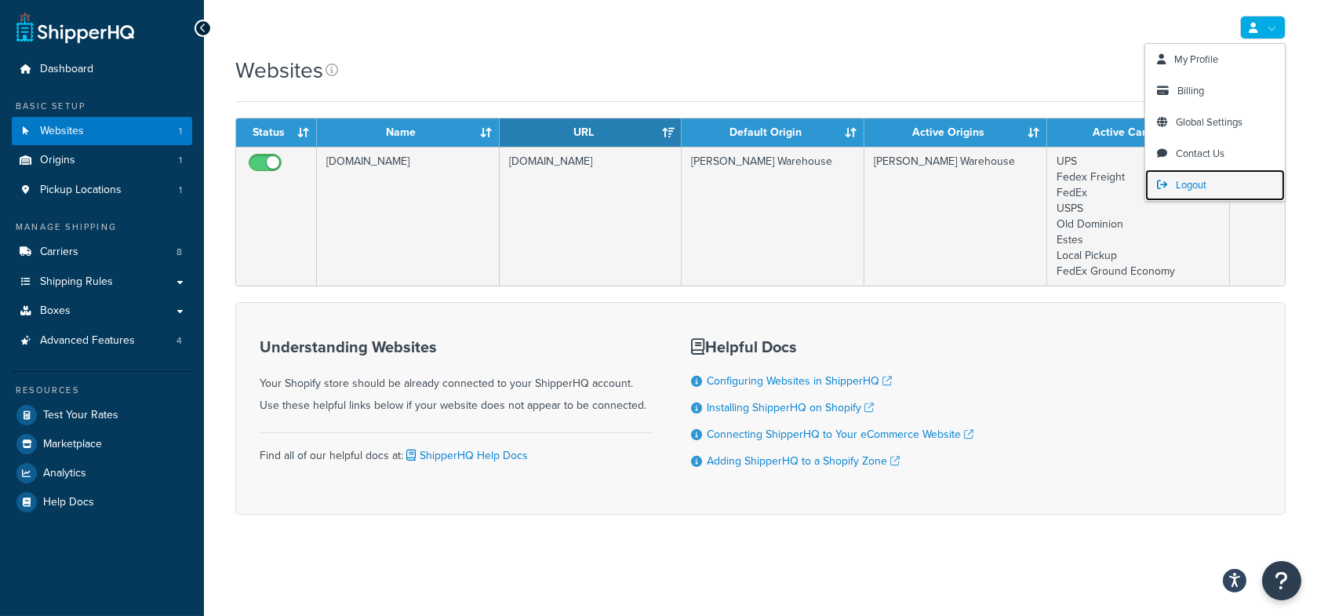
click at [1224, 186] on link "Logout" at bounding box center [1215, 184] width 140 height 31
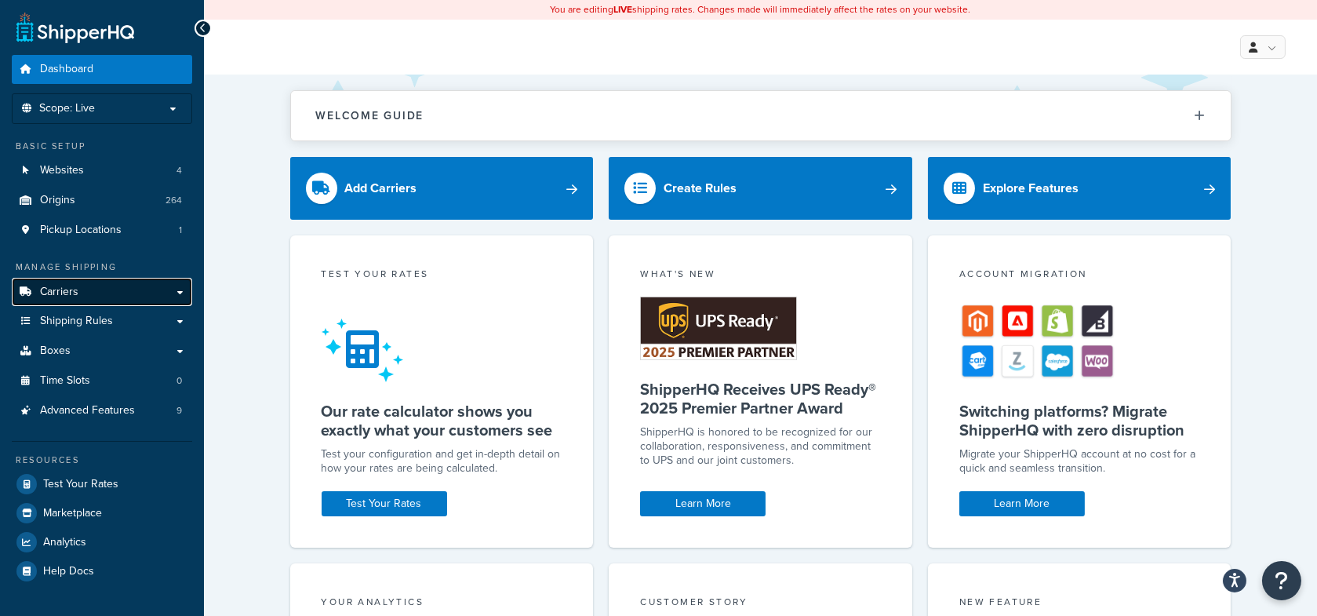
click at [111, 294] on link "Carriers" at bounding box center [102, 292] width 180 height 29
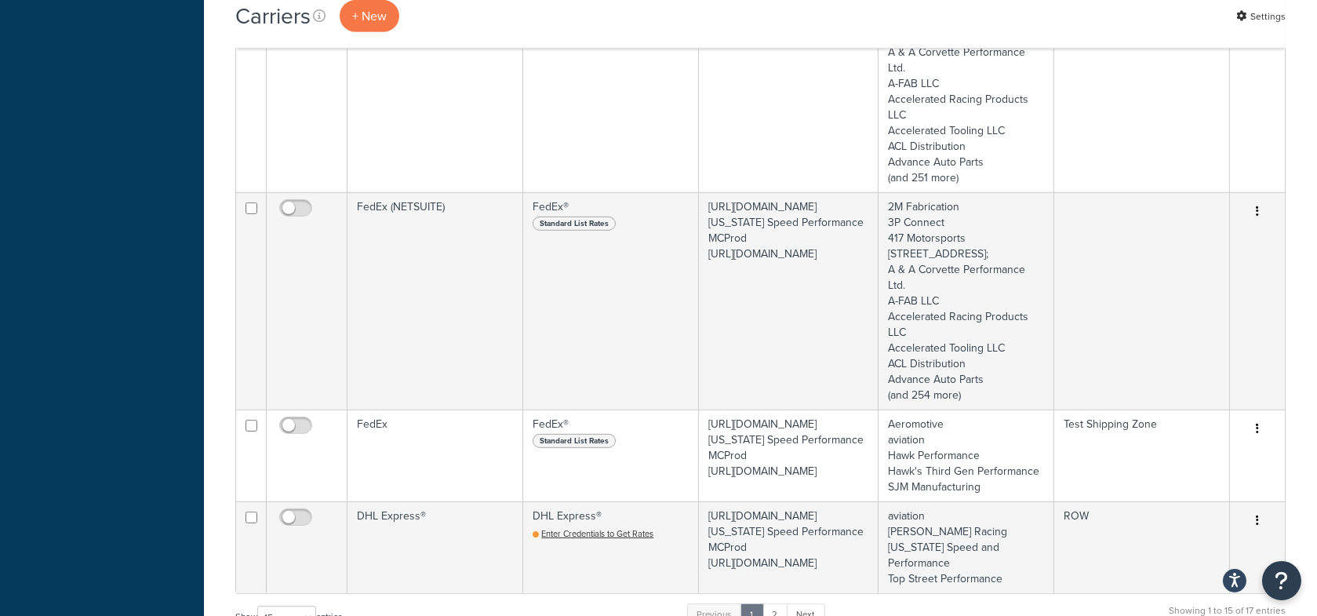
scroll to position [2630, 0]
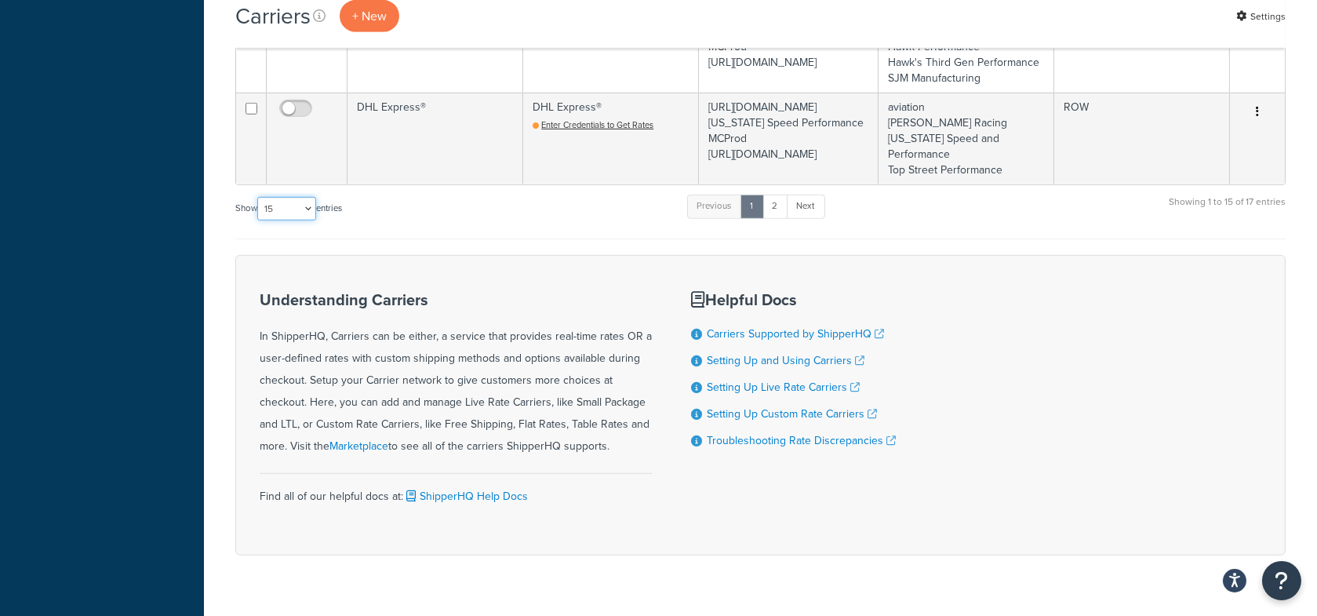
click at [294, 197] on select "10 15 25 50 100" at bounding box center [286, 209] width 59 height 24
select select "50"
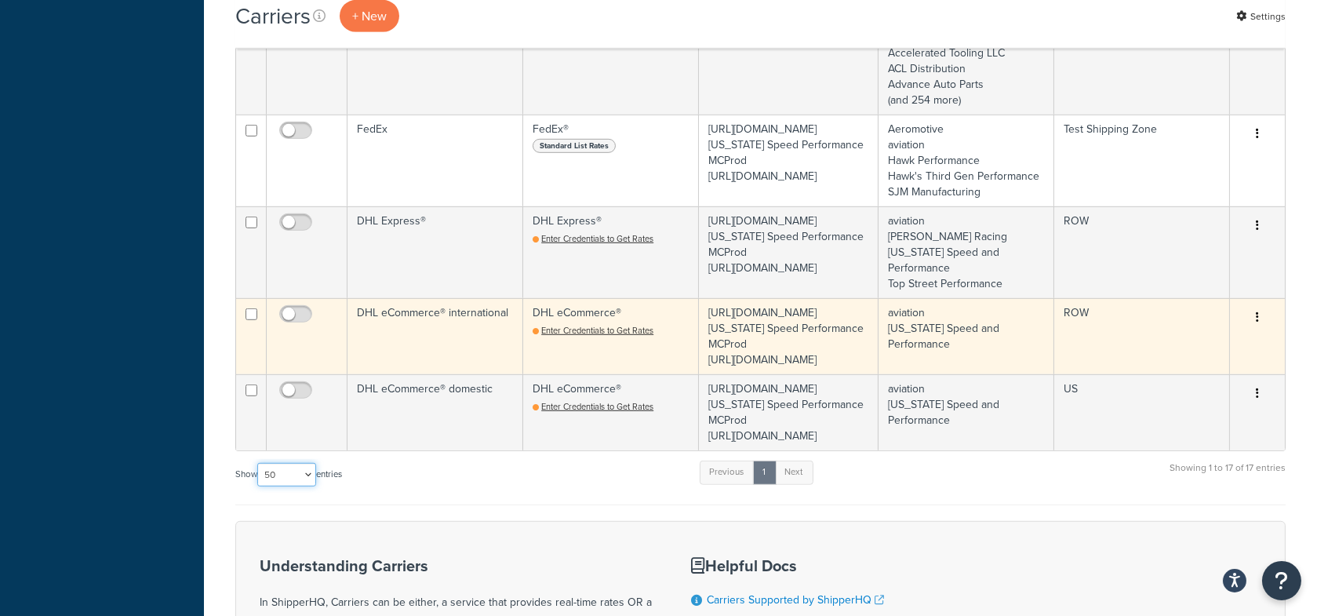
scroll to position [2479, 0]
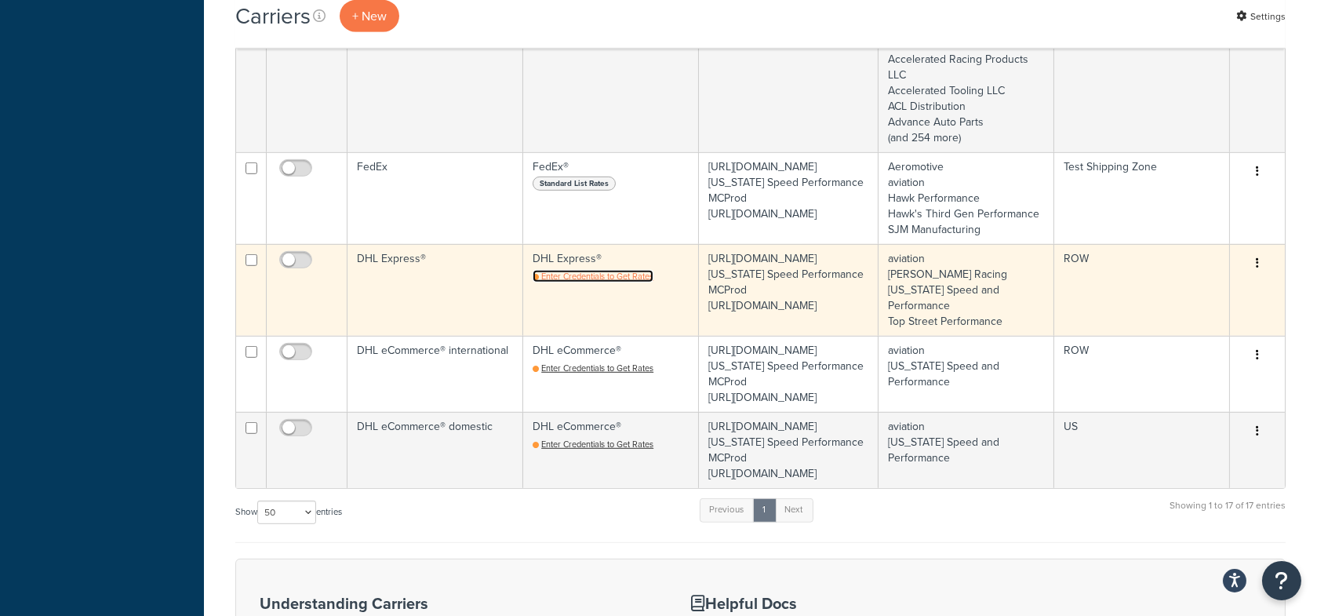
click at [581, 270] on span "Enter Credentials to Get Rates" at bounding box center [597, 276] width 112 height 13
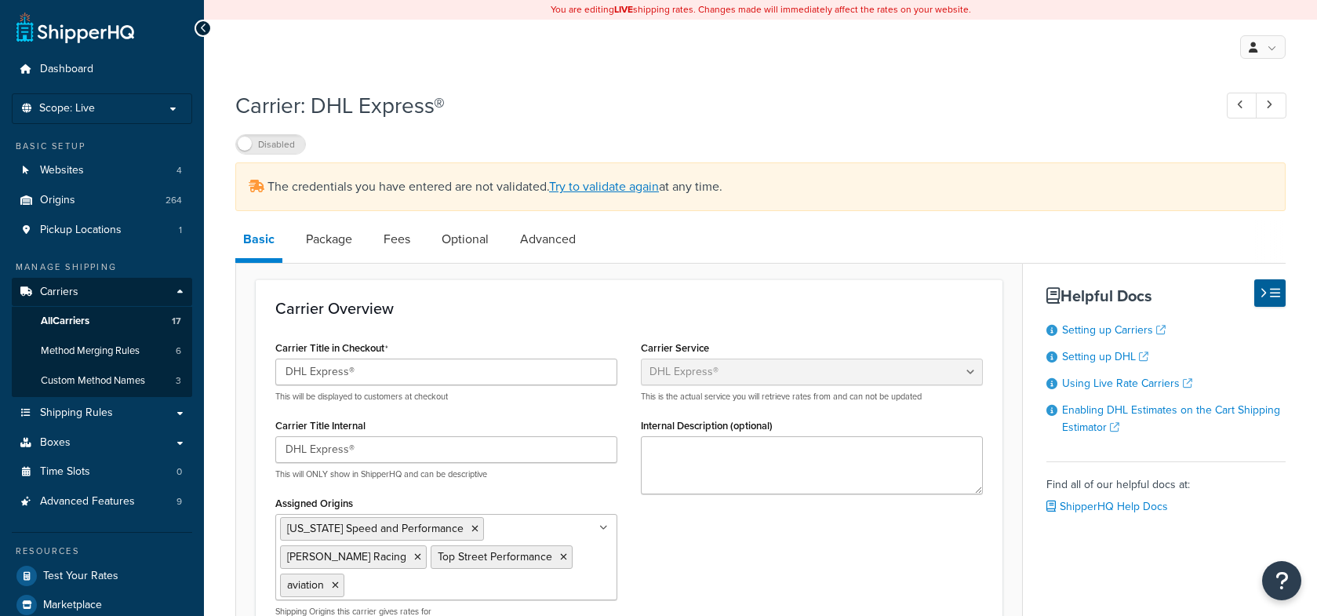
select select "dhl"
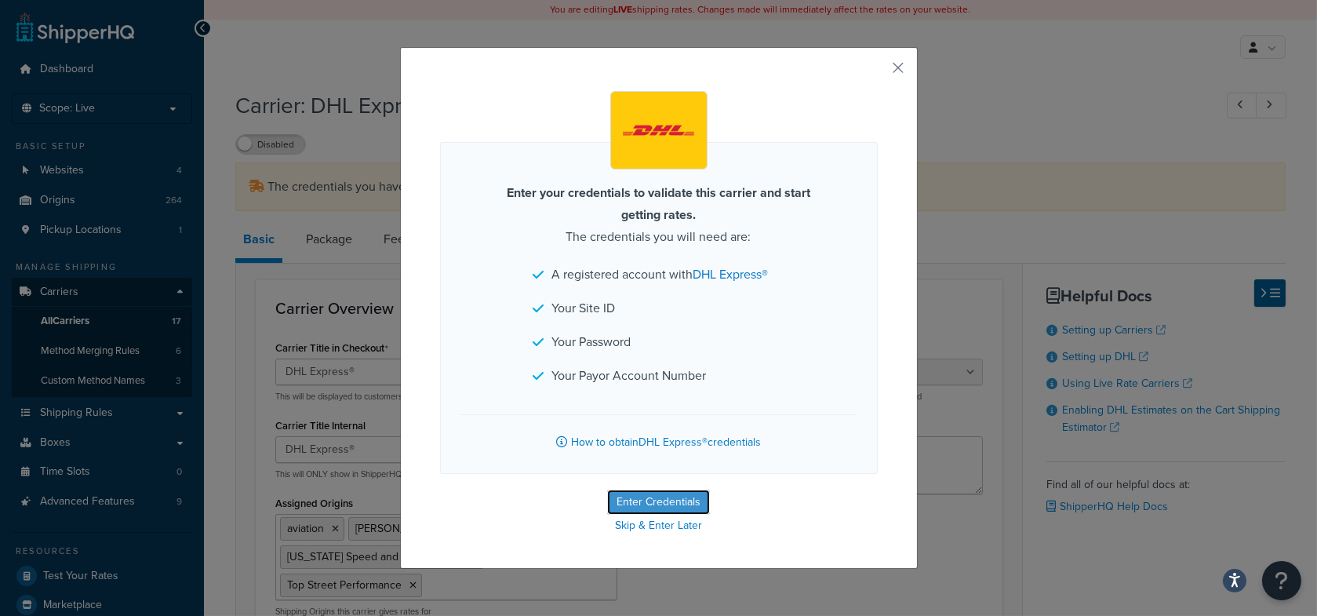
click at [661, 495] on button "Enter Credentials" at bounding box center [658, 501] width 103 height 25
select select "US"
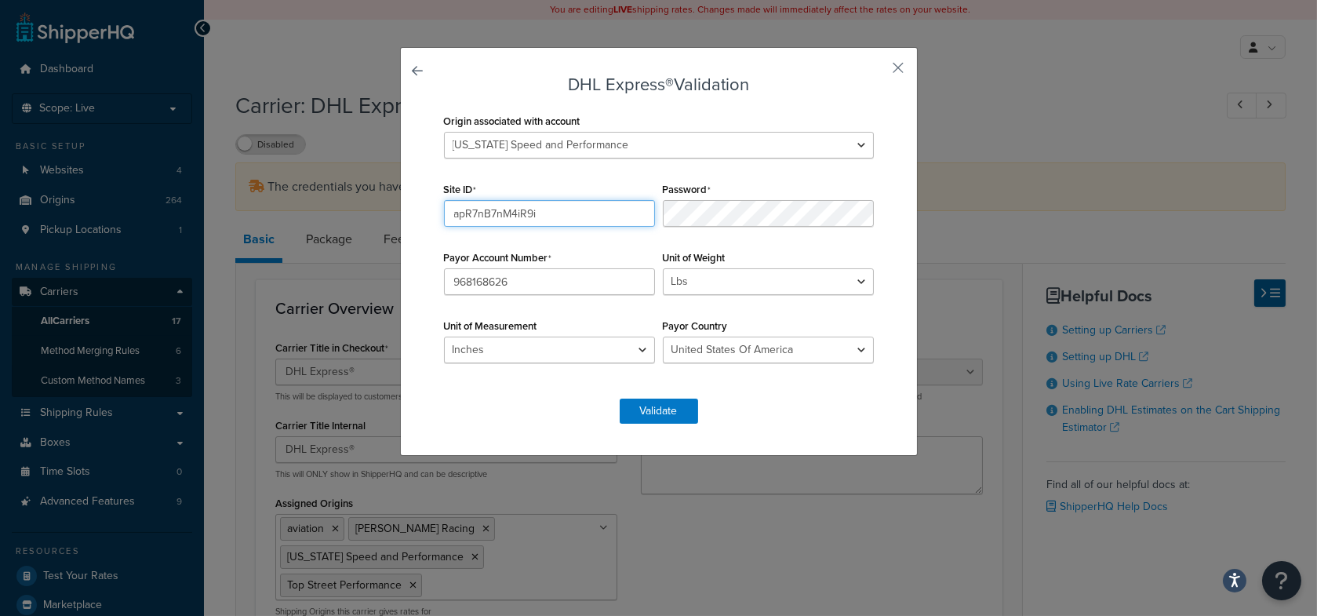
click at [590, 214] on input "apR7nB7nM4iR9i" at bounding box center [549, 213] width 211 height 27
paste input "text"
type input "apR7nB7nM4iR9i"
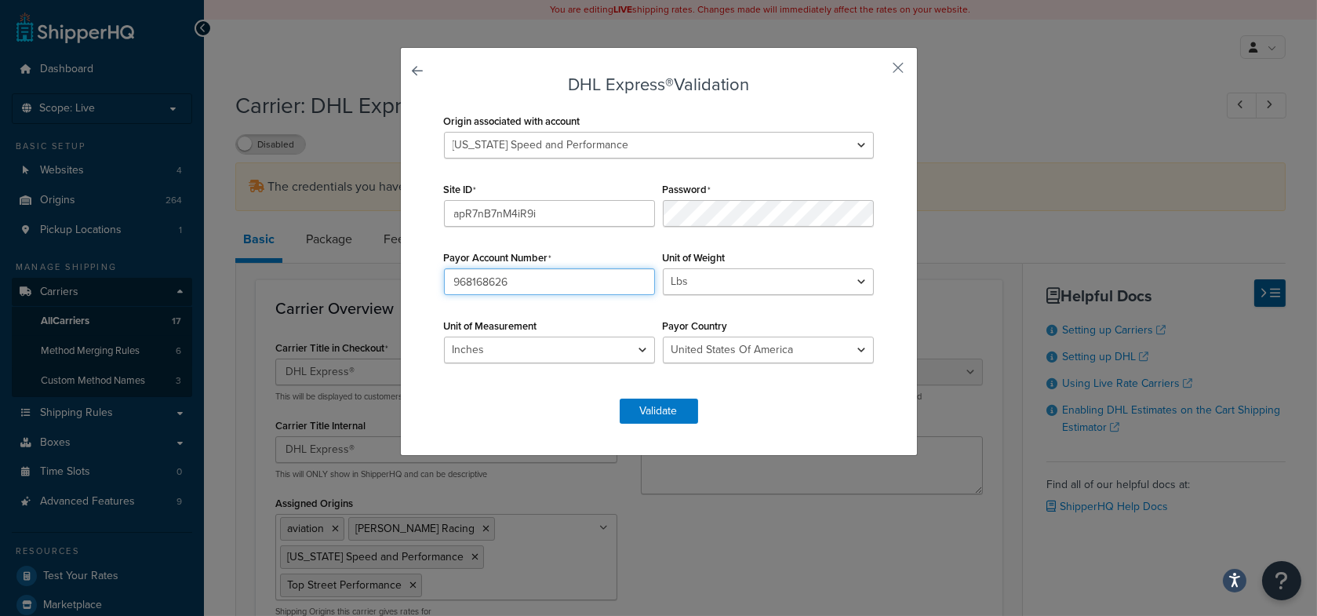
click at [596, 277] on input "968168626" at bounding box center [549, 281] width 211 height 27
paste input "T^2yR^5kD#9tX$5a"
click at [572, 277] on input "T^2yR^5kD#9tX$5a" at bounding box center [549, 281] width 211 height 27
paste input "968168626"
type input "968168626"
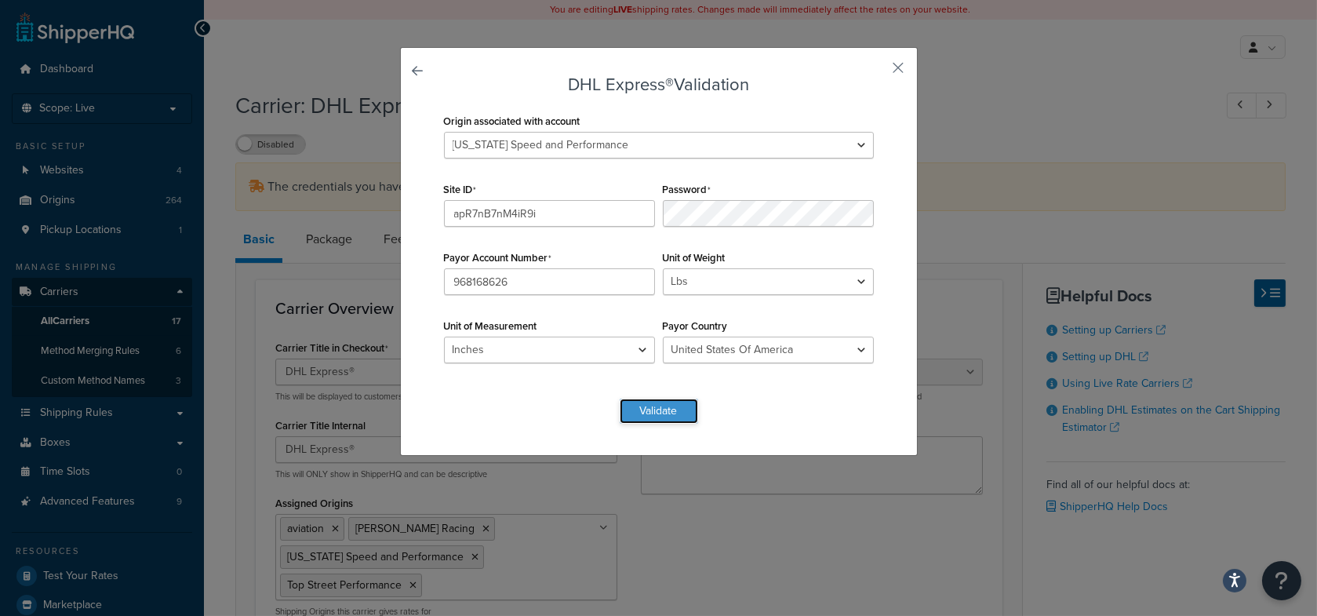
click at [664, 408] on button "Validate" at bounding box center [659, 410] width 78 height 25
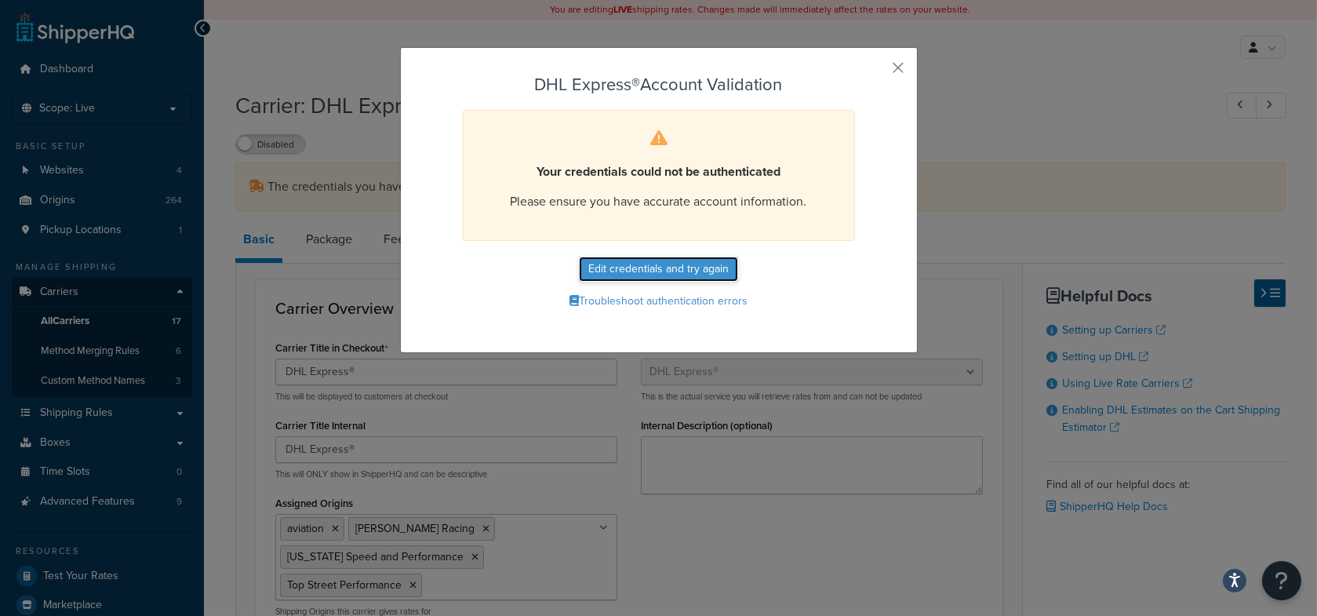
click at [683, 261] on button "Edit credentials and try again" at bounding box center [658, 268] width 159 height 25
select select "US"
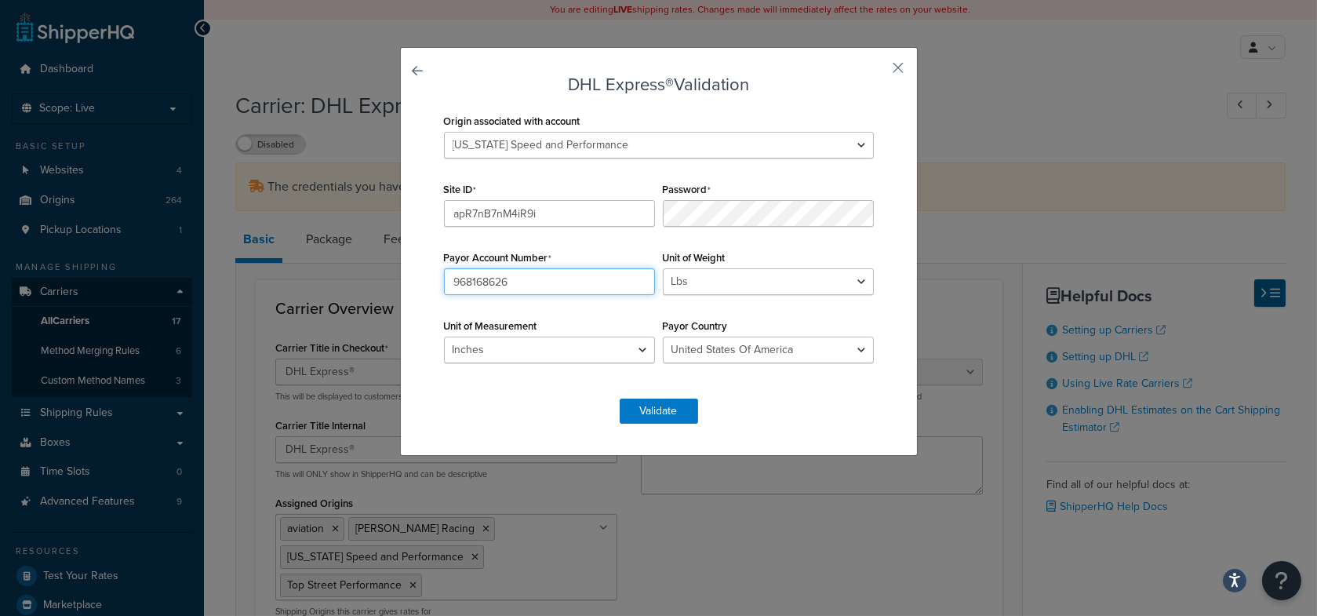
click at [532, 293] on input "968168626" at bounding box center [549, 281] width 211 height 27
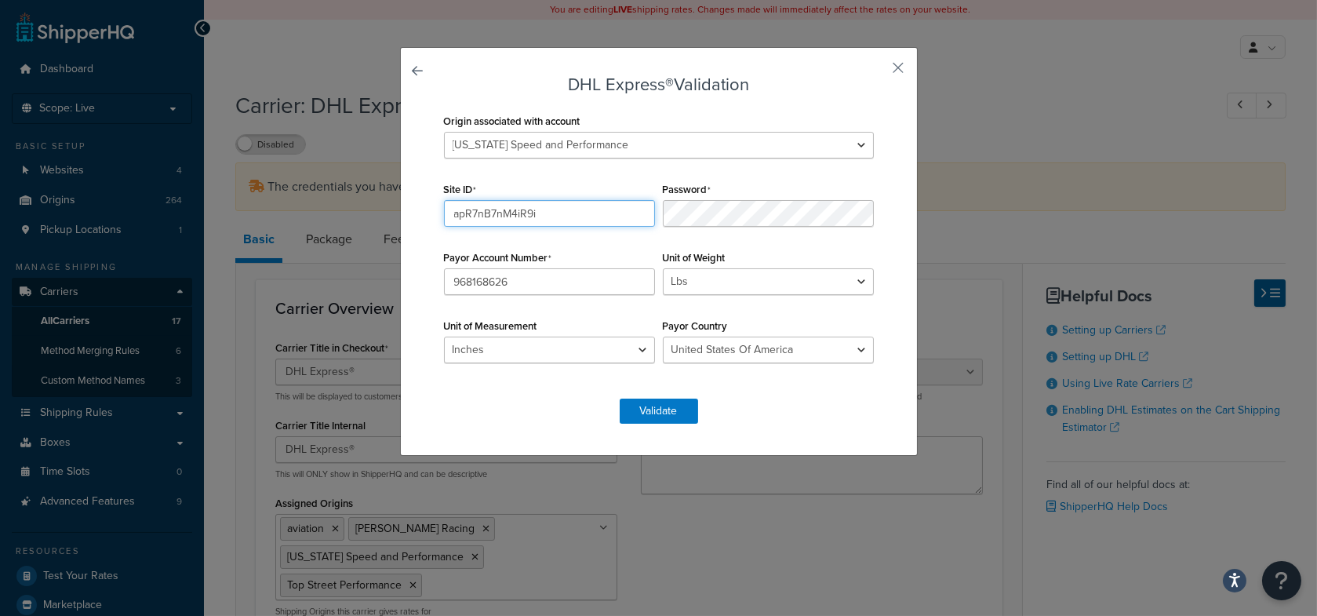
click at [576, 218] on input "apR7nB7nM4iR9i" at bounding box center [549, 213] width 211 height 27
paste input "text"
type input "apR7nB7nM4iR9i"
click at [670, 408] on button "Validate" at bounding box center [659, 410] width 78 height 25
